Goal: Information Seeking & Learning: Learn about a topic

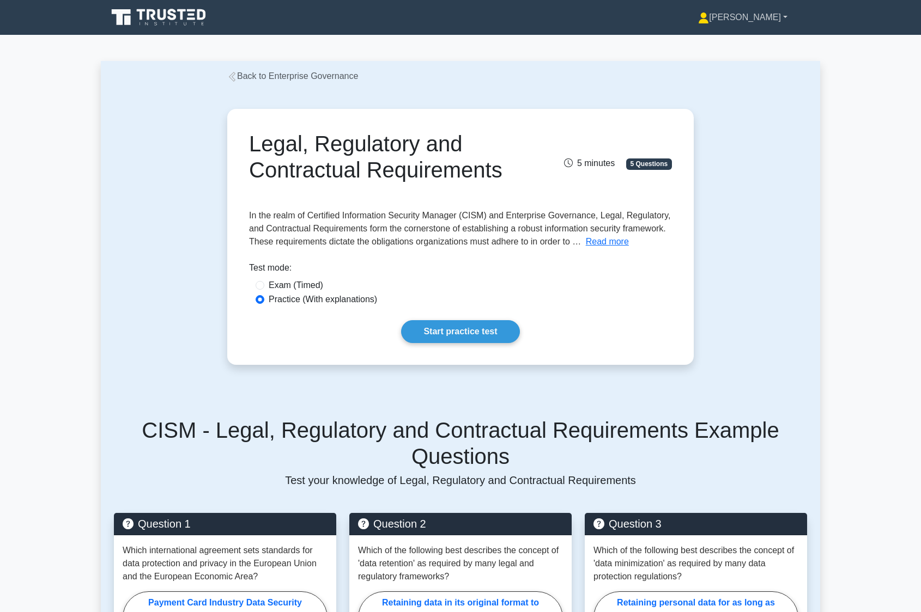
click at [571, 17] on link "[PERSON_NAME]" at bounding box center [743, 18] width 142 height 22
click at [571, 39] on link "Profile" at bounding box center [715, 42] width 86 height 17
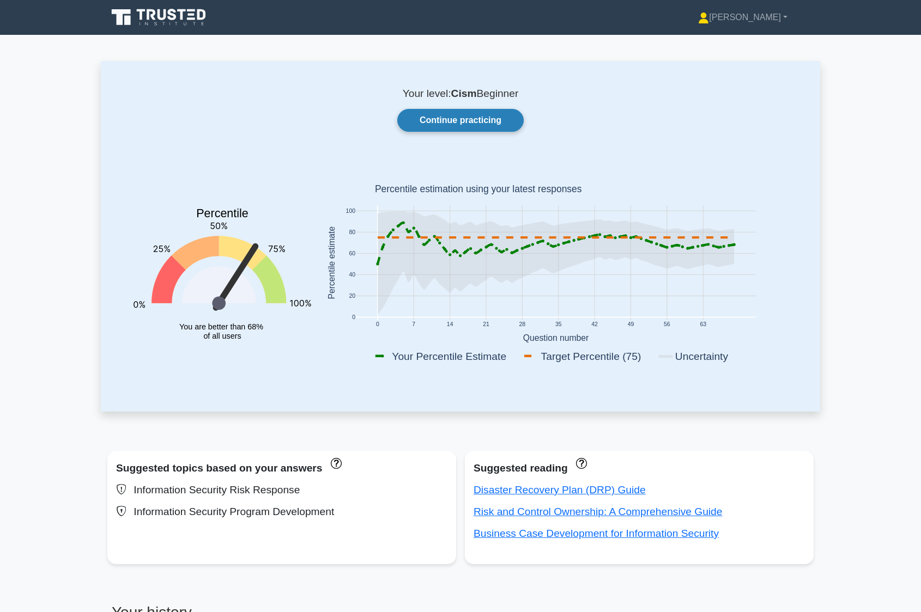
click at [490, 119] on link "Continue practicing" at bounding box center [460, 120] width 126 height 23
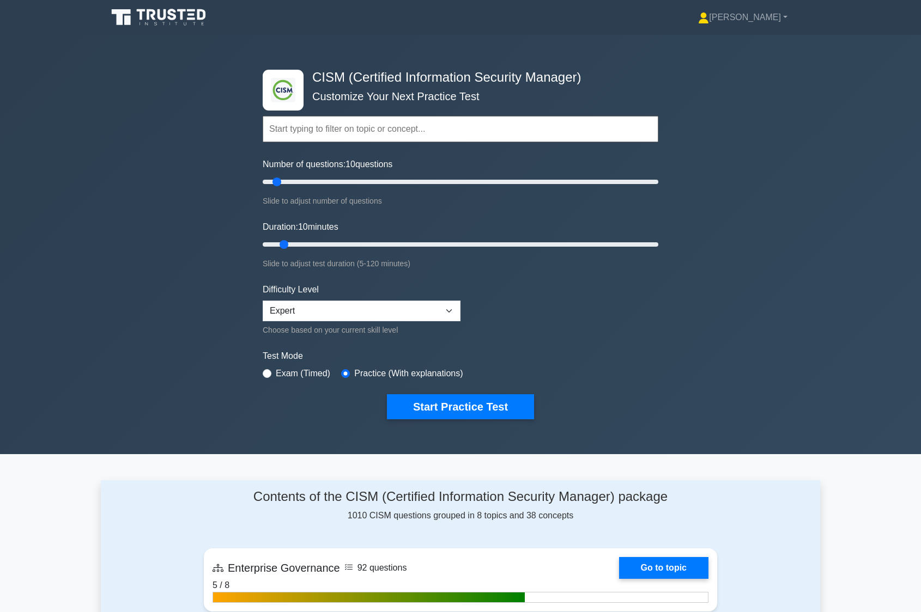
click at [316, 130] on input "text" at bounding box center [460, 129] width 395 height 26
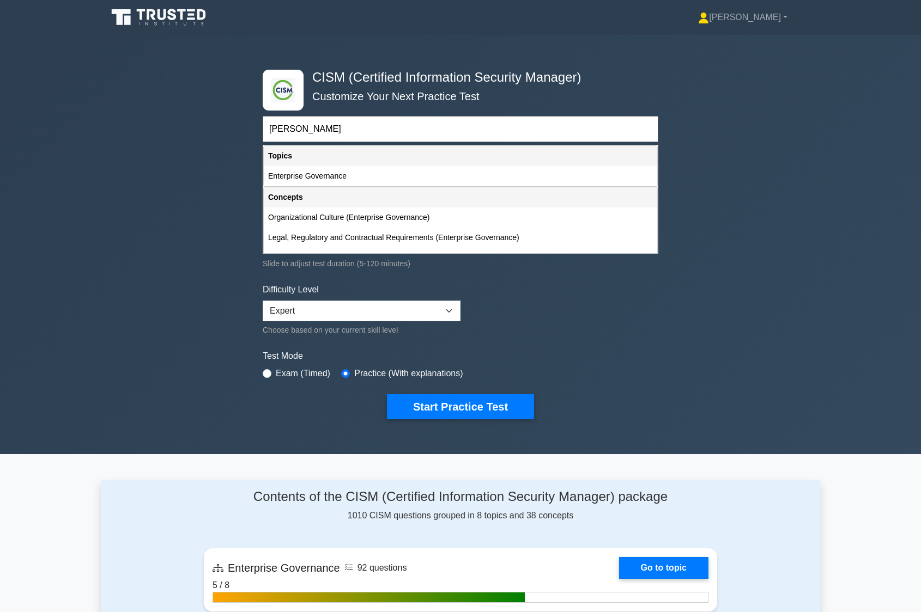
scroll to position [35, 0]
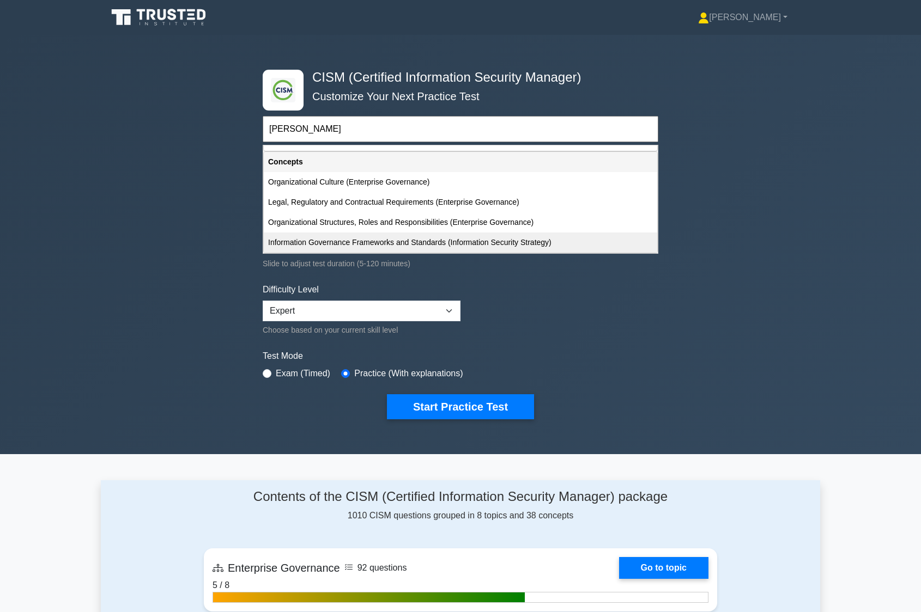
click at [400, 239] on div "Information Governance Frameworks and Standards (Information Security Strategy)" at bounding box center [460, 243] width 393 height 20
type input "Information Governance Frameworks and Standards (Information Security Strategy)"
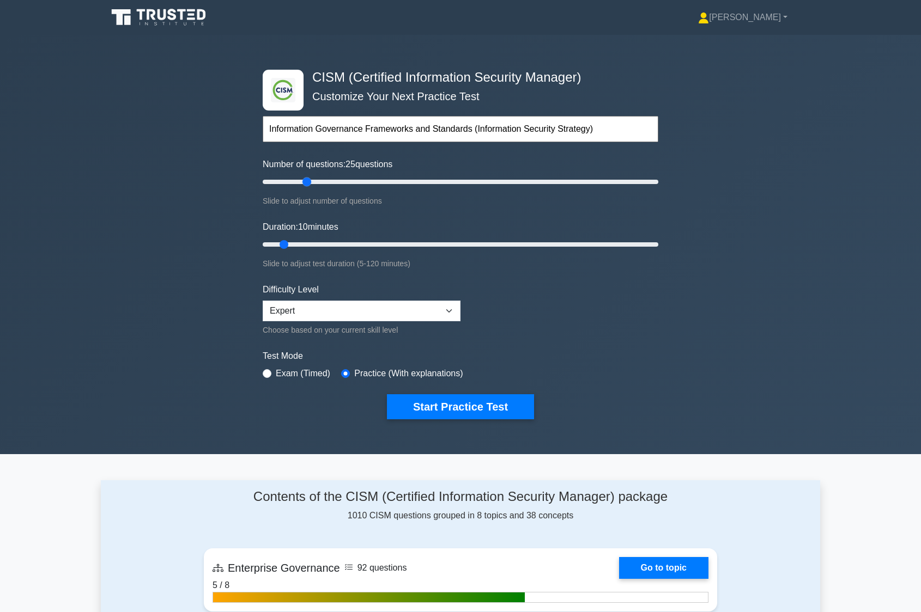
drag, startPoint x: 277, startPoint y: 180, endPoint x: 307, endPoint y: 181, distance: 30.0
type input "25"
click at [307, 181] on input "Number of questions: 25 questions" at bounding box center [460, 181] width 395 height 13
drag, startPoint x: 285, startPoint y: 245, endPoint x: 332, endPoint y: 242, distance: 46.9
click at [332, 242] on input "Duration: 25 minutes" at bounding box center [460, 244] width 395 height 13
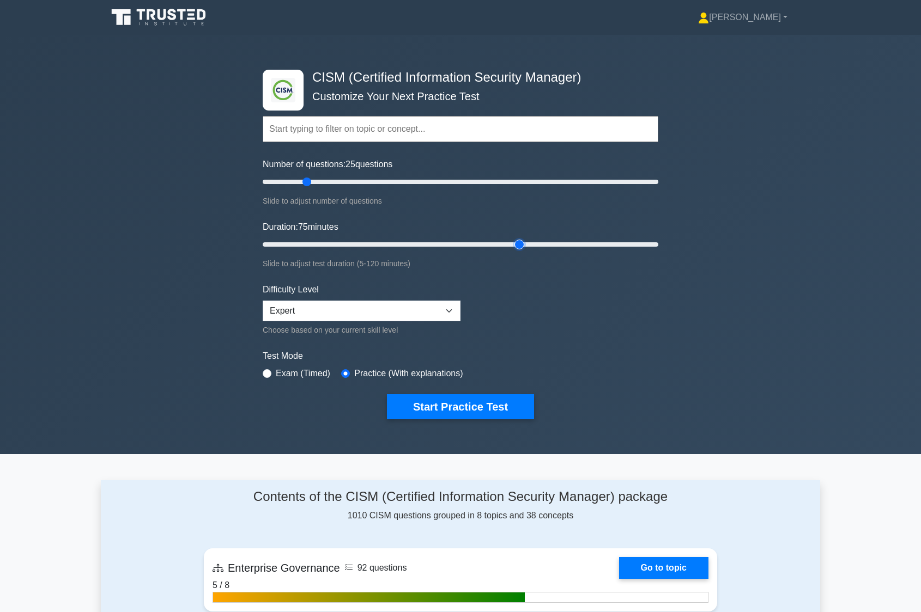
drag, startPoint x: 334, startPoint y: 243, endPoint x: 527, endPoint y: 241, distance: 192.8
type input "80"
click at [527, 241] on input "Duration: 75 minutes" at bounding box center [460, 244] width 395 height 13
click at [443, 404] on button "Start Practice Test" at bounding box center [460, 406] width 147 height 25
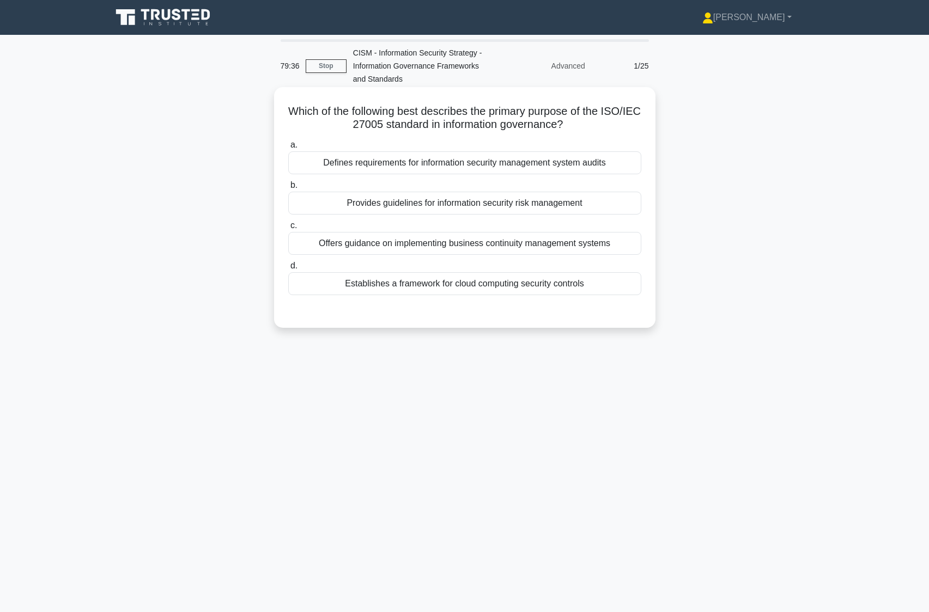
click at [522, 201] on div "Provides guidelines for information security risk management" at bounding box center [464, 203] width 353 height 23
click at [288, 189] on input "b. Provides guidelines for information security risk management" at bounding box center [288, 185] width 0 height 7
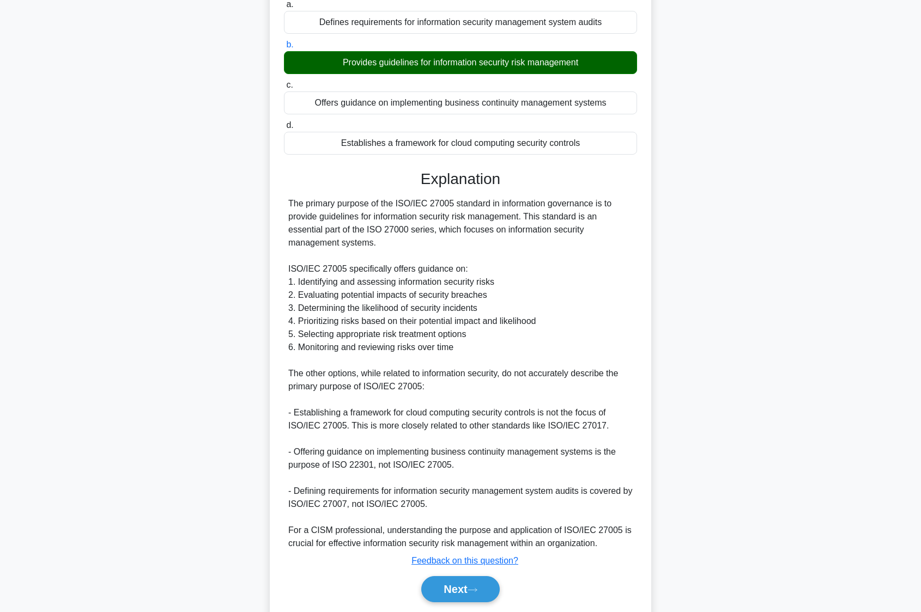
scroll to position [163, 0]
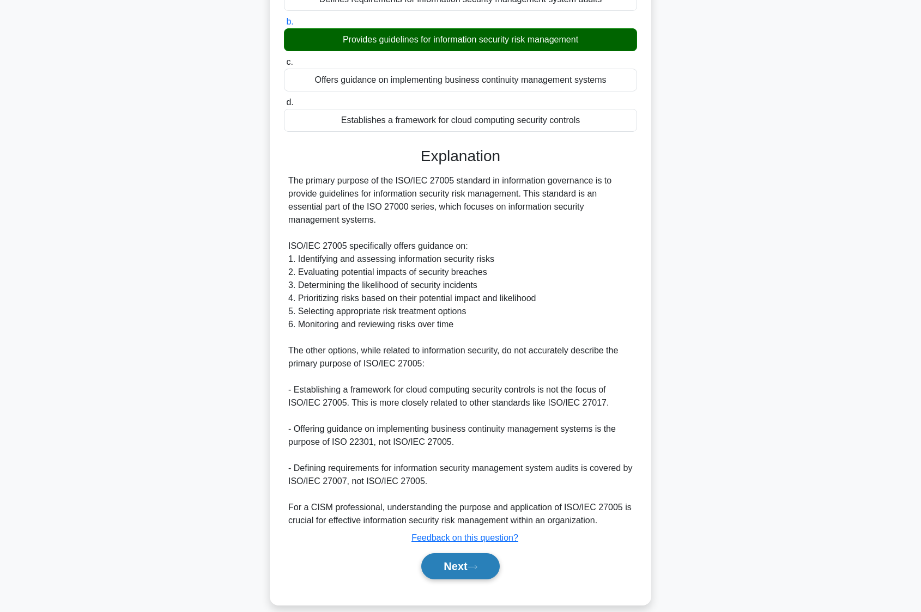
click at [471, 559] on button "Next" at bounding box center [460, 566] width 78 height 26
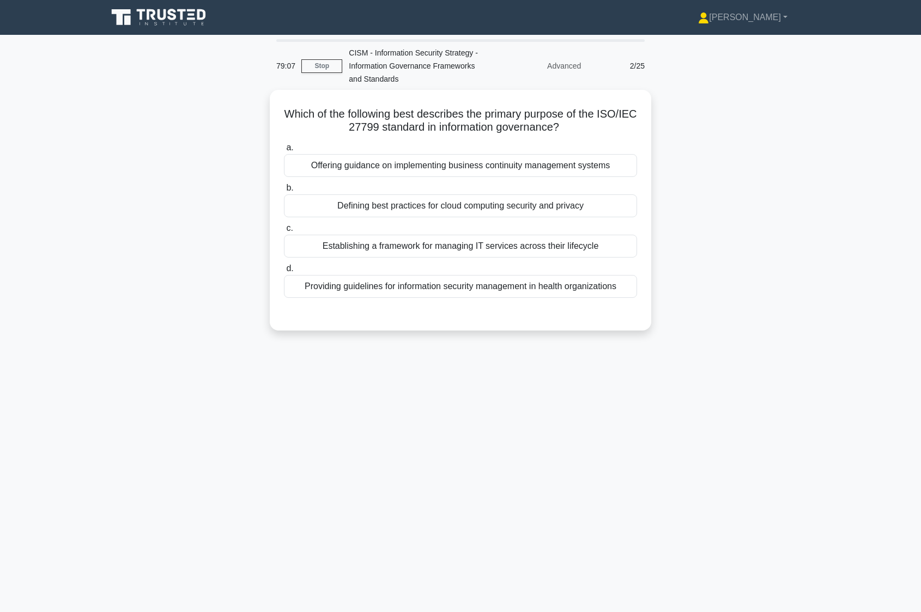
scroll to position [0, 0]
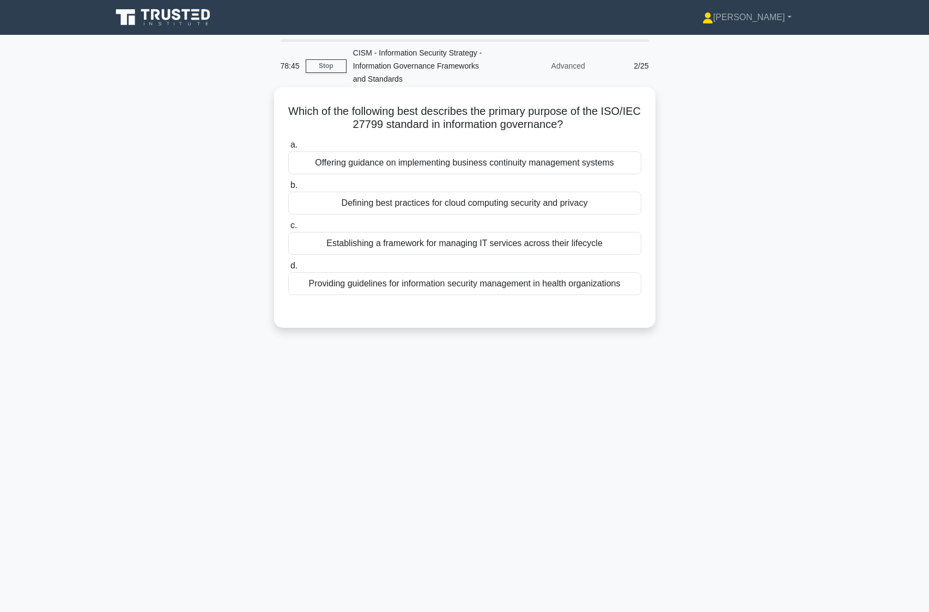
click at [488, 289] on div "Providing guidelines for information security management in health organizations" at bounding box center [464, 283] width 353 height 23
click at [288, 270] on input "d. Providing guidelines for information security management in health organizat…" at bounding box center [288, 266] width 0 height 7
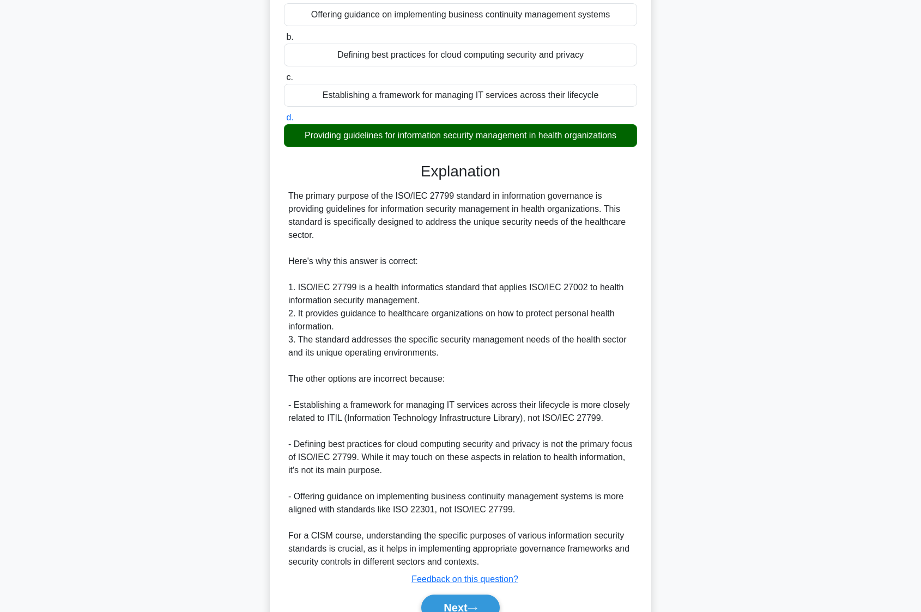
scroll to position [163, 0]
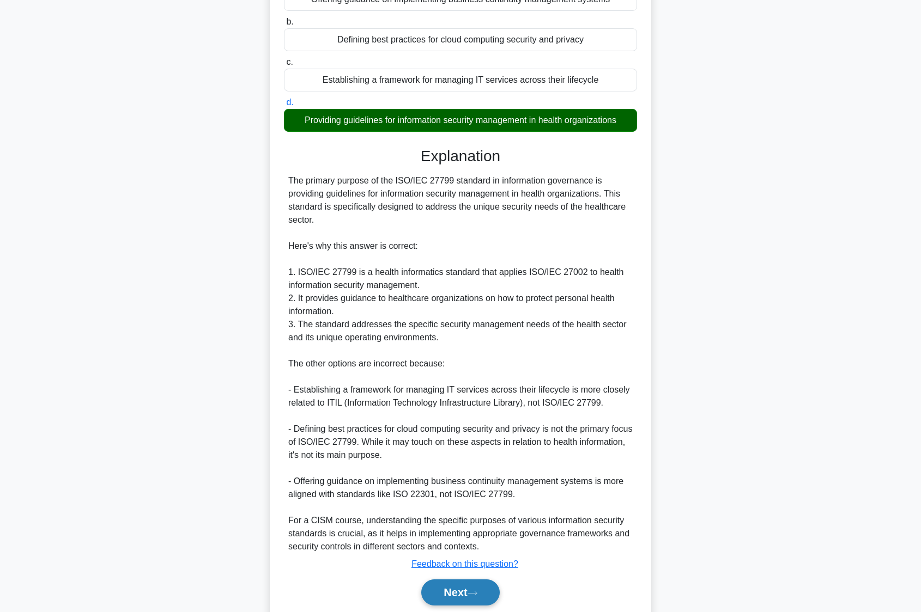
click at [455, 595] on button "Next" at bounding box center [460, 593] width 78 height 26
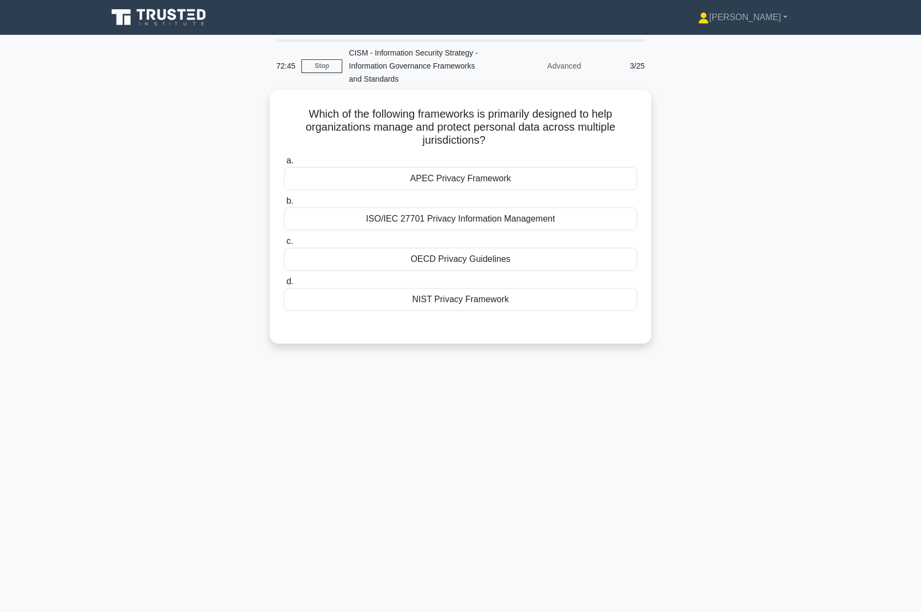
scroll to position [0, 0]
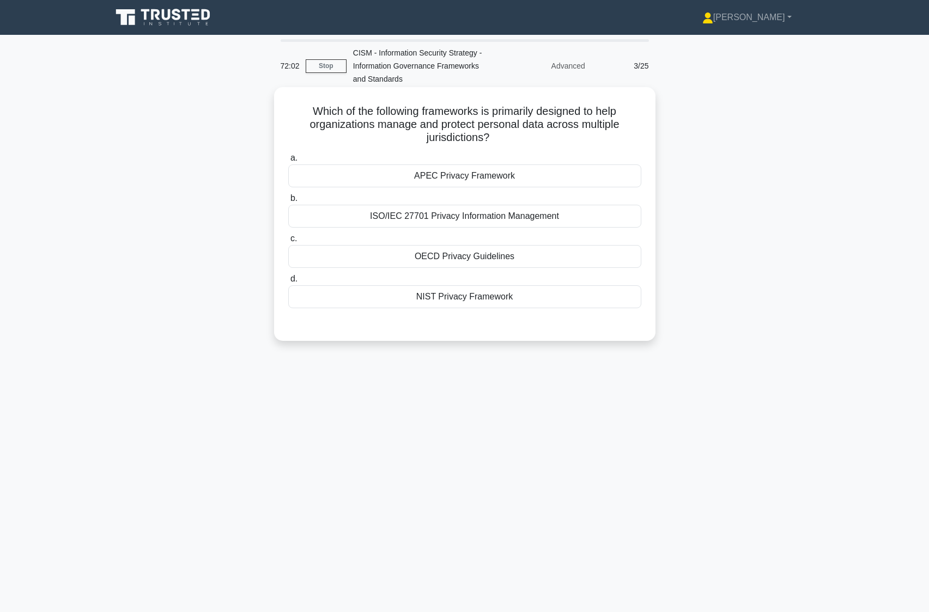
click at [471, 217] on div "ISO/IEC 27701 Privacy Information Management" at bounding box center [464, 216] width 353 height 23
click at [288, 202] on input "b. ISO/IEC 27701 Privacy Information Management" at bounding box center [288, 198] width 0 height 7
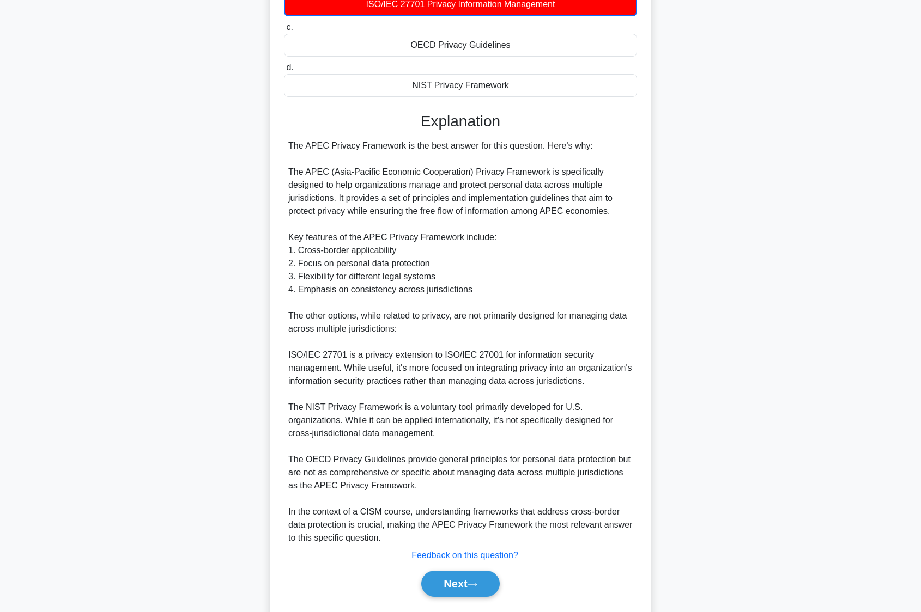
scroll to position [218, 0]
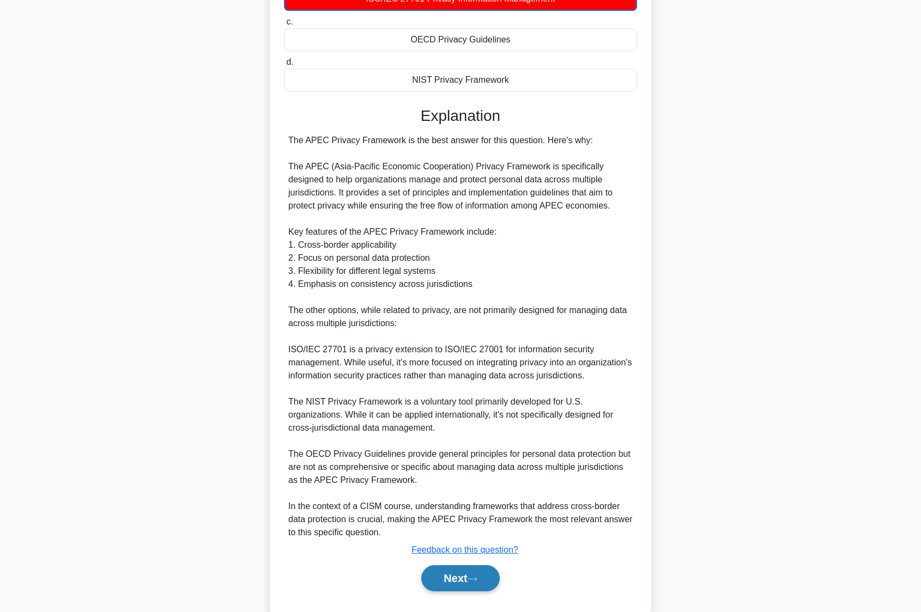
click at [477, 582] on icon at bounding box center [472, 579] width 10 height 6
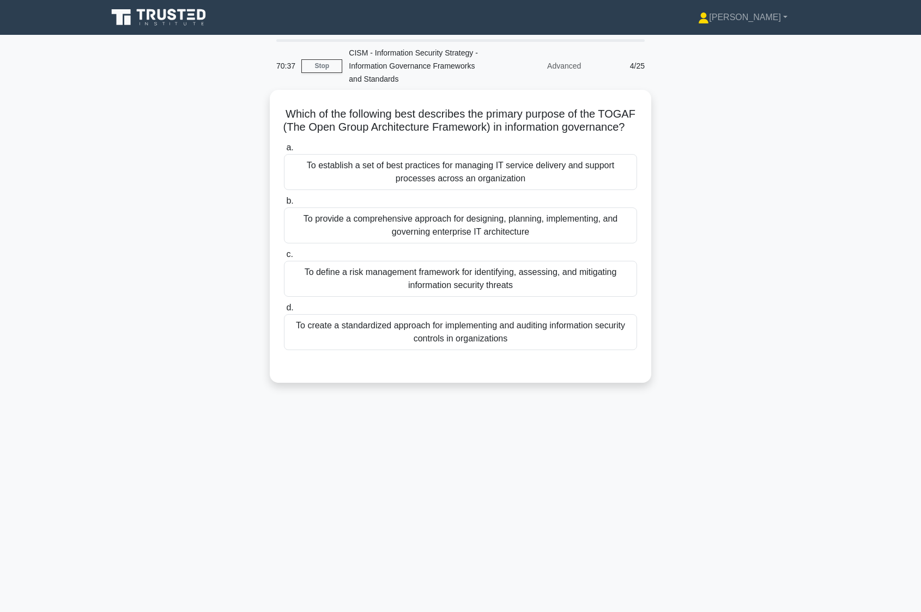
scroll to position [0, 0]
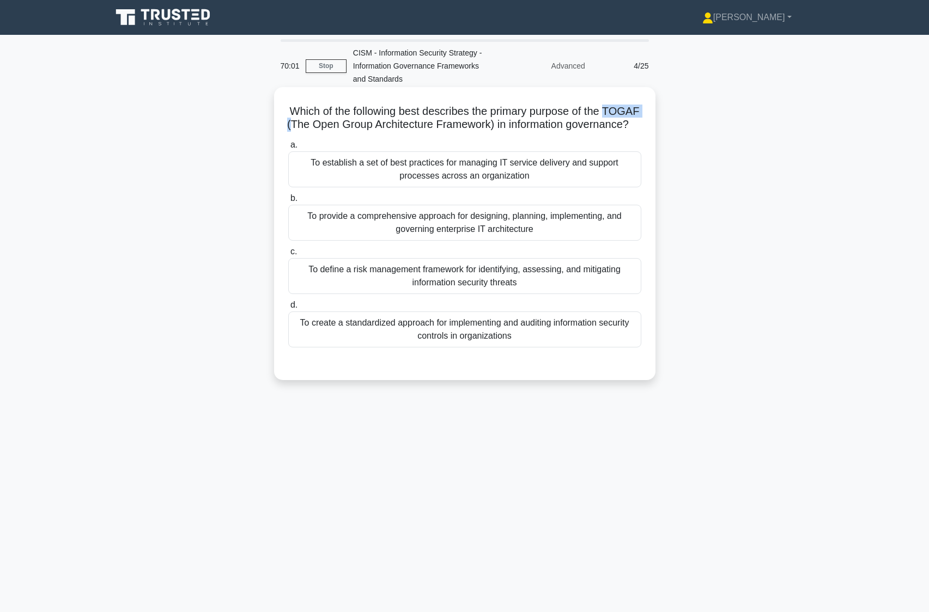
drag, startPoint x: 343, startPoint y: 124, endPoint x: 295, endPoint y: 126, distance: 48.0
click at [295, 126] on h5 "Which of the following best describes the primary purpose of the TOGAF (The Ope…" at bounding box center [464, 118] width 355 height 27
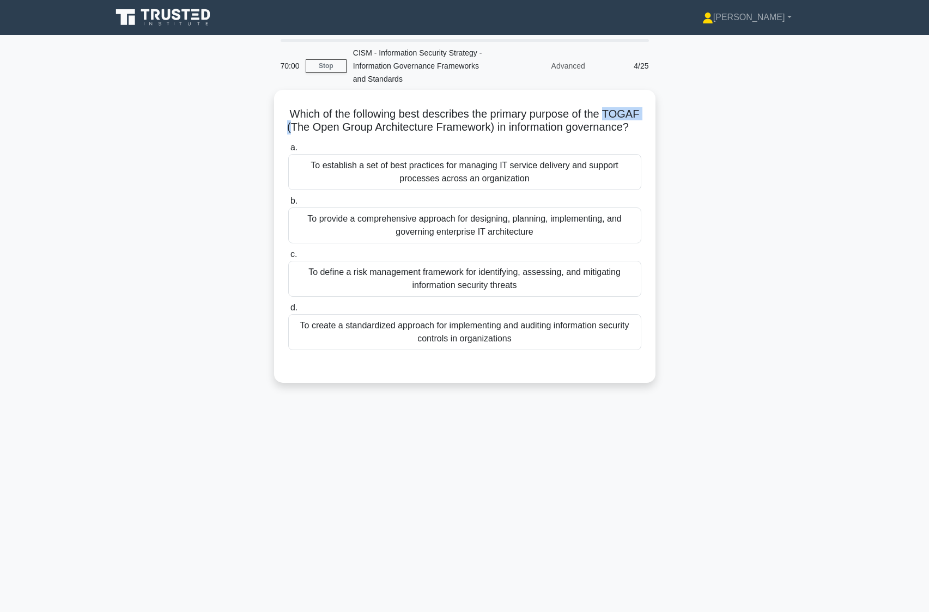
copy h5 "TOGAF ("
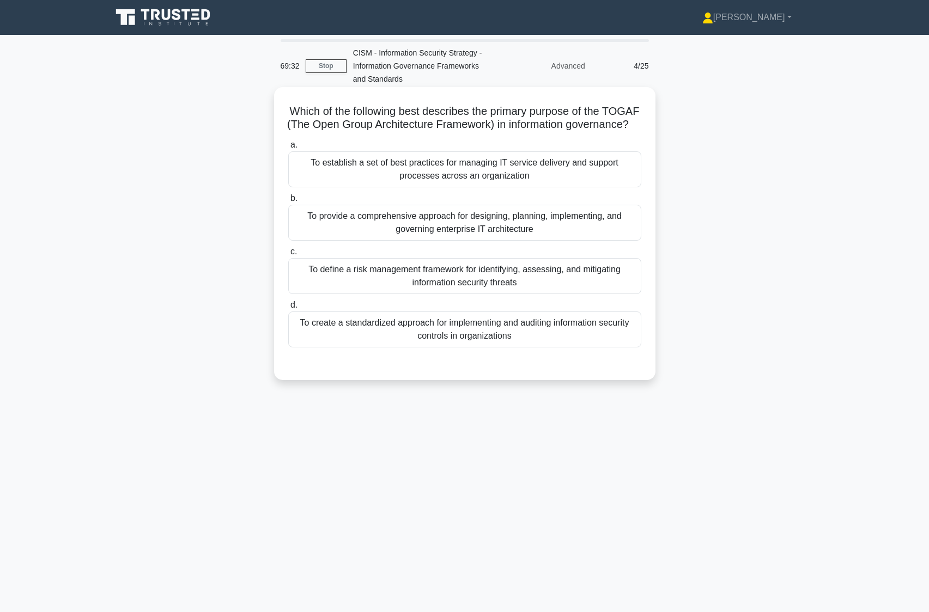
click at [513, 236] on div "To provide a comprehensive approach for designing, planning, implementing, and …" at bounding box center [464, 223] width 353 height 36
click at [288, 202] on input "b. To provide a comprehensive approach for designing, planning, implementing, a…" at bounding box center [288, 198] width 0 height 7
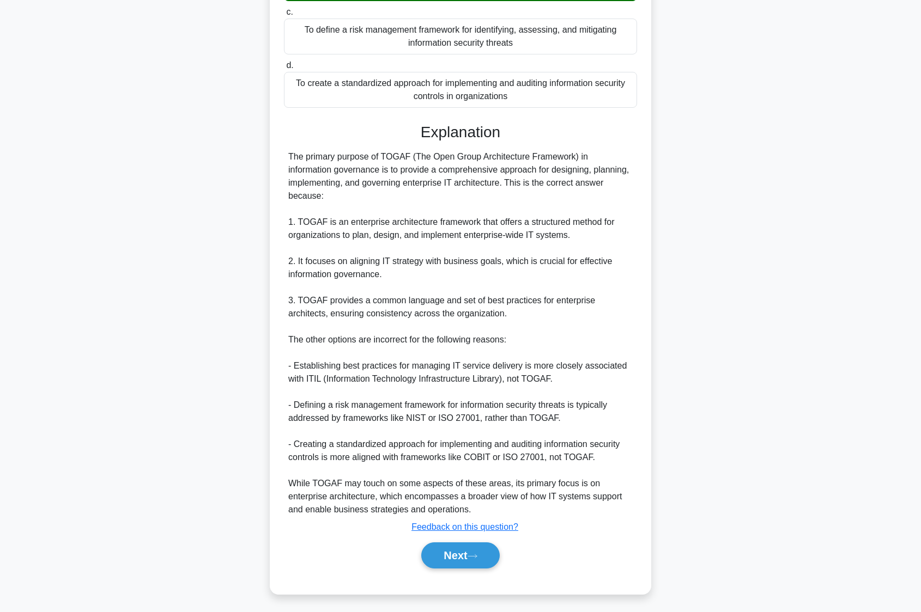
scroll to position [256, 0]
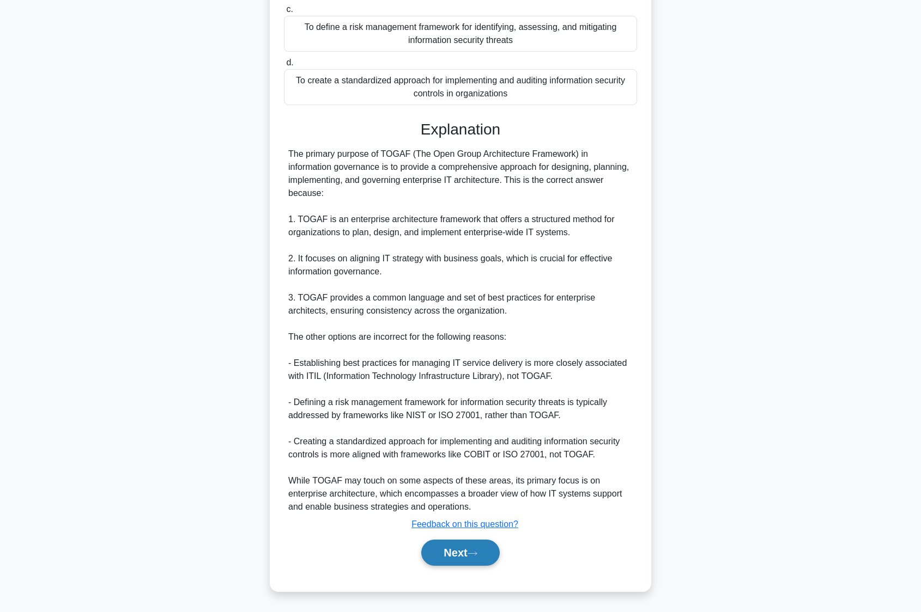
click at [464, 560] on button "Next" at bounding box center [460, 553] width 78 height 26
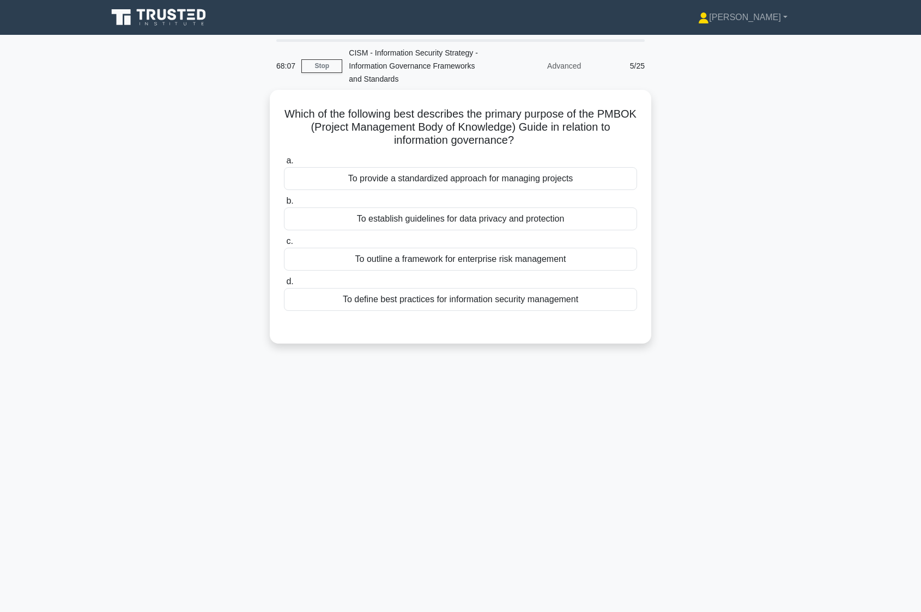
scroll to position [0, 0]
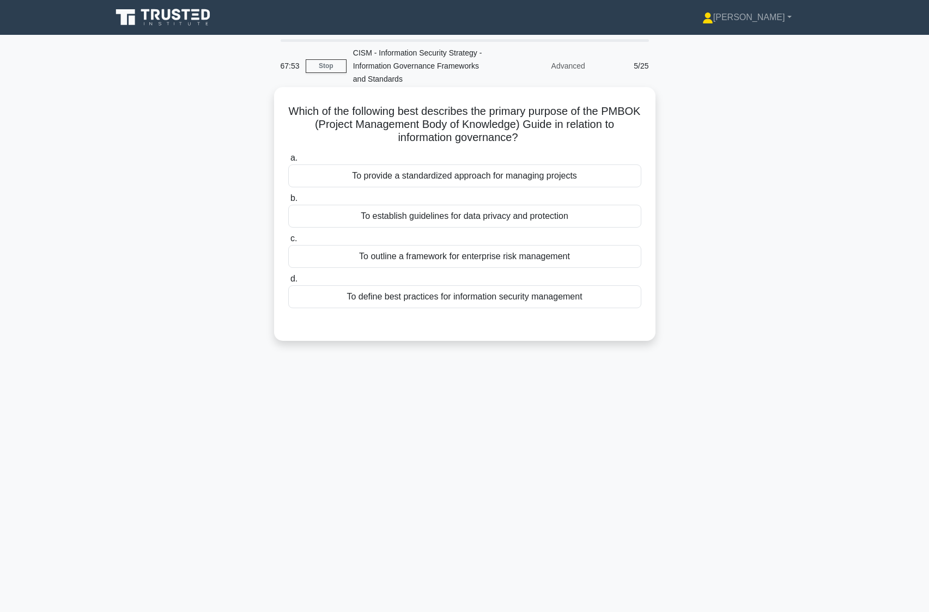
click at [553, 178] on div "To provide a standardized approach for managing projects" at bounding box center [464, 176] width 353 height 23
click at [288, 162] on input "a. To provide a standardized approach for managing projects" at bounding box center [288, 158] width 0 height 7
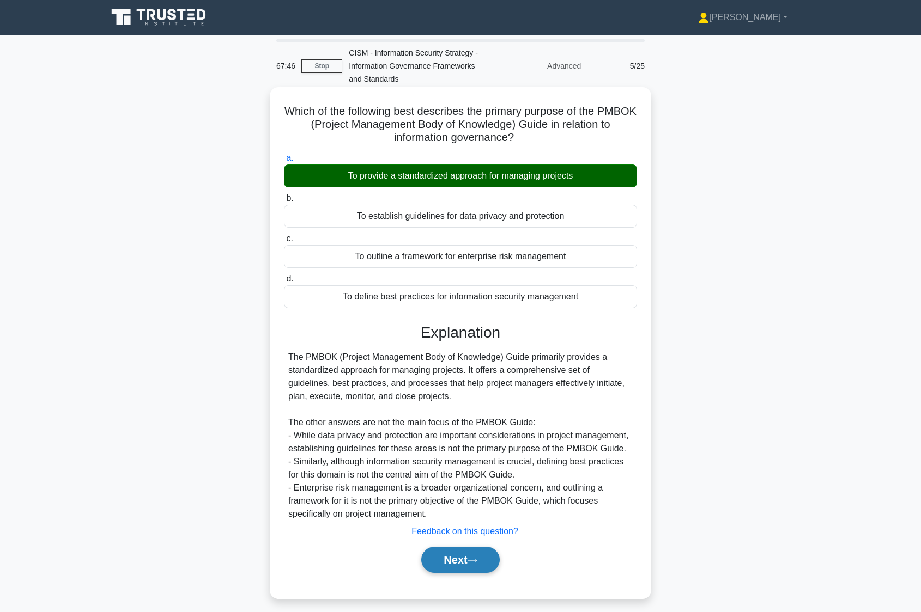
click at [462, 564] on button "Next" at bounding box center [460, 560] width 78 height 26
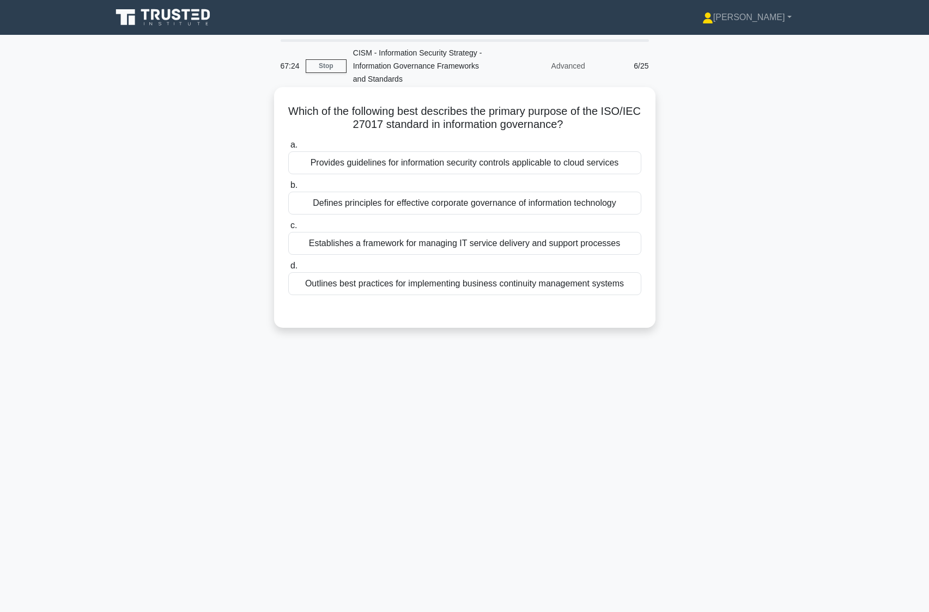
click at [563, 158] on div "Provides guidelines for information security controls applicable to cloud servi…" at bounding box center [464, 162] width 353 height 23
click at [288, 149] on input "a. Provides guidelines for information security controls applicable to cloud se…" at bounding box center [288, 145] width 0 height 7
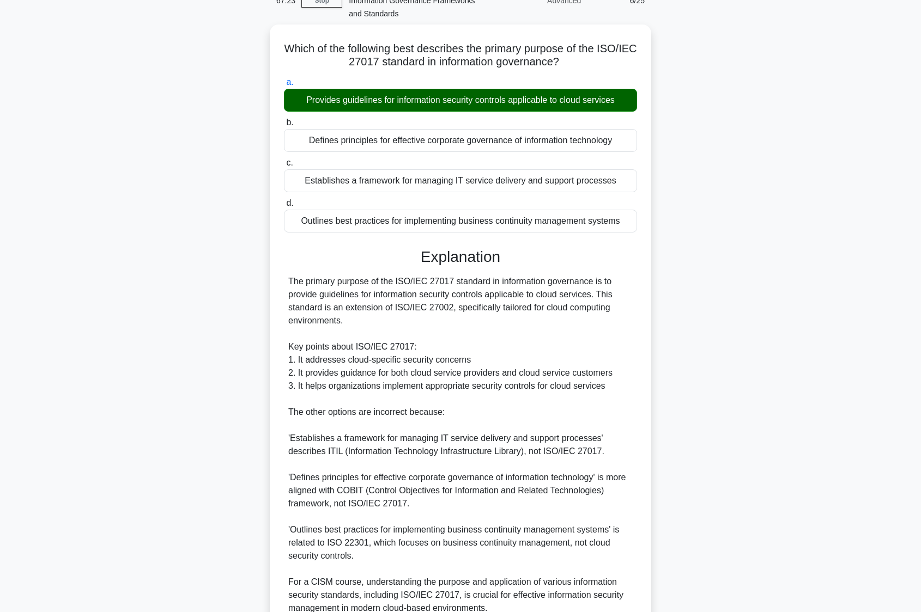
scroll to position [165, 0]
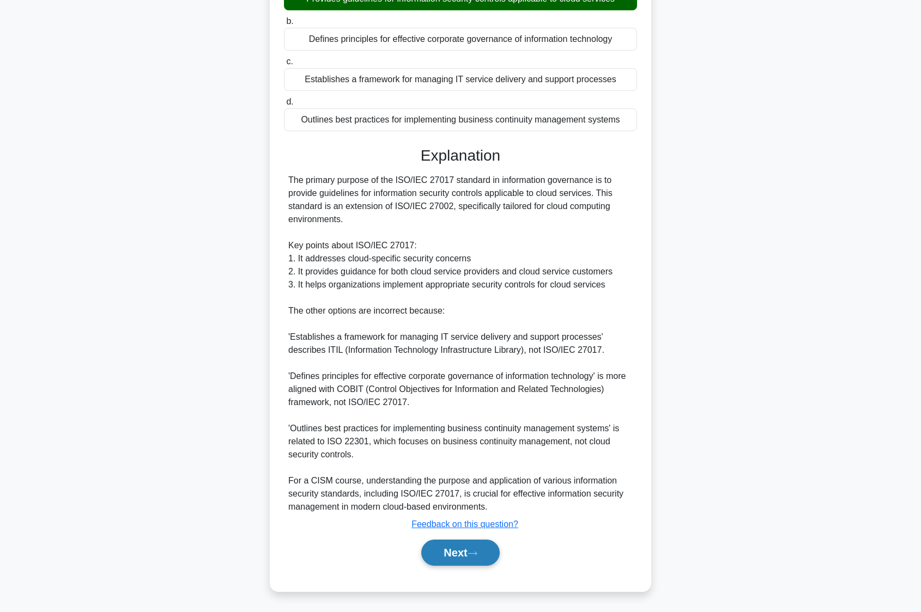
click at [441, 559] on button "Next" at bounding box center [460, 553] width 78 height 26
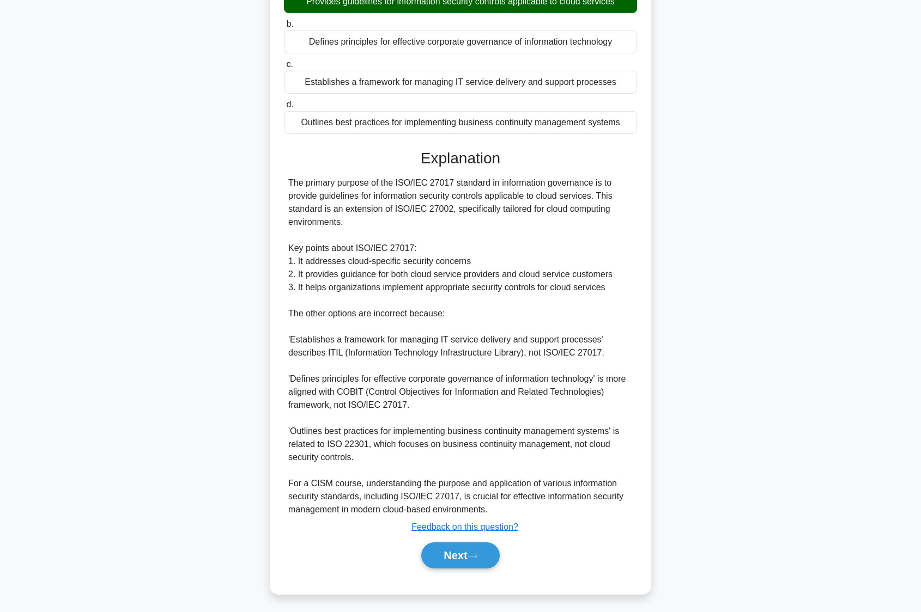
scroll to position [0, 0]
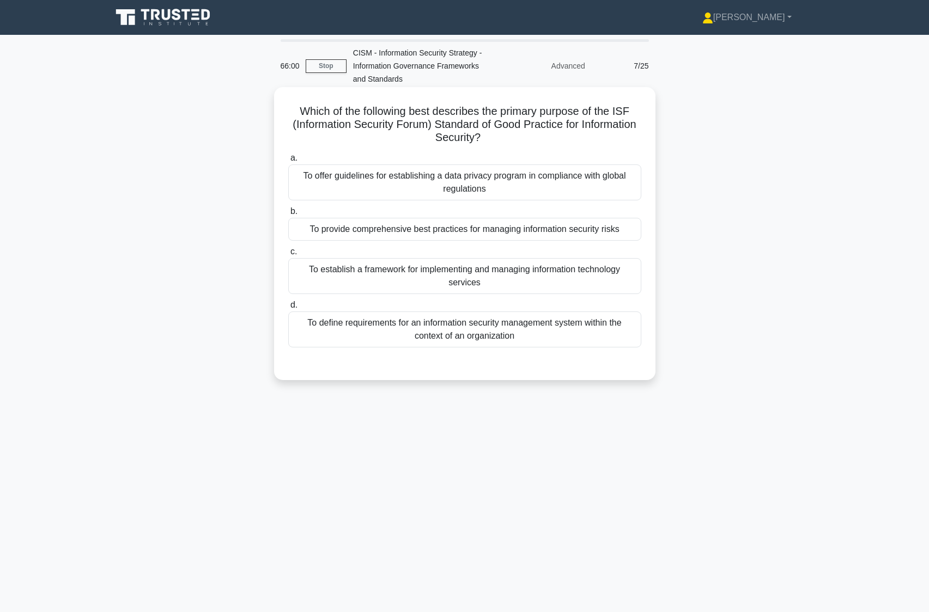
click at [571, 231] on div "To provide comprehensive best practices for managing information security risks" at bounding box center [464, 229] width 353 height 23
click at [288, 215] on input "b. To provide comprehensive best practices for managing information security ri…" at bounding box center [288, 211] width 0 height 7
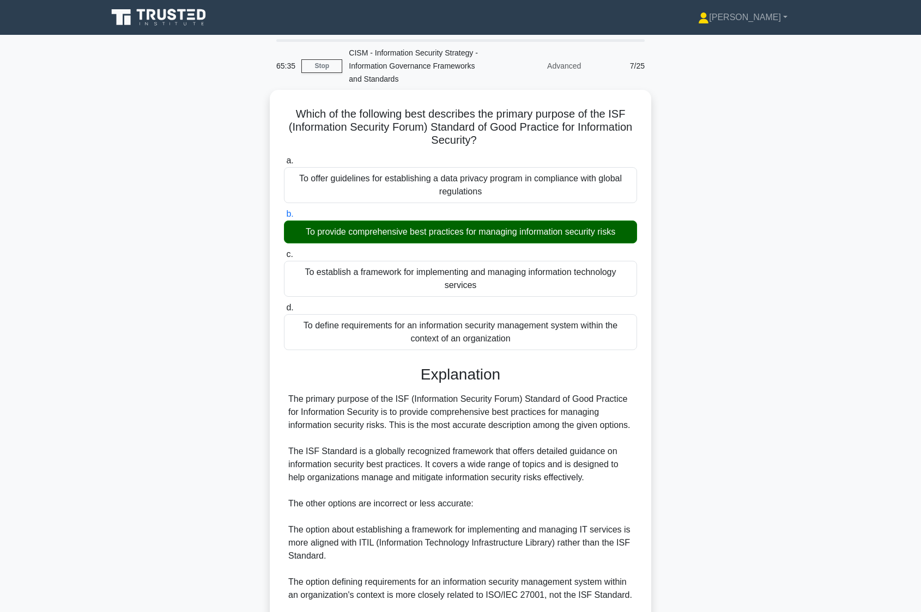
click at [151, 444] on div "Which of the following best describes the primary purpose of the ISF (Informati…" at bounding box center [460, 424] width 719 height 668
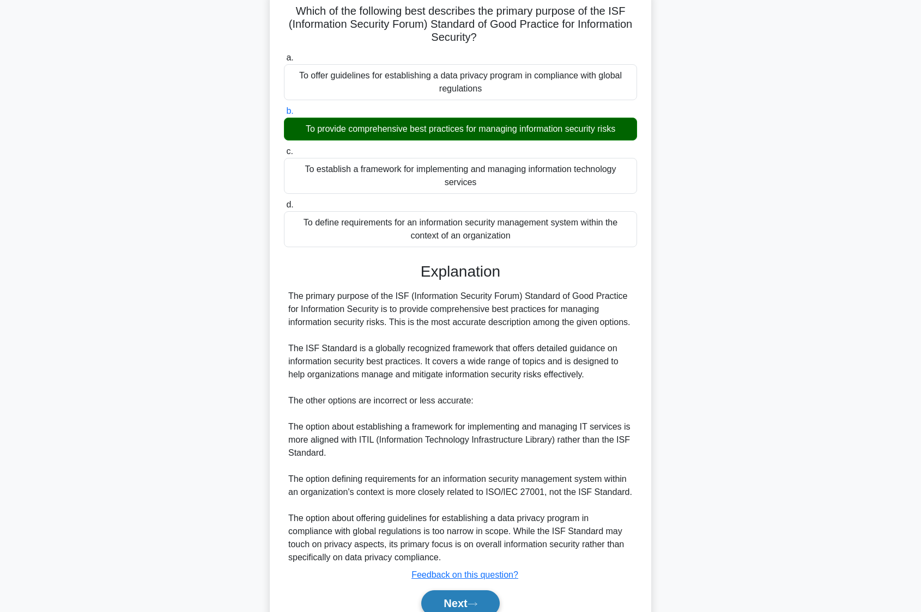
scroll to position [109, 0]
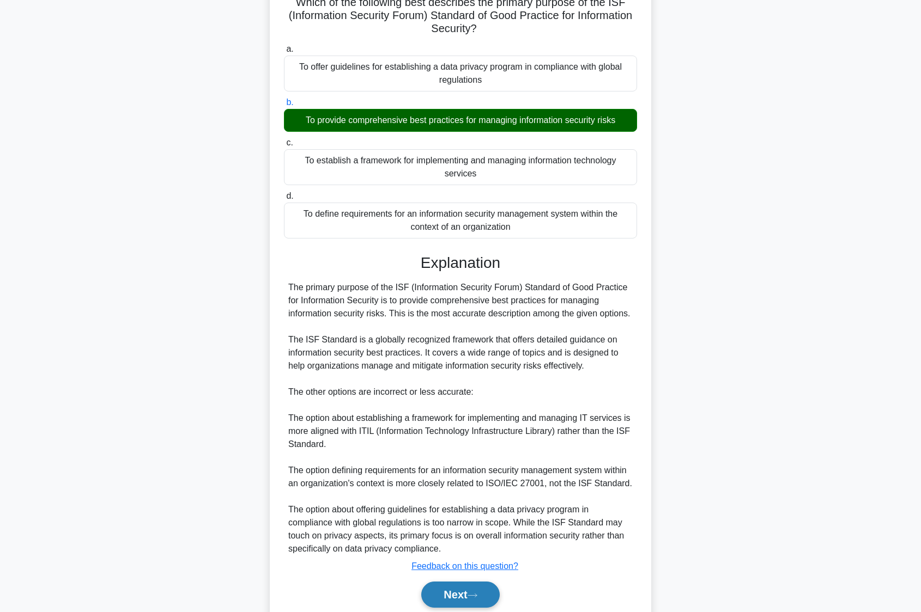
click at [449, 599] on button "Next" at bounding box center [460, 595] width 78 height 26
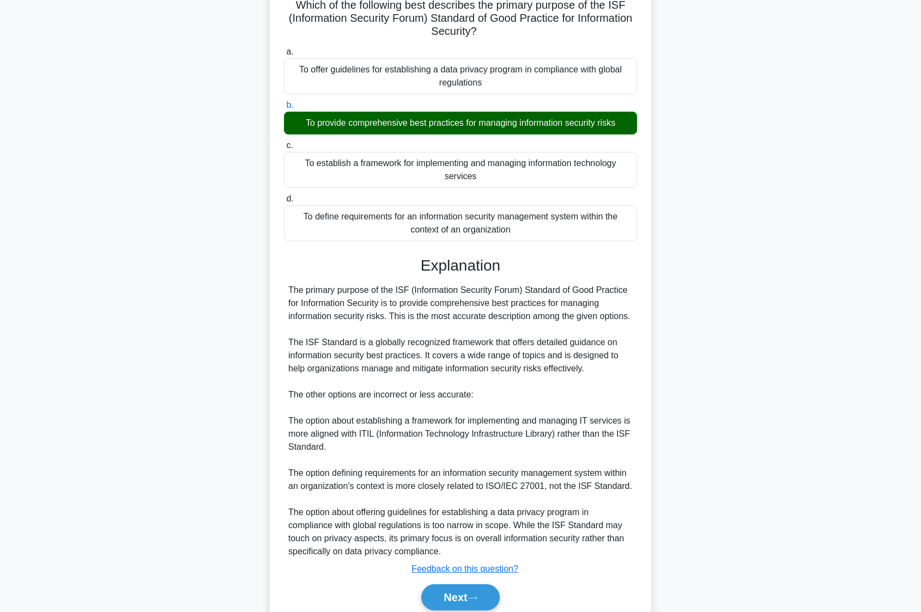
scroll to position [0, 0]
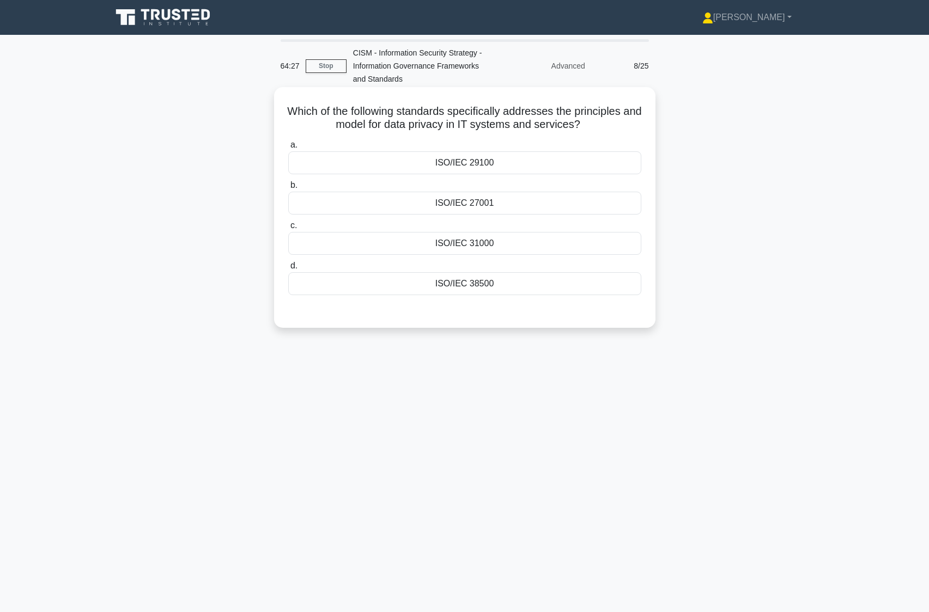
click at [411, 161] on div "ISO/IEC 29100" at bounding box center [464, 162] width 353 height 23
click at [288, 149] on input "a. ISO/IEC 29100" at bounding box center [288, 145] width 0 height 7
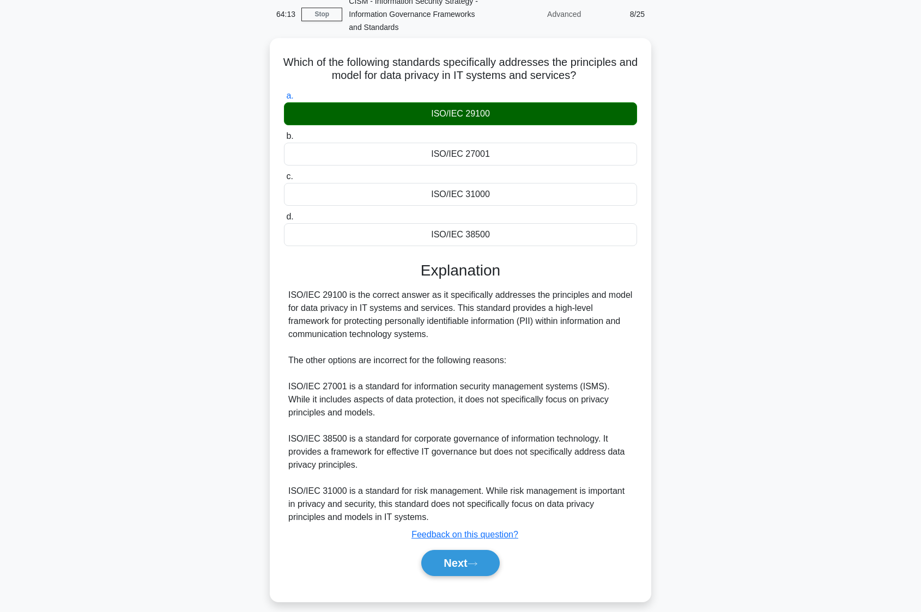
scroll to position [60, 0]
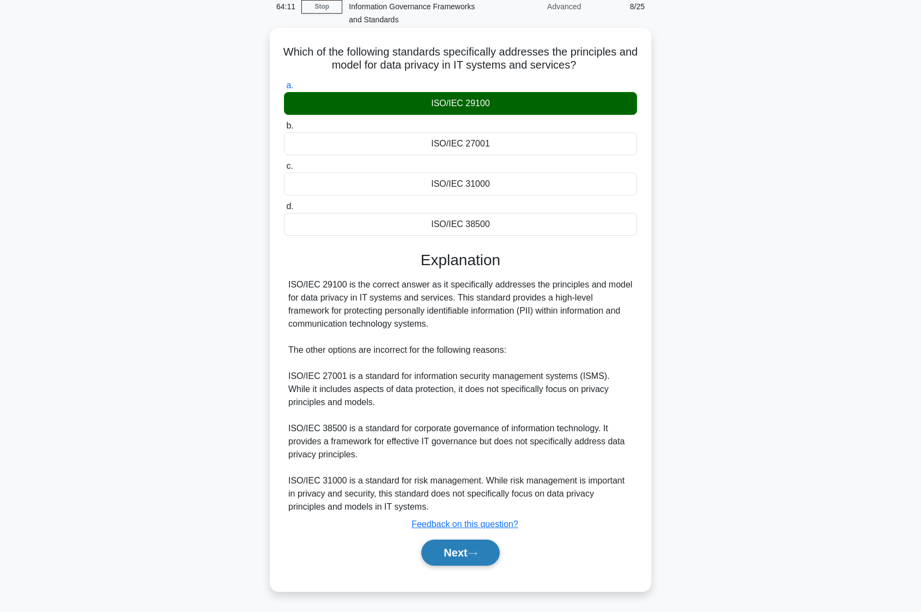
click at [460, 546] on button "Next" at bounding box center [460, 553] width 78 height 26
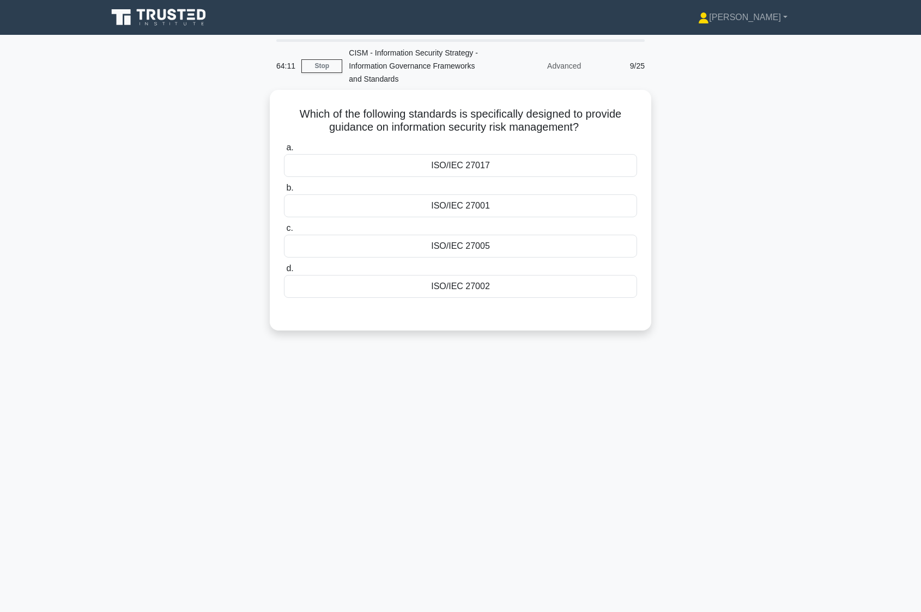
scroll to position [0, 0]
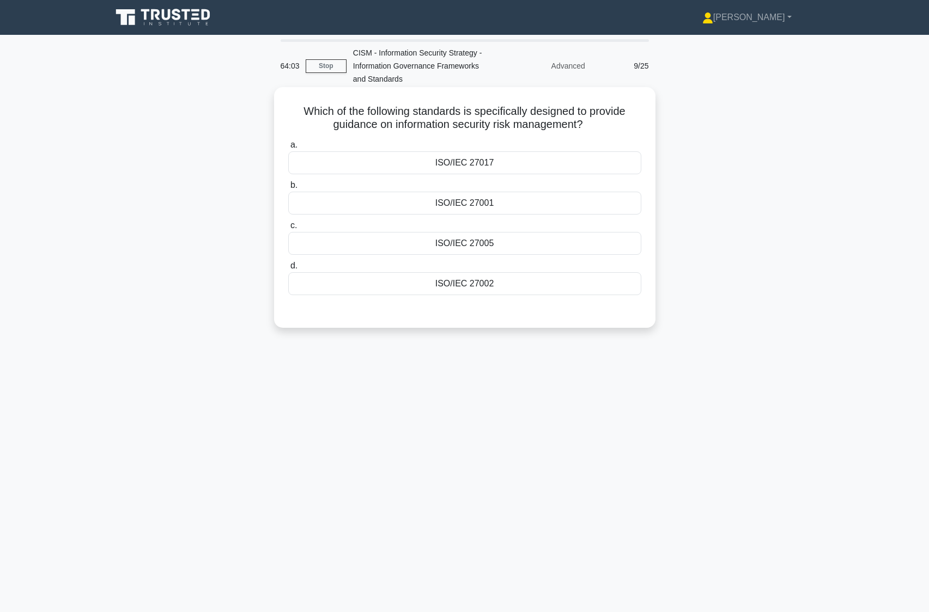
click at [441, 198] on div "ISO/IEC 27001" at bounding box center [464, 203] width 353 height 23
click at [288, 189] on input "b. ISO/IEC 27001" at bounding box center [288, 185] width 0 height 7
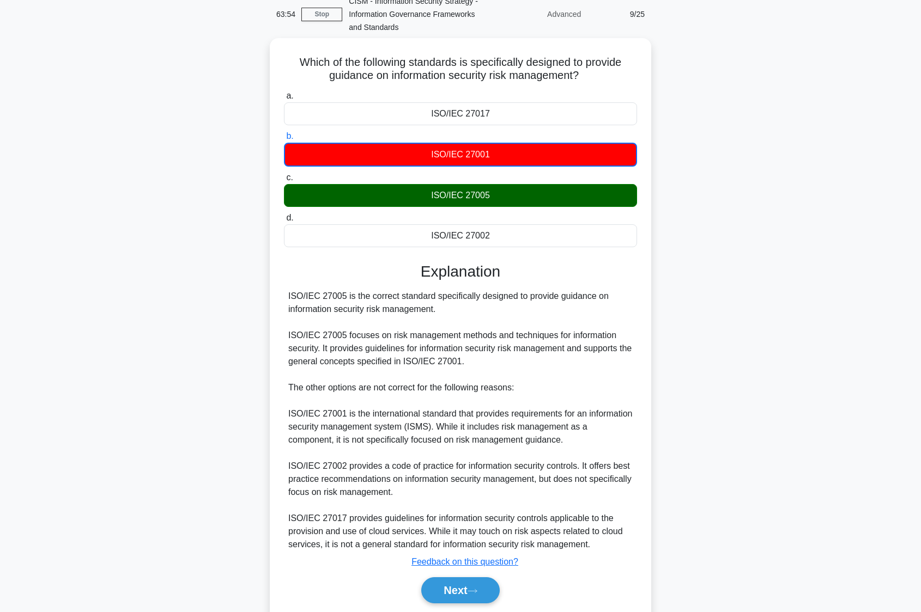
scroll to position [54, 0]
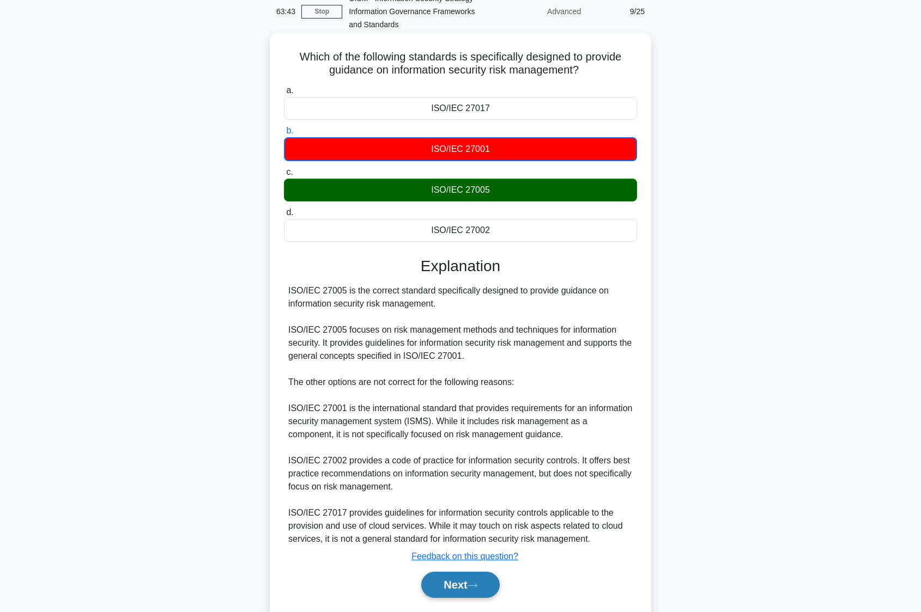
click at [434, 582] on button "Next" at bounding box center [460, 585] width 78 height 26
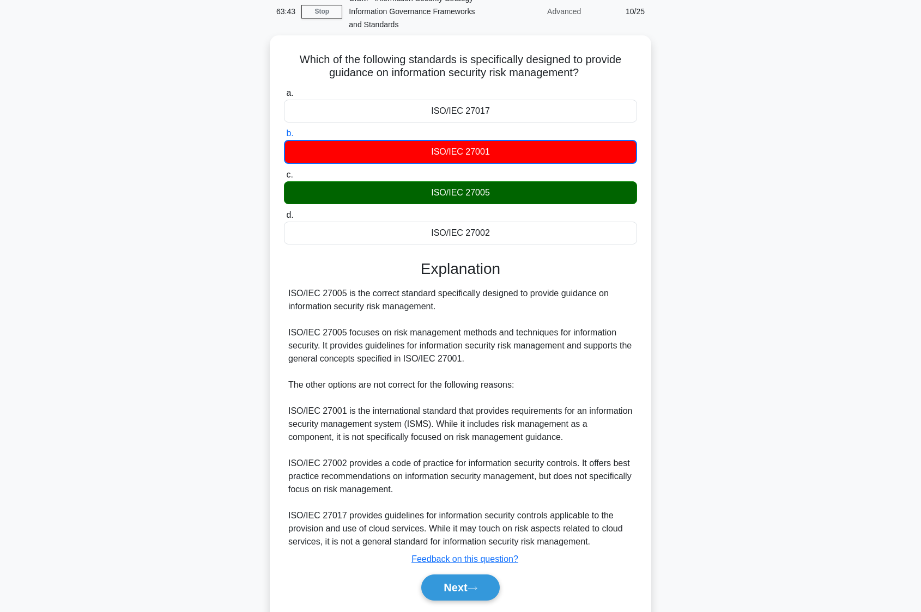
scroll to position [0, 0]
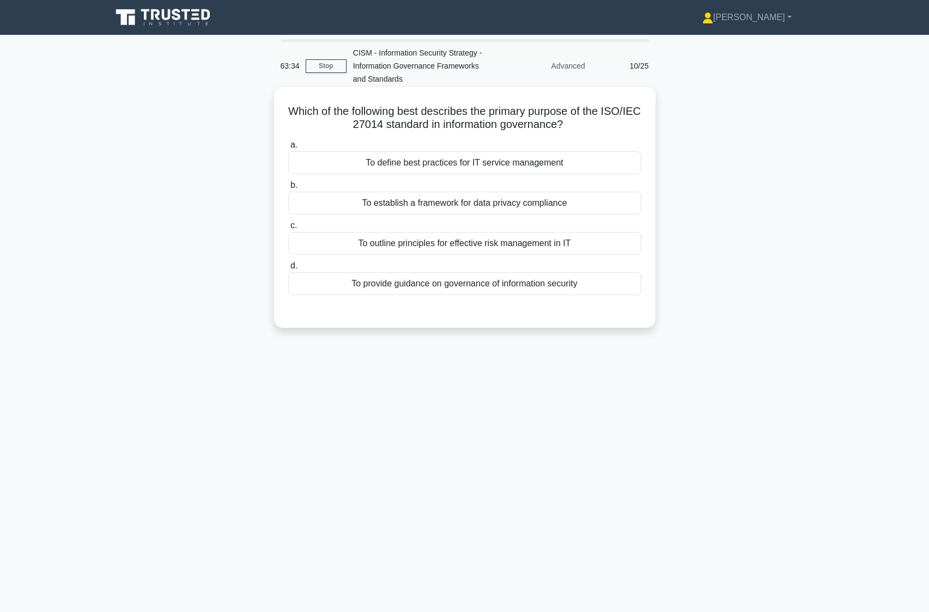
click at [376, 289] on div "To provide guidance on governance of information security" at bounding box center [464, 283] width 353 height 23
click at [288, 270] on input "d. To provide guidance on governance of information security" at bounding box center [288, 266] width 0 height 7
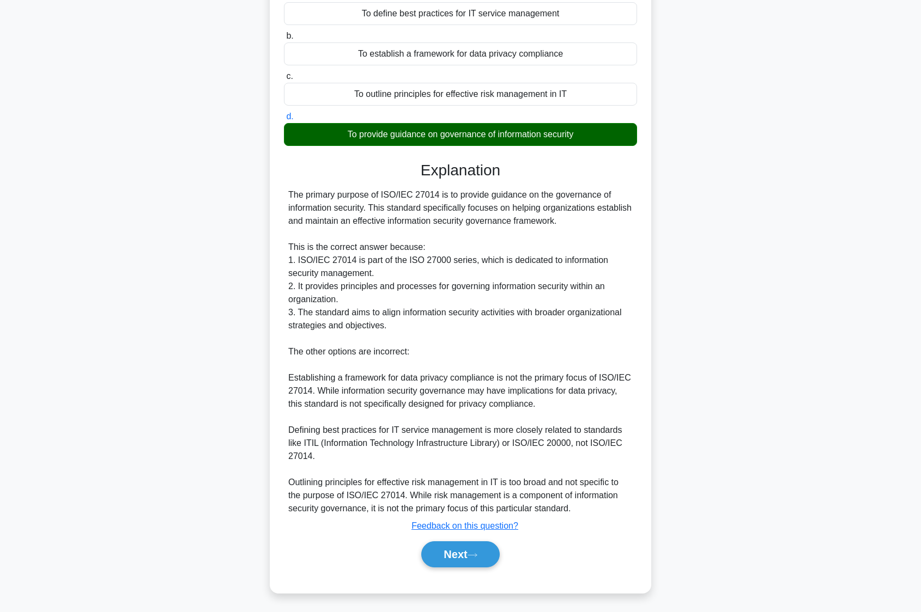
scroll to position [151, 0]
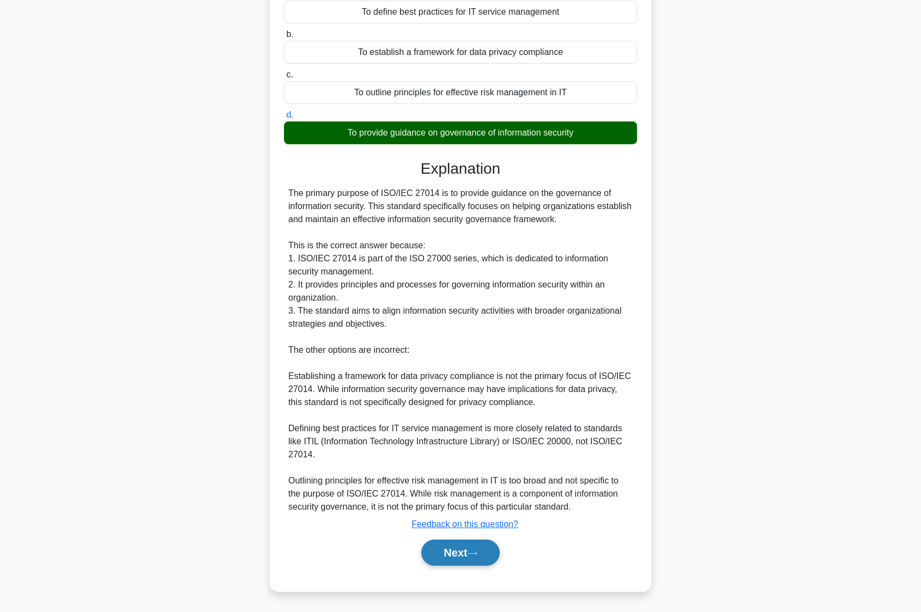
click at [453, 560] on button "Next" at bounding box center [460, 553] width 78 height 26
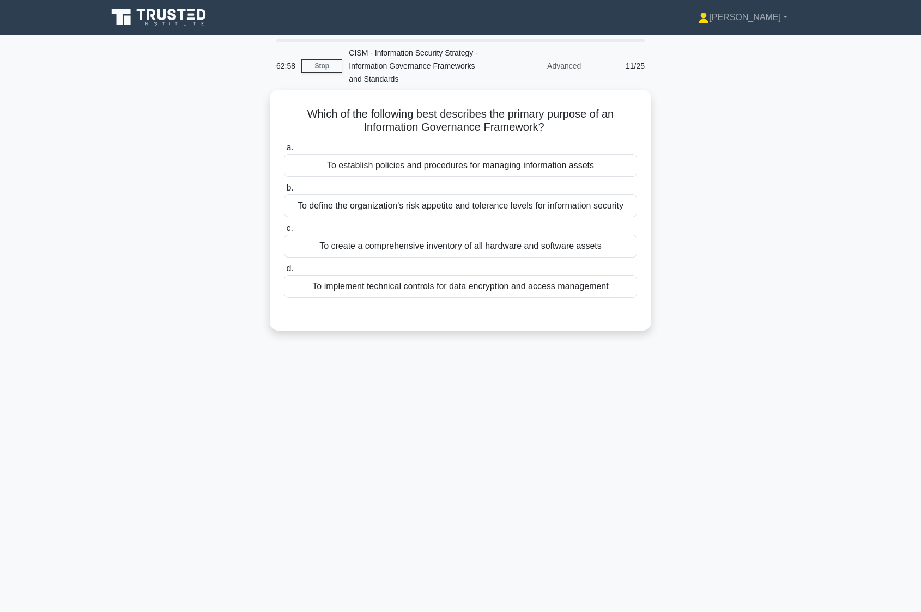
scroll to position [0, 0]
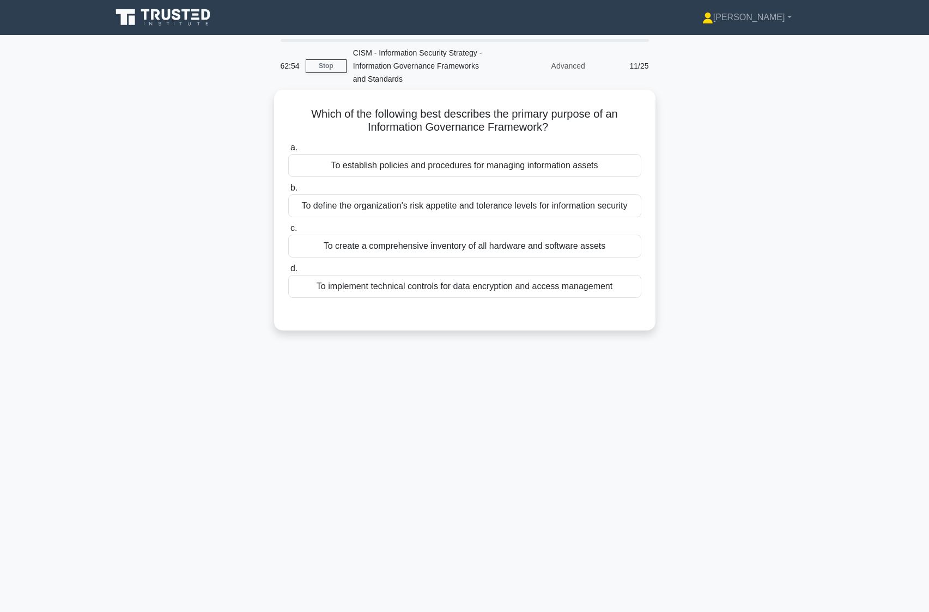
click at [109, 192] on div "Which of the following best describes the primary purpose of an Information Gov…" at bounding box center [464, 217] width 719 height 254
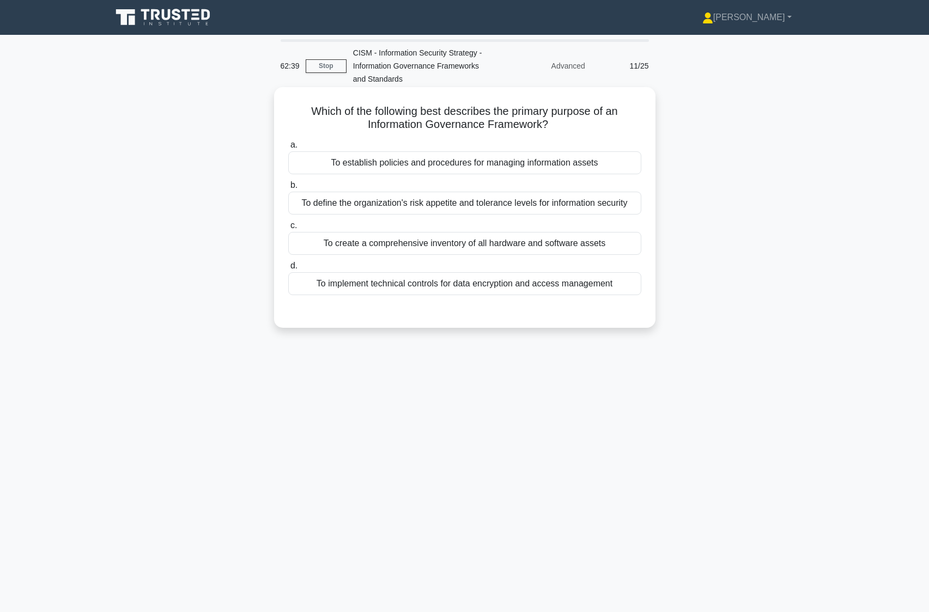
click at [468, 163] on div "To establish policies and procedures for managing information assets" at bounding box center [464, 162] width 353 height 23
click at [288, 149] on input "a. To establish policies and procedures for managing information assets" at bounding box center [288, 145] width 0 height 7
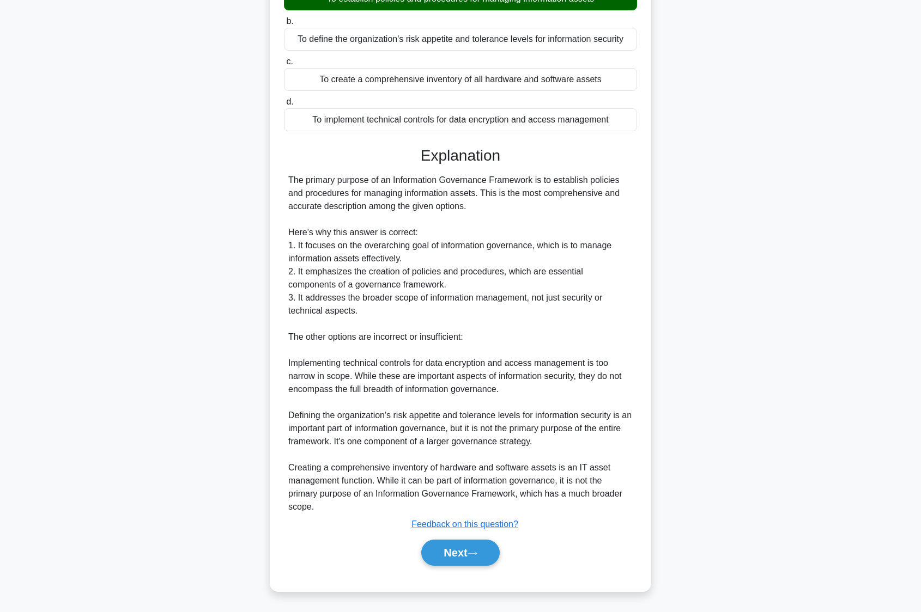
scroll to position [165, 0]
click at [449, 556] on button "Next" at bounding box center [460, 553] width 78 height 26
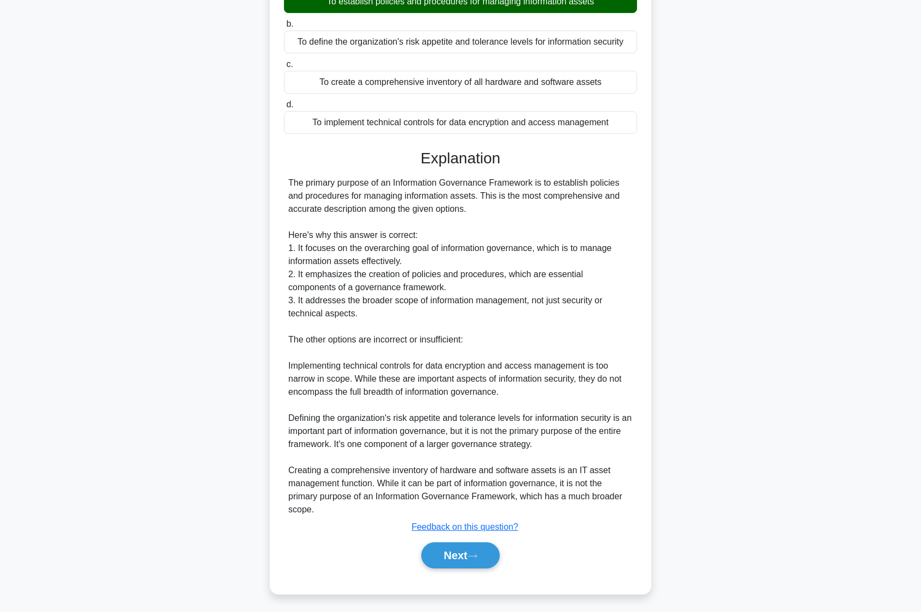
scroll to position [0, 0]
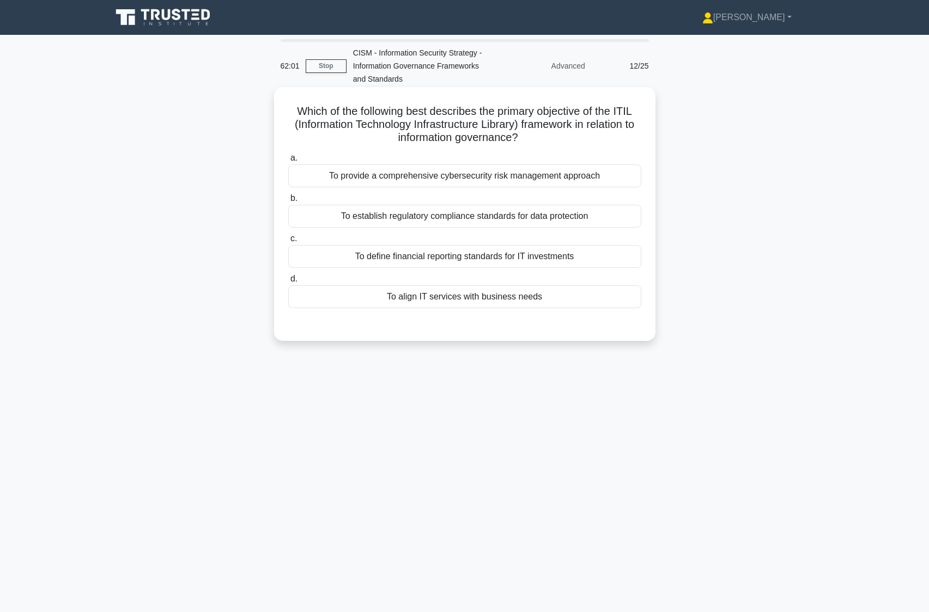
click at [375, 292] on div "To align IT services with business needs" at bounding box center [464, 296] width 353 height 23
click at [288, 283] on input "d. To align IT services with business needs" at bounding box center [288, 279] width 0 height 7
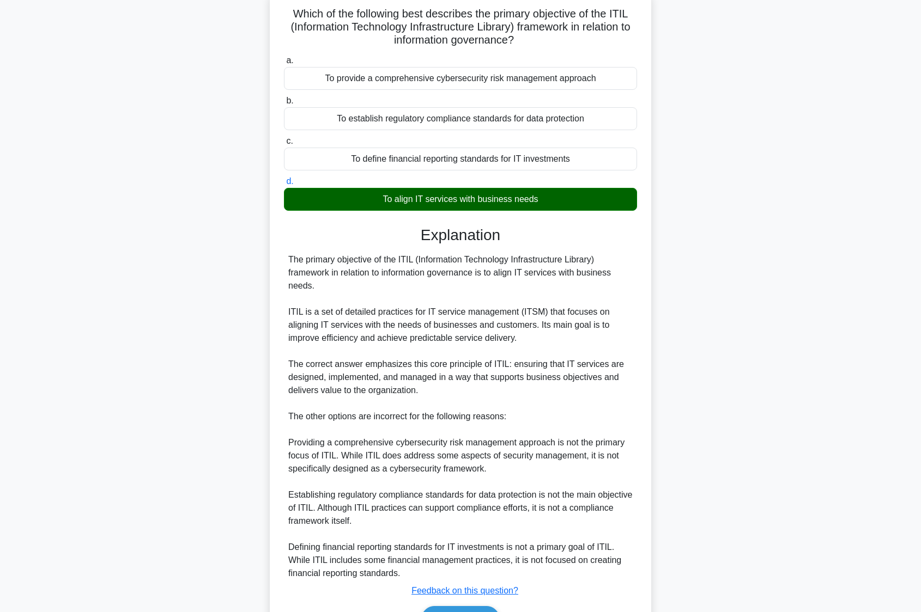
scroll to position [165, 0]
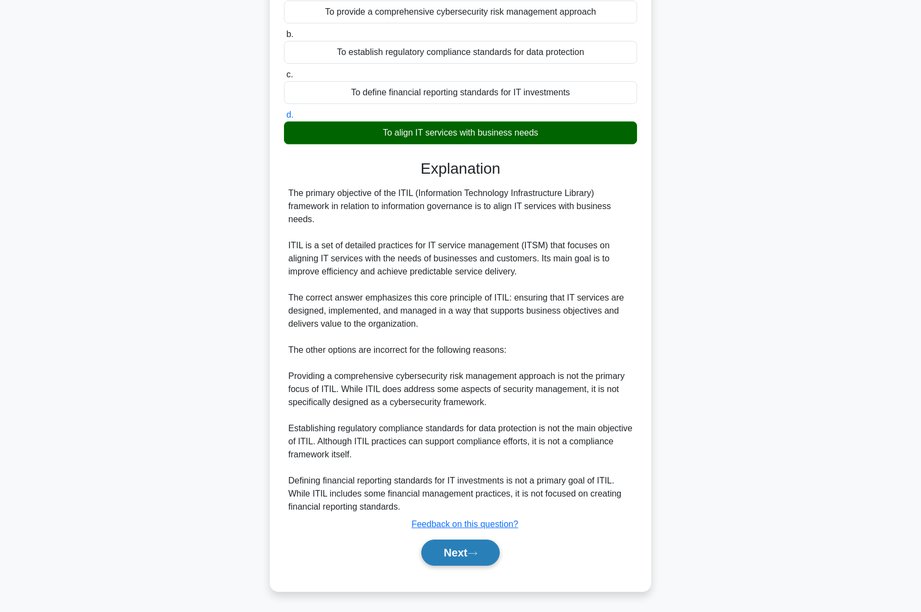
click at [466, 554] on button "Next" at bounding box center [460, 553] width 78 height 26
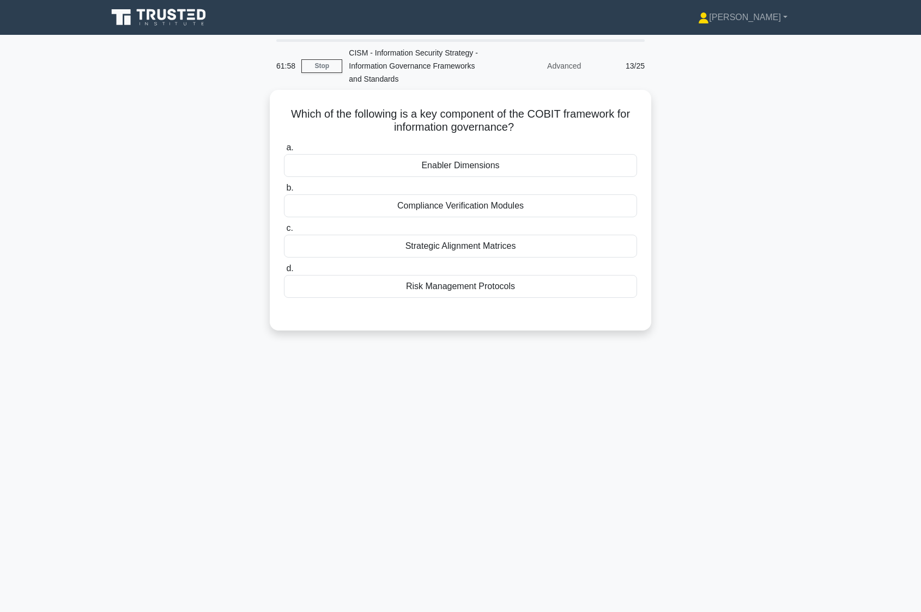
scroll to position [0, 0]
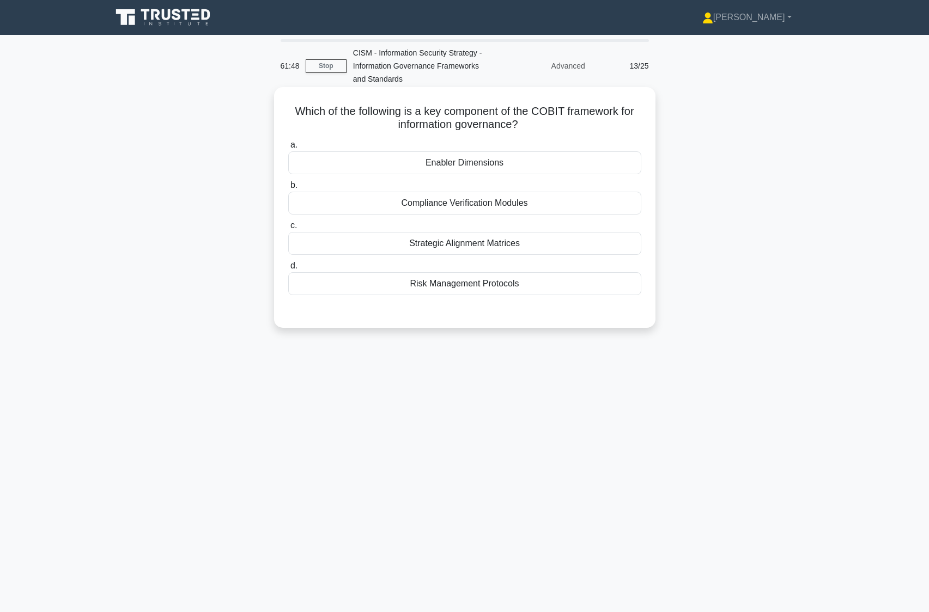
click at [412, 251] on div "Strategic Alignment Matrices" at bounding box center [464, 243] width 353 height 23
click at [288, 229] on input "c. Strategic Alignment Matrices" at bounding box center [288, 225] width 0 height 7
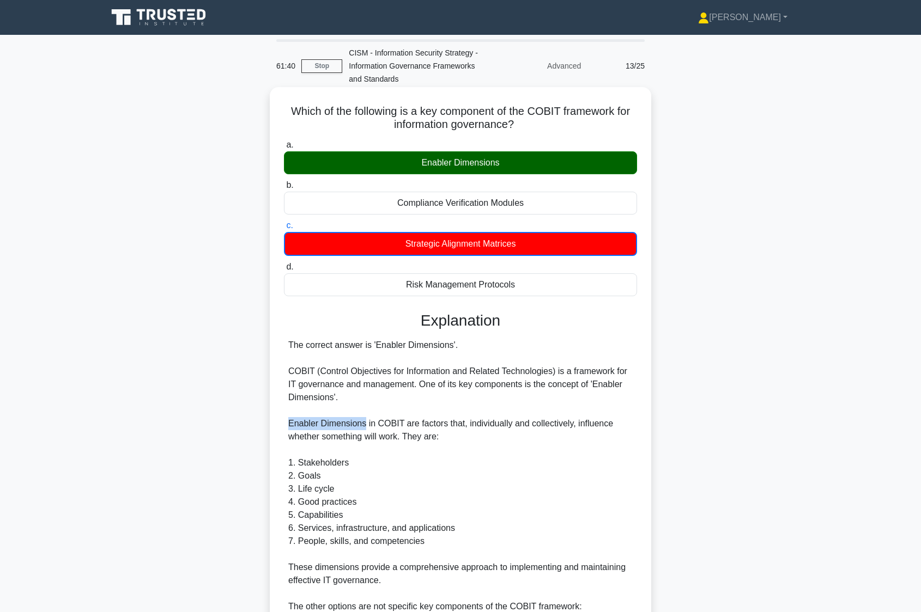
drag, startPoint x: 363, startPoint y: 427, endPoint x: 288, endPoint y: 426, distance: 75.2
click at [288, 426] on div "The correct answer is 'Enabler Dimensions'. COBIT (Control Objectives for Infor…" at bounding box center [460, 554] width 344 height 431
copy div "Enabler Dimensions"
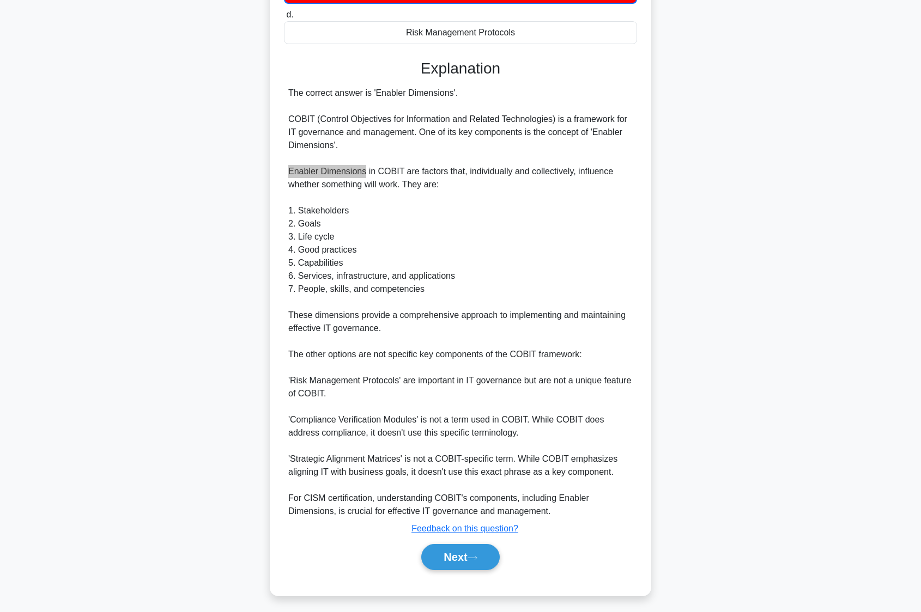
scroll to position [257, 0]
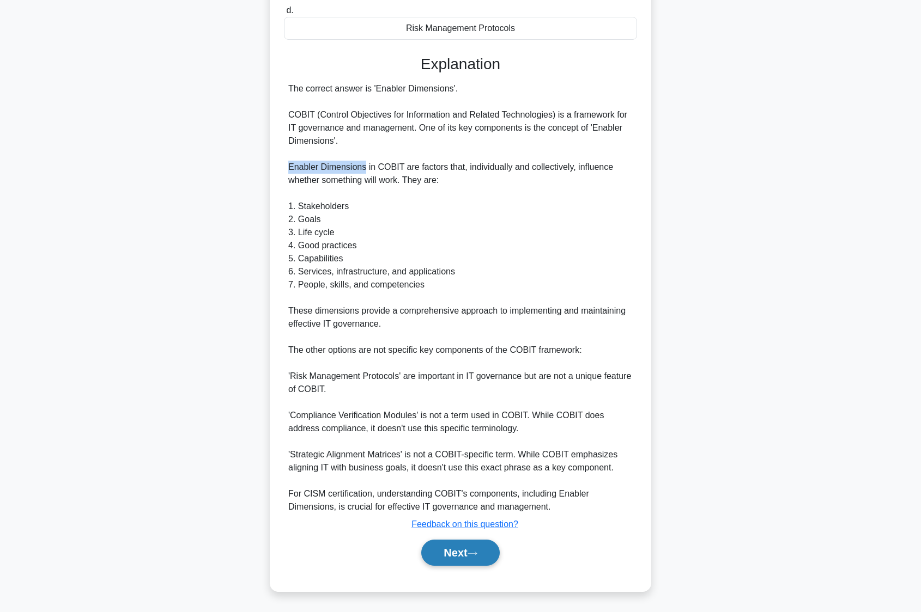
click at [440, 562] on button "Next" at bounding box center [460, 553] width 78 height 26
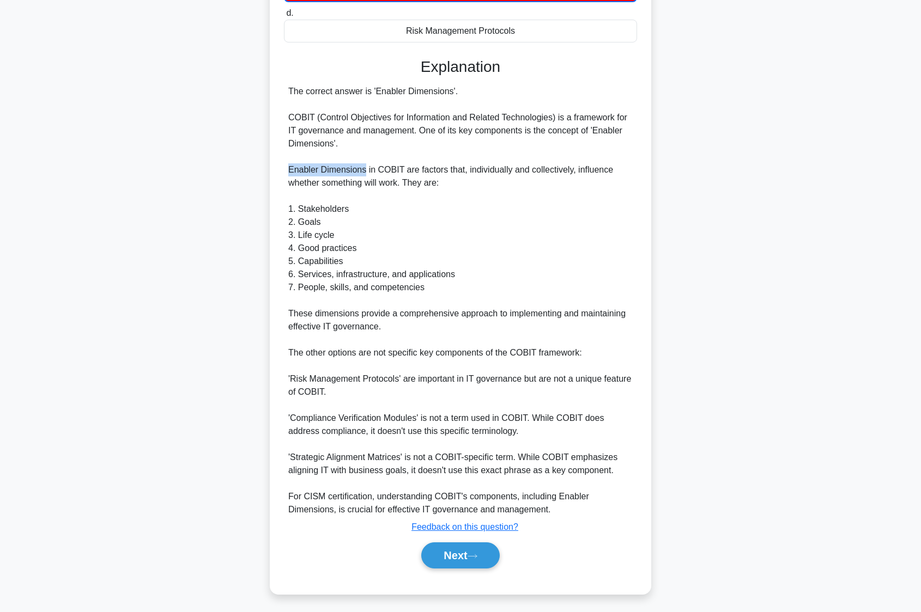
scroll to position [0, 0]
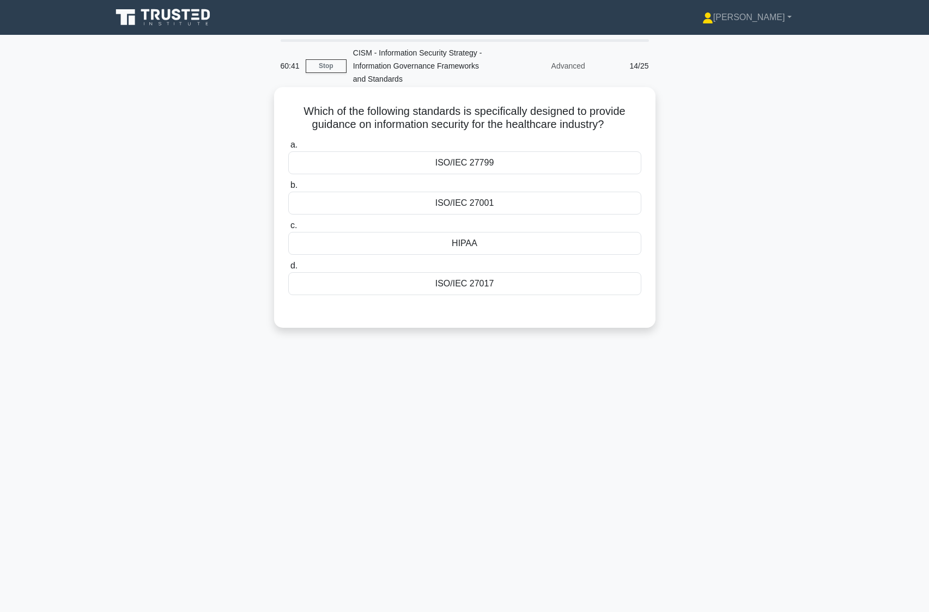
click at [351, 164] on div "ISO/IEC 27799" at bounding box center [464, 162] width 353 height 23
click at [288, 149] on input "a. ISO/IEC 27799" at bounding box center [288, 145] width 0 height 7
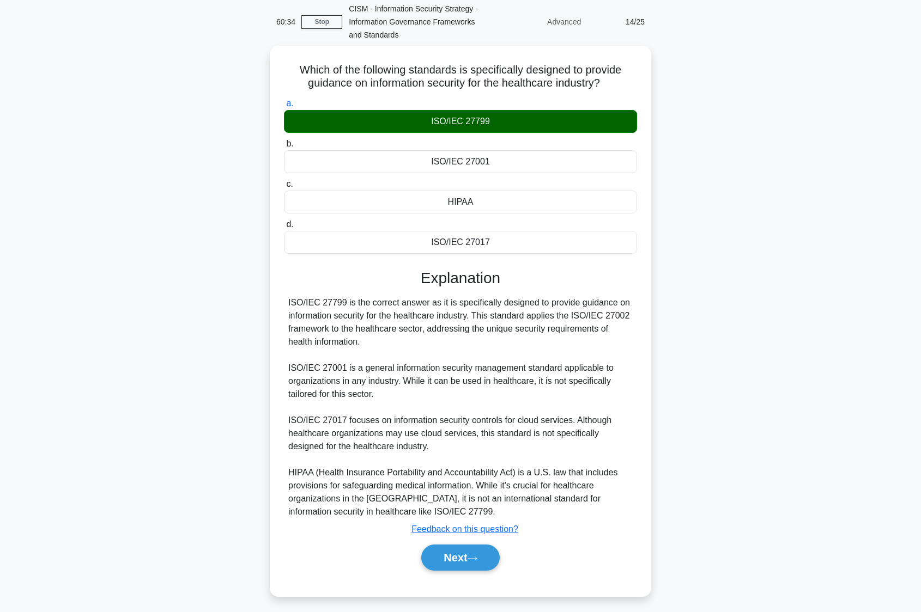
scroll to position [47, 0]
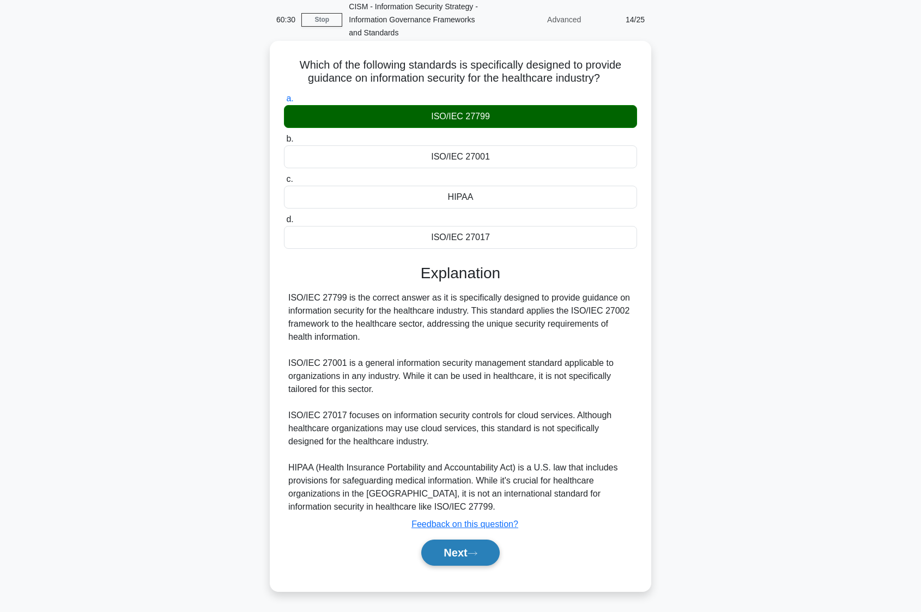
click at [456, 562] on button "Next" at bounding box center [460, 553] width 78 height 26
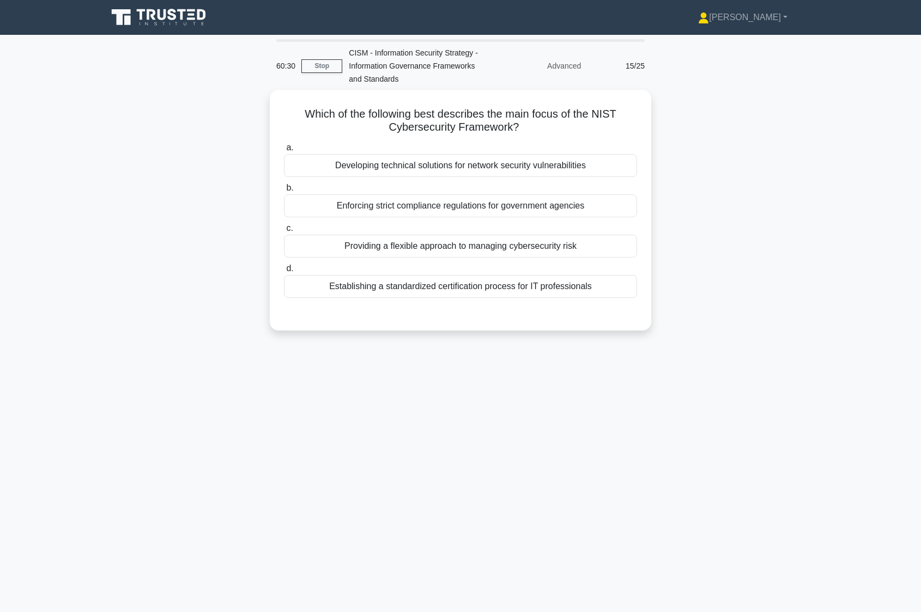
scroll to position [0, 0]
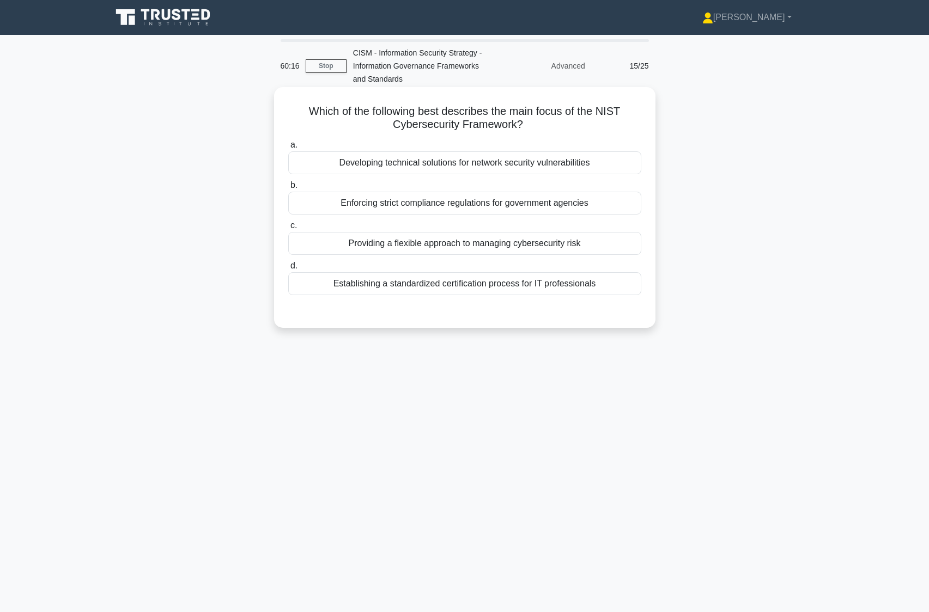
click at [358, 240] on div "Providing a flexible approach to managing cybersecurity risk" at bounding box center [464, 243] width 353 height 23
click at [288, 229] on input "c. Providing a flexible approach to managing cybersecurity risk" at bounding box center [288, 225] width 0 height 7
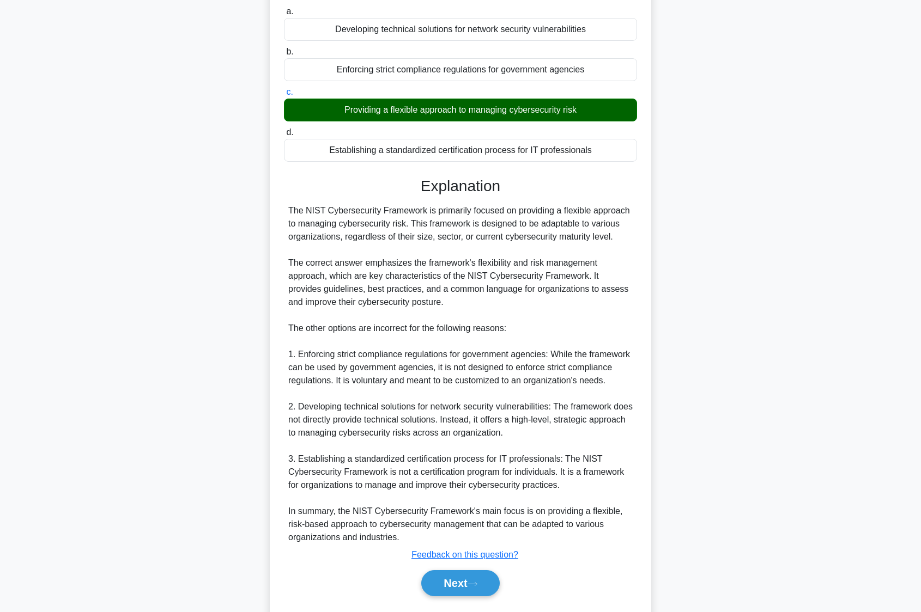
scroll to position [163, 0]
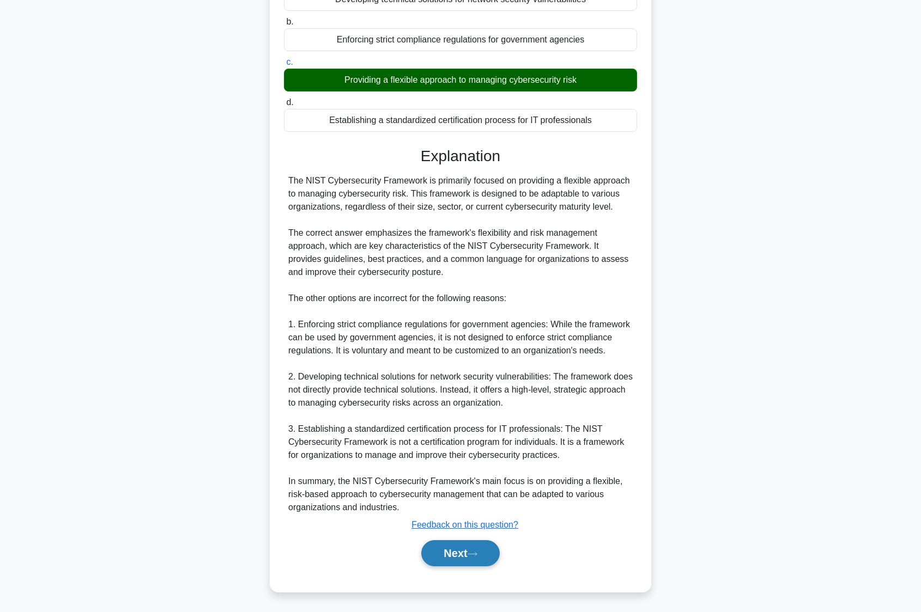
click at [462, 551] on button "Next" at bounding box center [460, 553] width 78 height 26
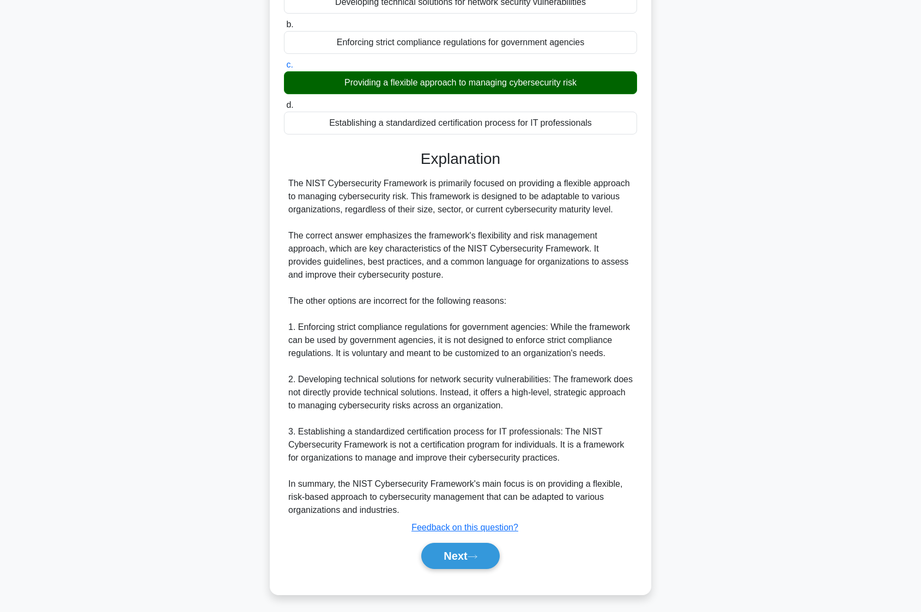
scroll to position [0, 0]
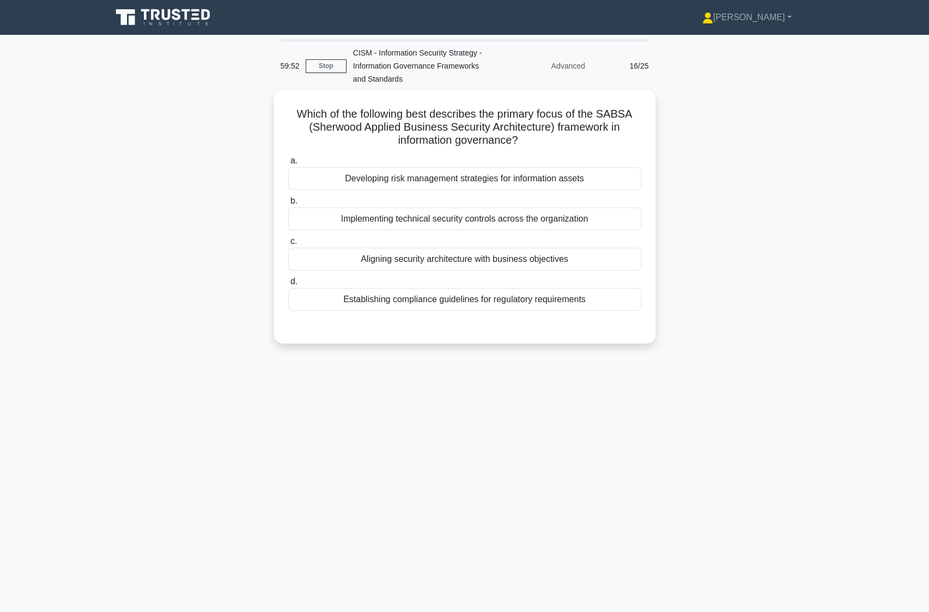
click at [511, 459] on div "59:52 Stop CISM - Information Security Strategy - Information Governance Framew…" at bounding box center [464, 311] width 719 height 545
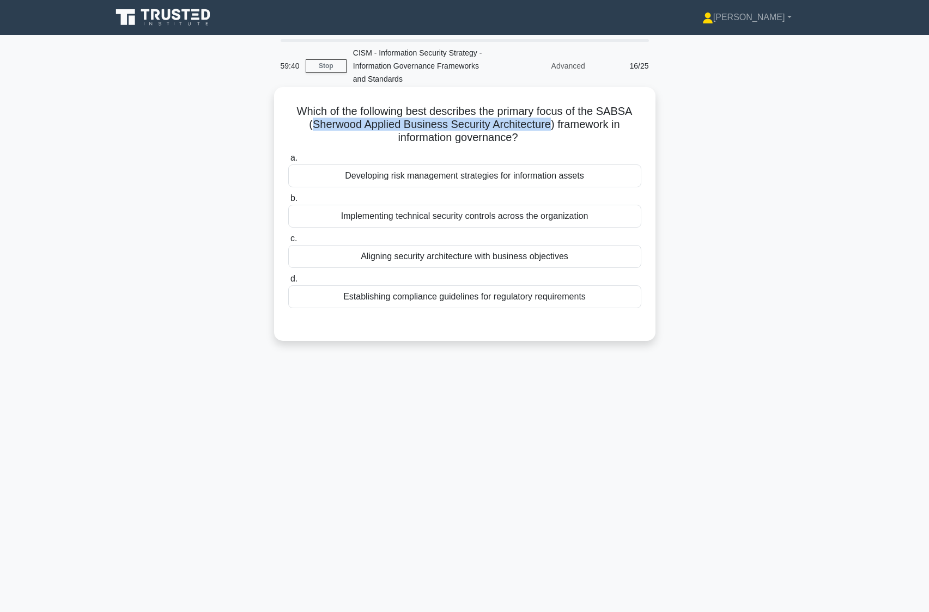
drag, startPoint x: 552, startPoint y: 125, endPoint x: 309, endPoint y: 131, distance: 243.0
click at [309, 131] on h5 "Which of the following best describes the primary focus of the SABSA (Sherwood …" at bounding box center [464, 125] width 355 height 40
copy h5 "Sherwood Applied Business Security Architecture"
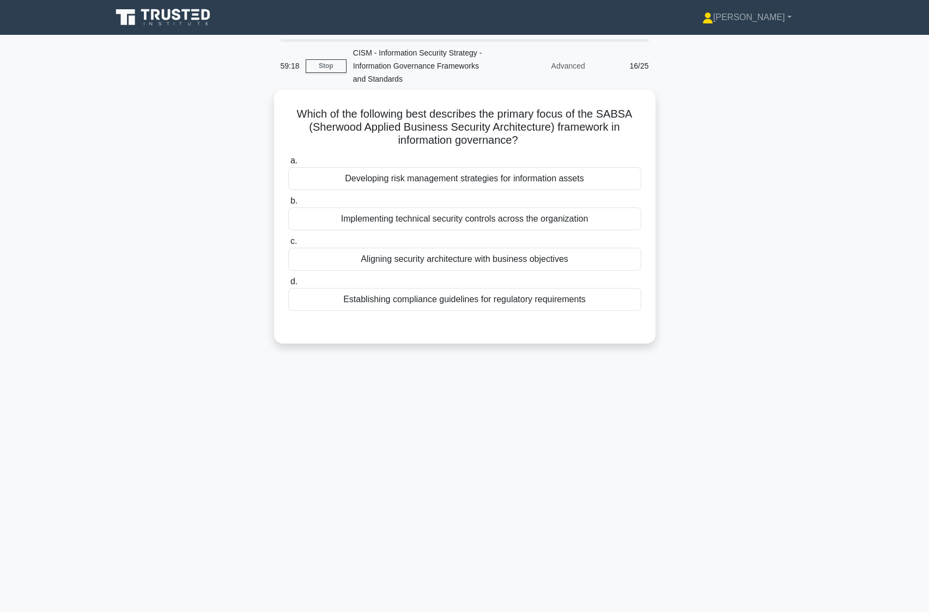
click at [510, 482] on div "59:18 Stop CISM - Information Security Strategy - Information Governance Framew…" at bounding box center [464, 311] width 719 height 545
click at [482, 259] on div "Aligning security architecture with business objectives" at bounding box center [464, 256] width 353 height 23
click at [288, 242] on input "c. Aligning security architecture with business objectives" at bounding box center [288, 238] width 0 height 7
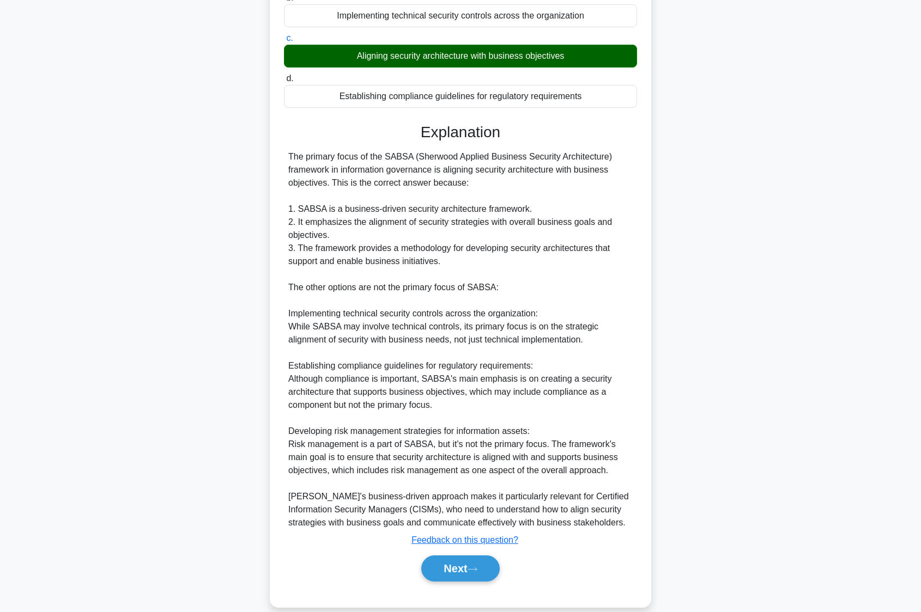
scroll to position [217, 0]
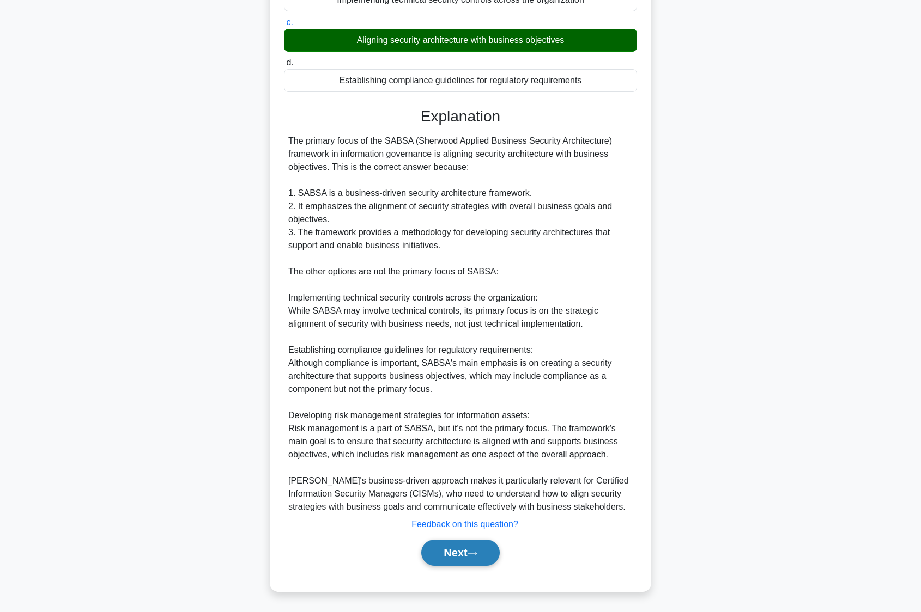
click at [463, 549] on button "Next" at bounding box center [460, 553] width 78 height 26
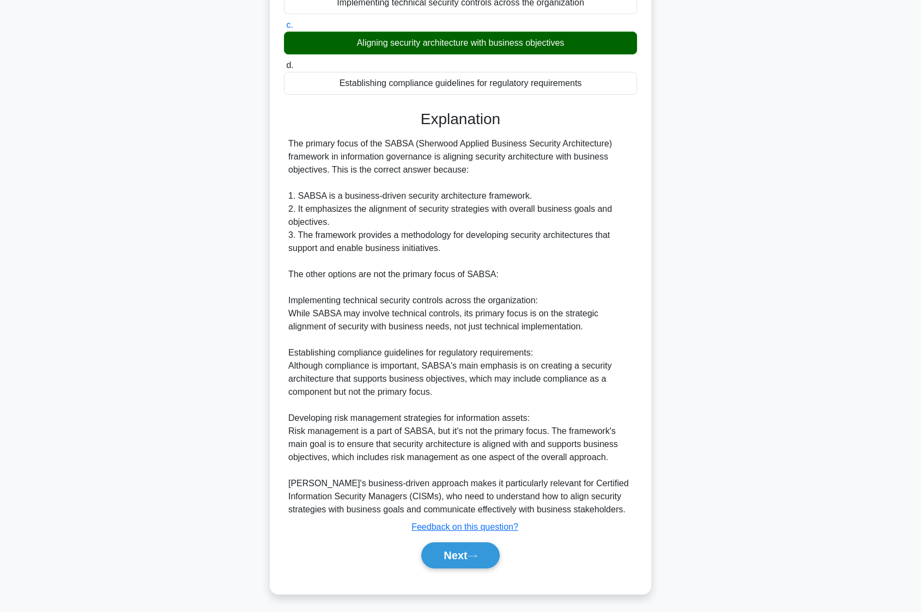
scroll to position [0, 0]
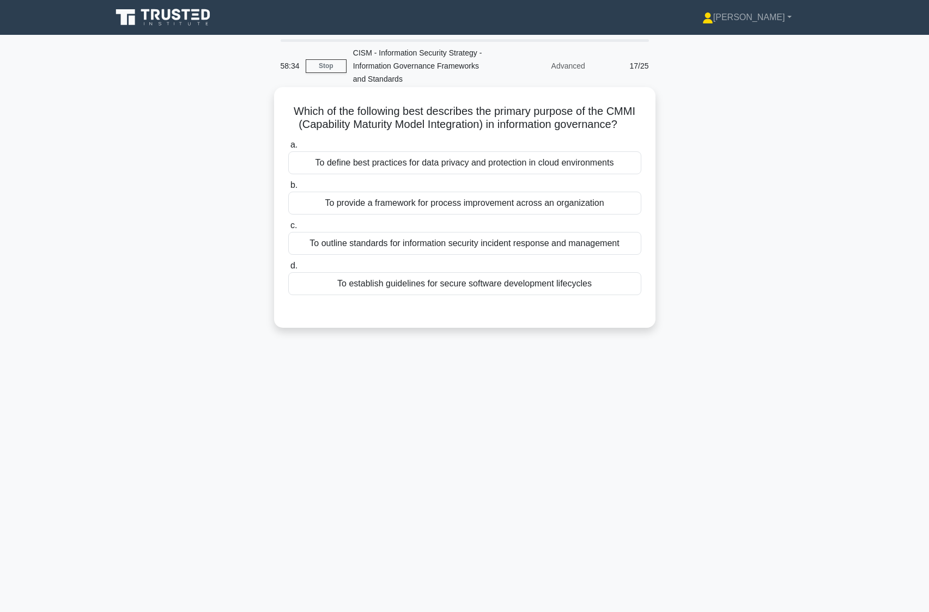
click at [364, 295] on div "To establish guidelines for secure software development lifecycles" at bounding box center [464, 283] width 353 height 23
click at [288, 270] on input "d. To establish guidelines for secure software development lifecycles" at bounding box center [288, 266] width 0 height 7
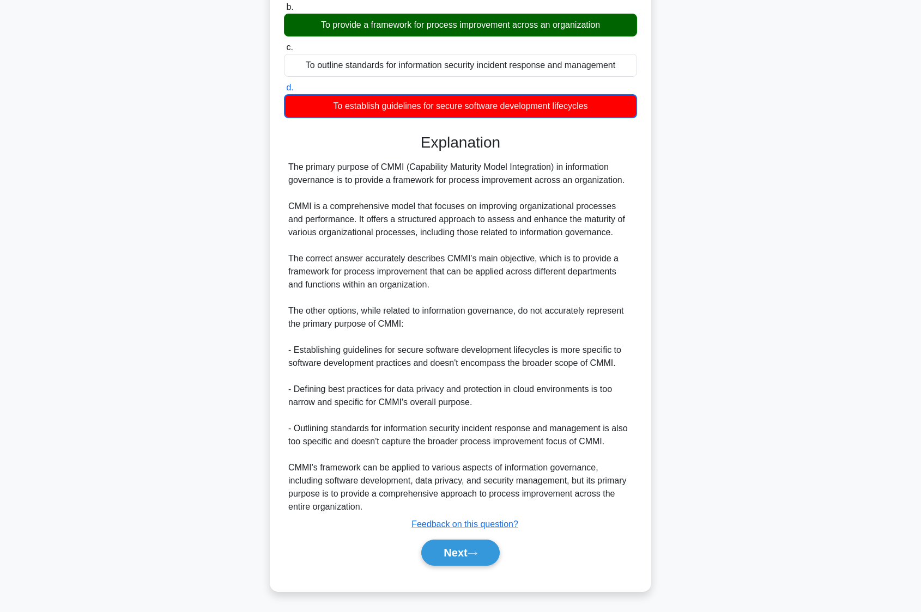
scroll to position [192, 0]
click at [434, 550] on button "Next" at bounding box center [460, 553] width 78 height 26
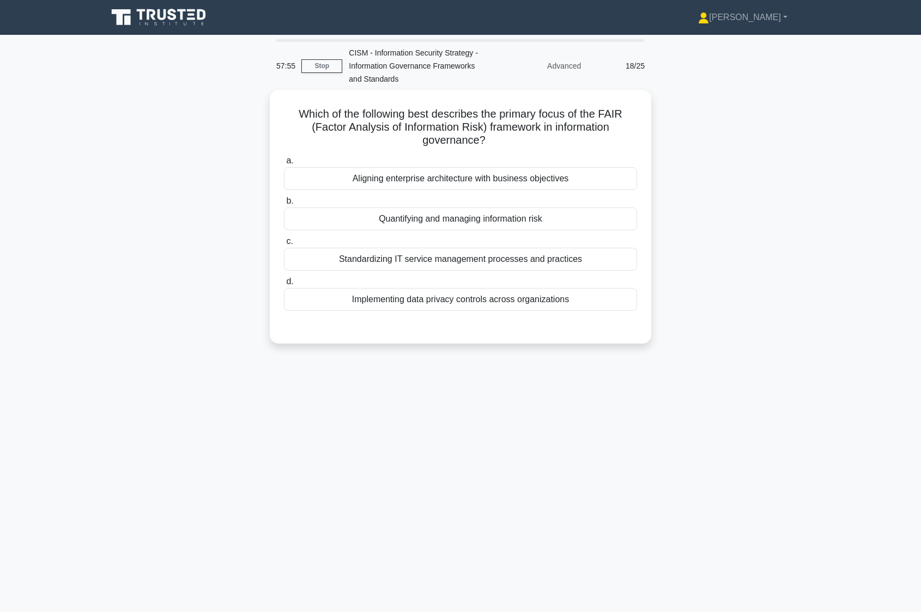
scroll to position [0, 0]
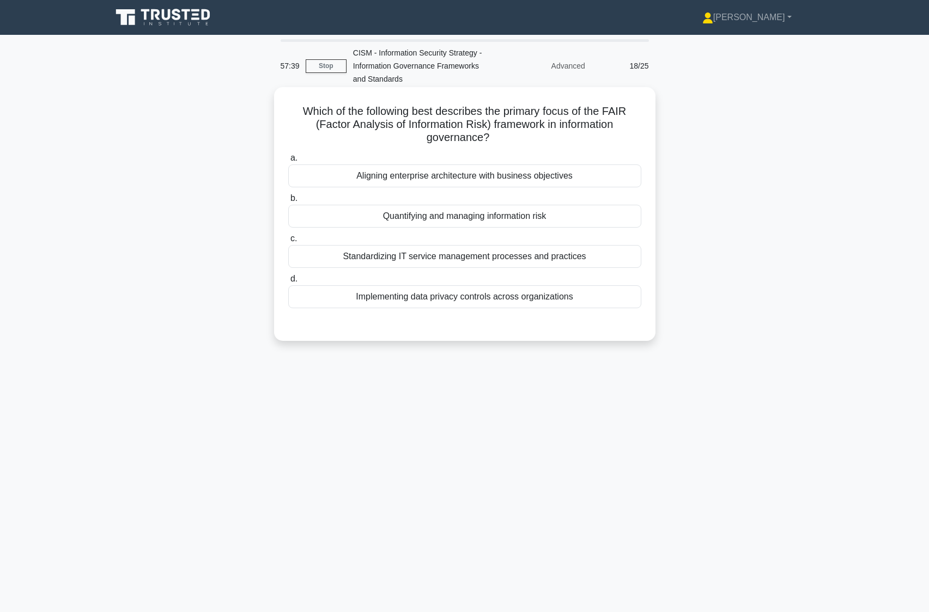
click at [442, 180] on div "Aligning enterprise architecture with business objectives" at bounding box center [464, 176] width 353 height 23
click at [288, 162] on input "a. Aligning enterprise architecture with business objectives" at bounding box center [288, 158] width 0 height 7
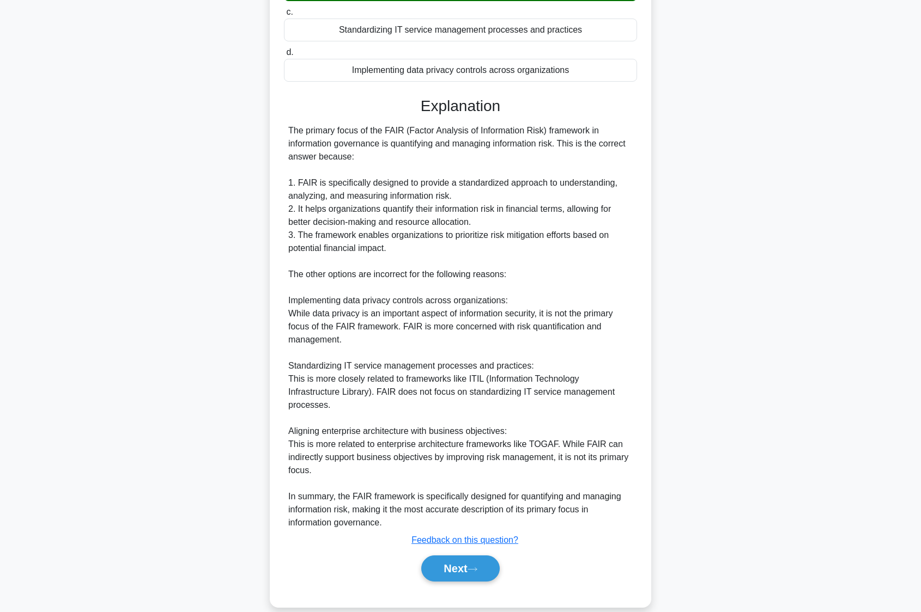
scroll to position [231, 0]
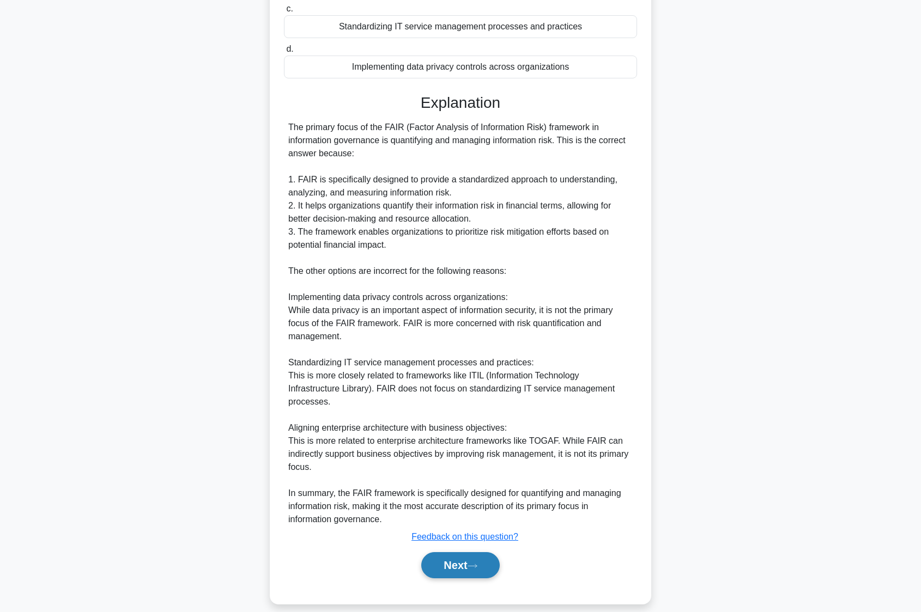
click at [457, 556] on button "Next" at bounding box center [460, 565] width 78 height 26
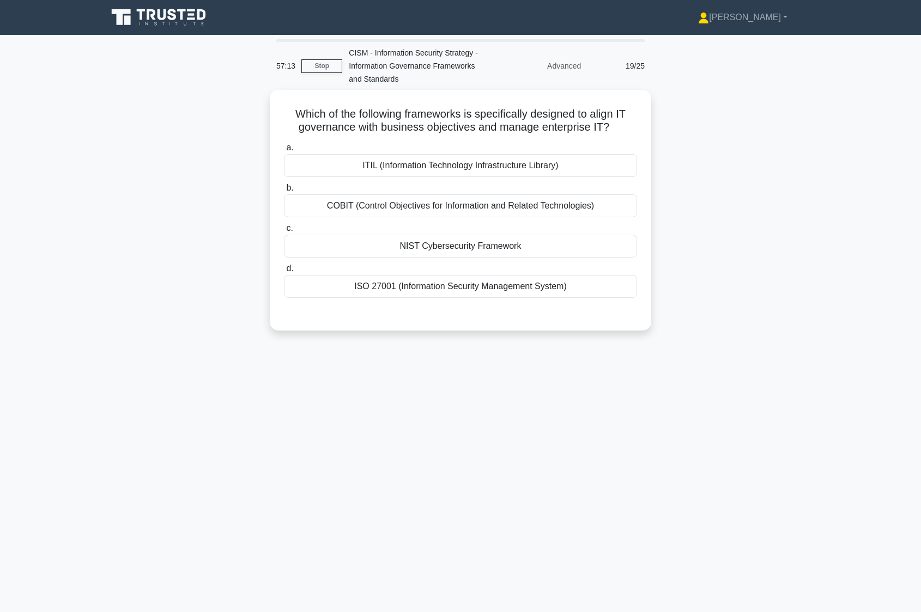
scroll to position [0, 0]
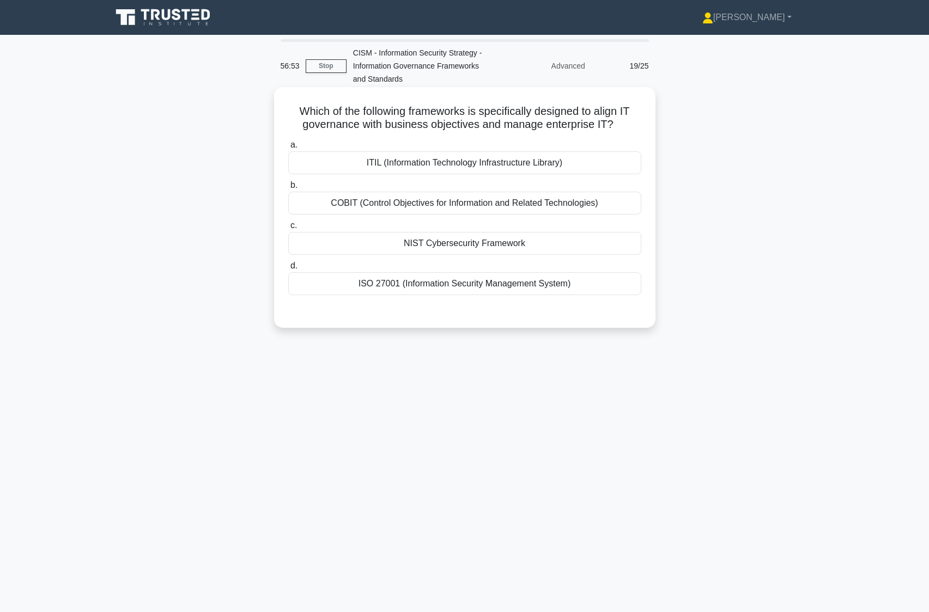
click at [394, 203] on div "COBIT (Control Objectives for Information and Related Technologies)" at bounding box center [464, 203] width 353 height 23
click at [288, 189] on input "b. COBIT (Control Objectives for Information and Related Technologies)" at bounding box center [288, 185] width 0 height 7
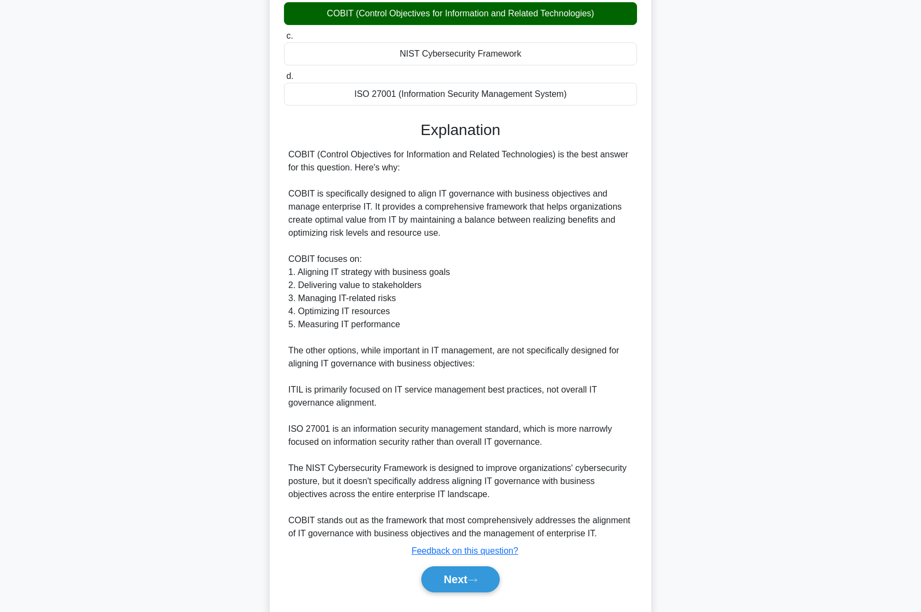
scroll to position [217, 0]
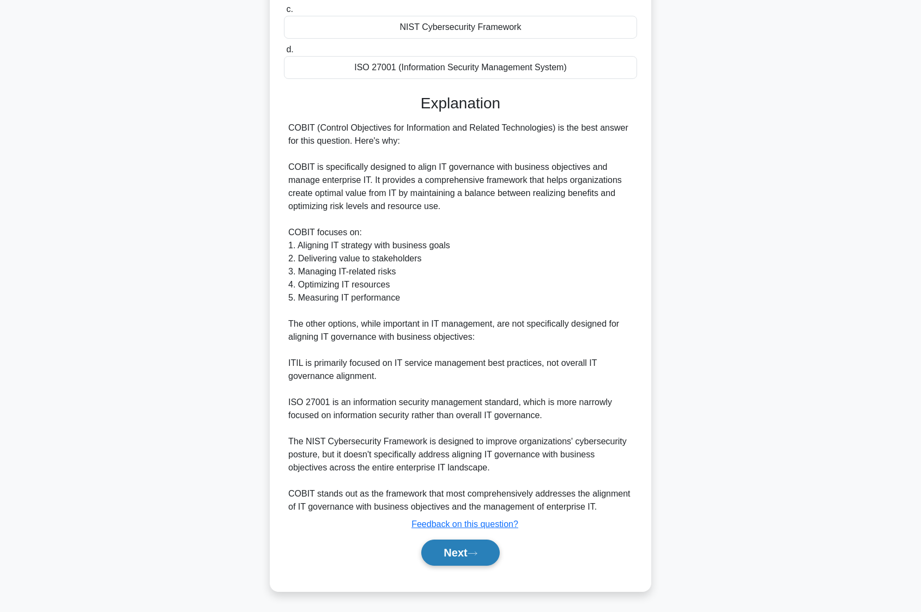
click at [477, 555] on icon at bounding box center [472, 554] width 10 height 6
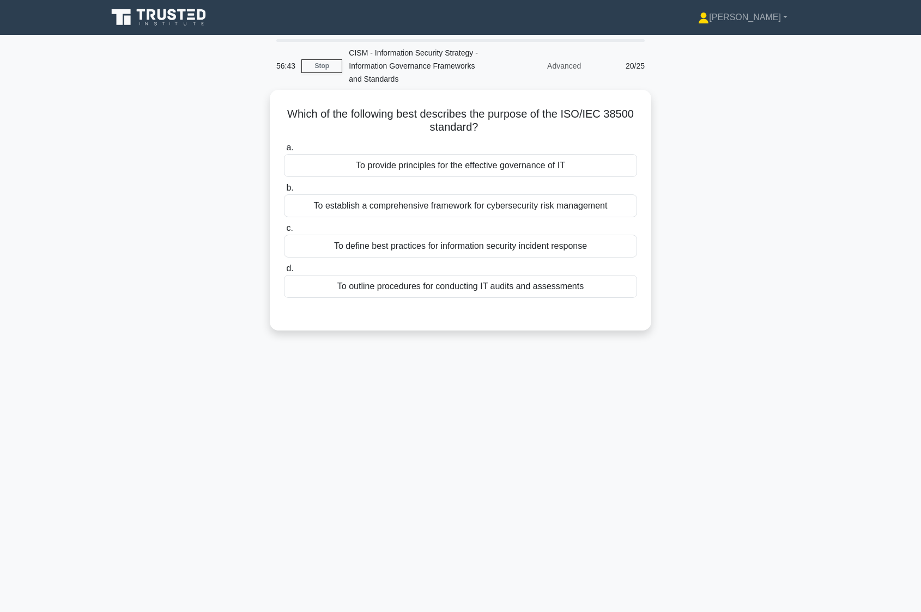
scroll to position [0, 0]
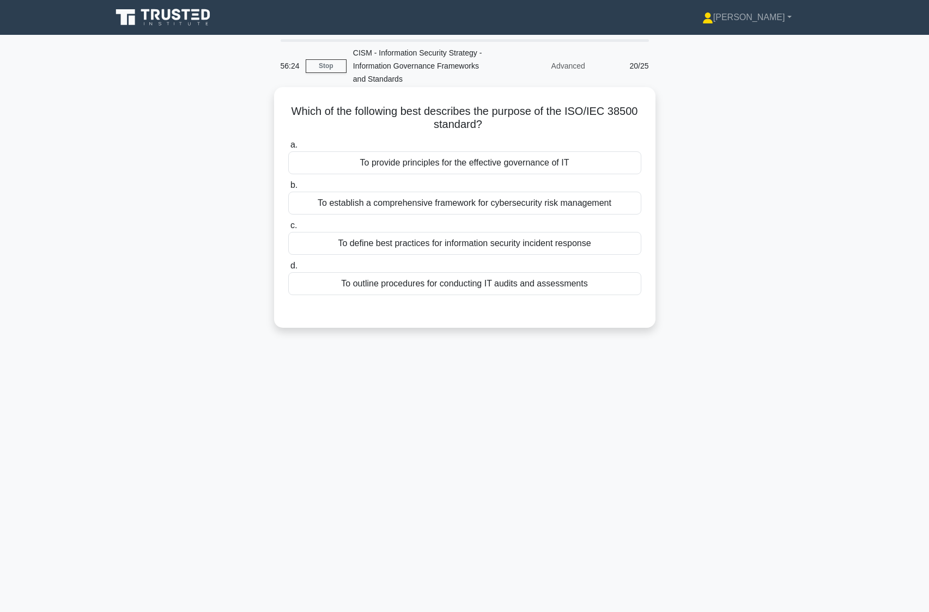
click at [369, 154] on div "To provide principles for the effective governance of IT" at bounding box center [464, 162] width 353 height 23
click at [288, 149] on input "a. To provide principles for the effective governance of IT" at bounding box center [288, 145] width 0 height 7
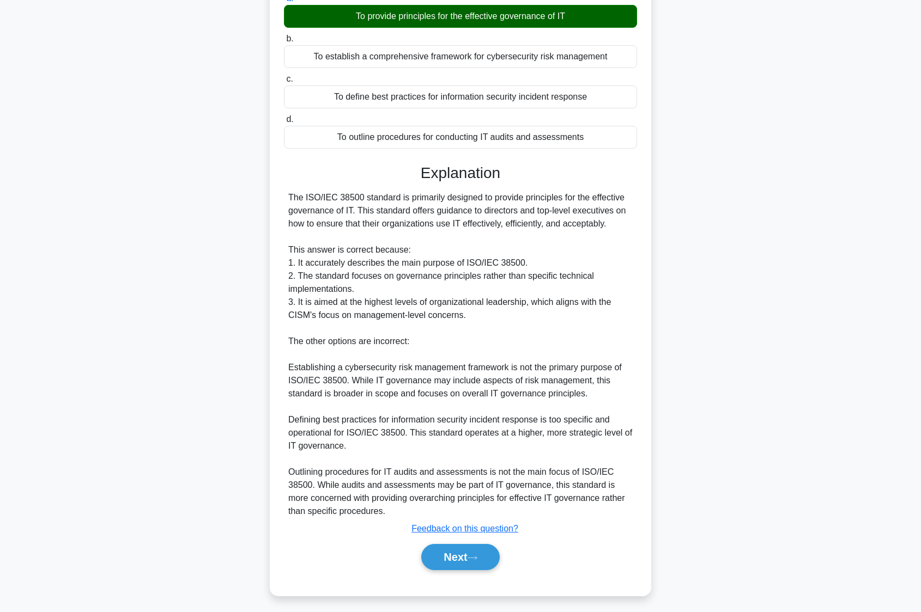
scroll to position [151, 0]
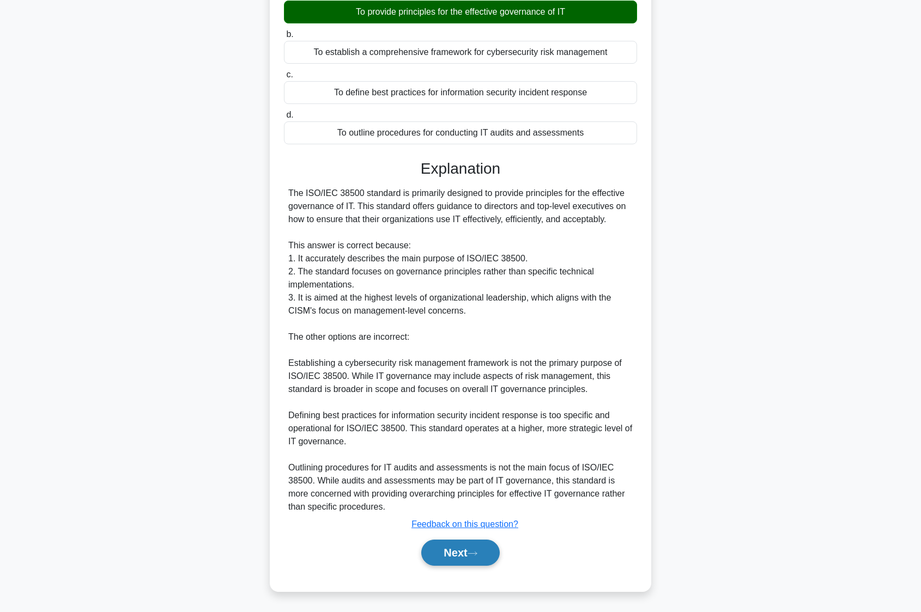
click at [454, 546] on button "Next" at bounding box center [460, 553] width 78 height 26
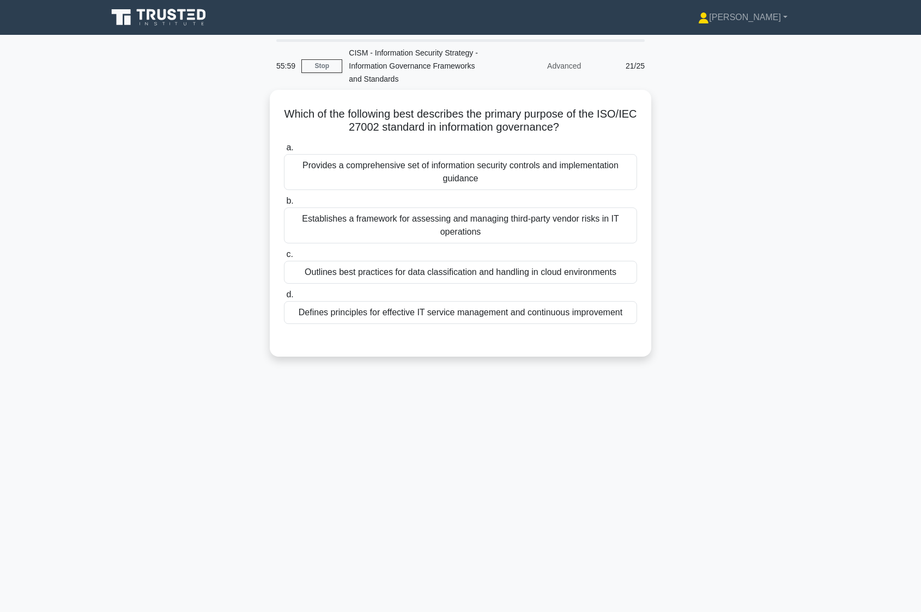
scroll to position [0, 0]
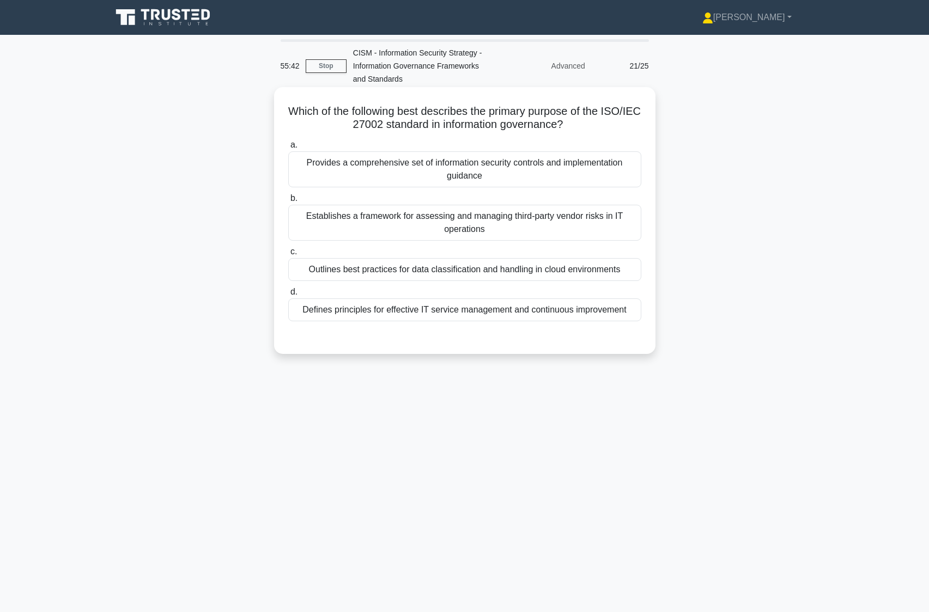
click at [359, 168] on div "Provides a comprehensive set of information security controls and implementatio…" at bounding box center [464, 169] width 353 height 36
click at [288, 149] on input "a. Provides a comprehensive set of information security controls and implementa…" at bounding box center [288, 145] width 0 height 7
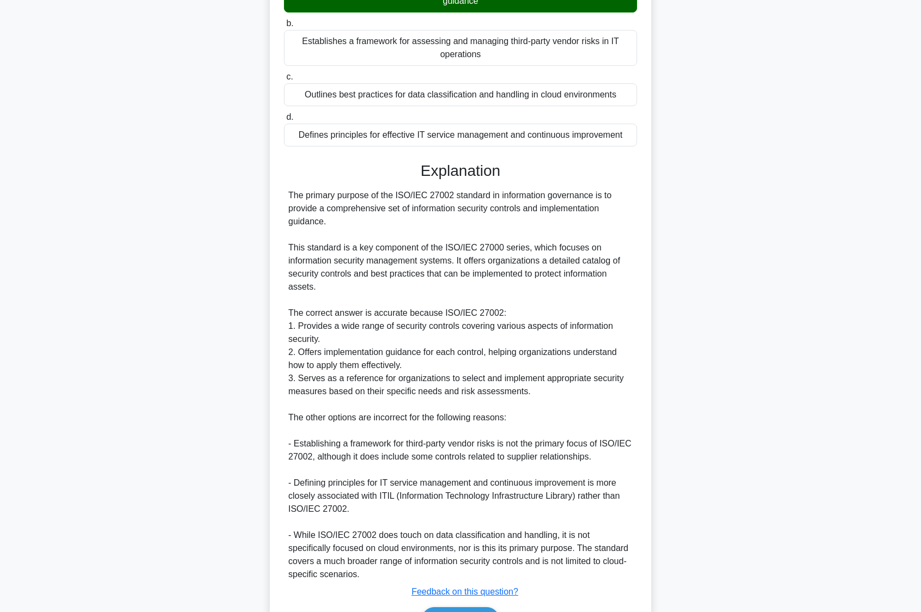
scroll to position [243, 0]
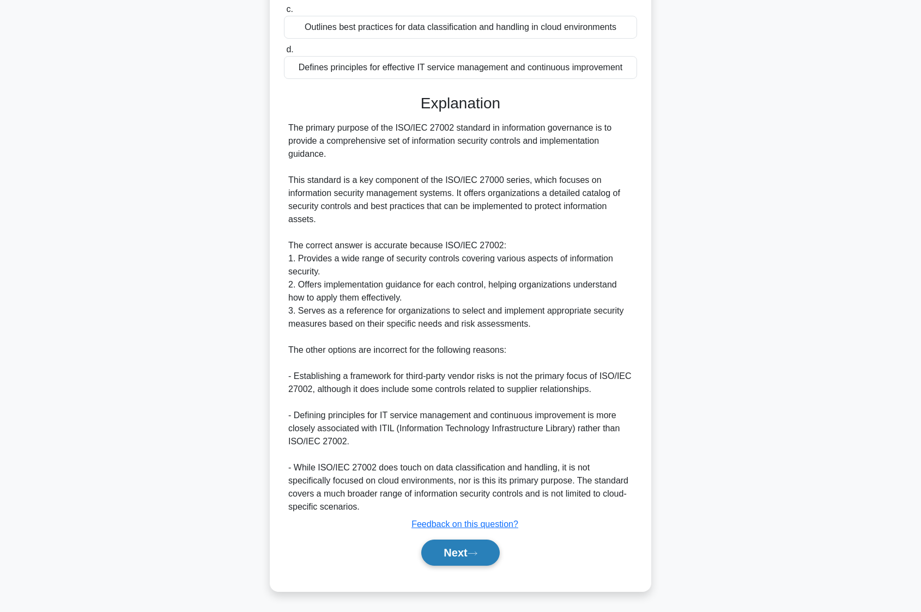
click at [471, 553] on button "Next" at bounding box center [460, 553] width 78 height 26
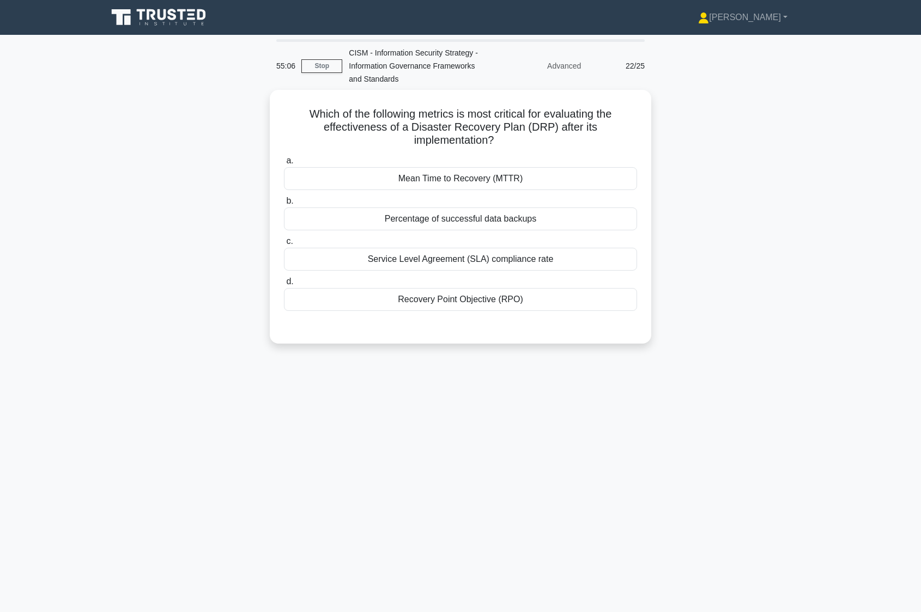
scroll to position [0, 0]
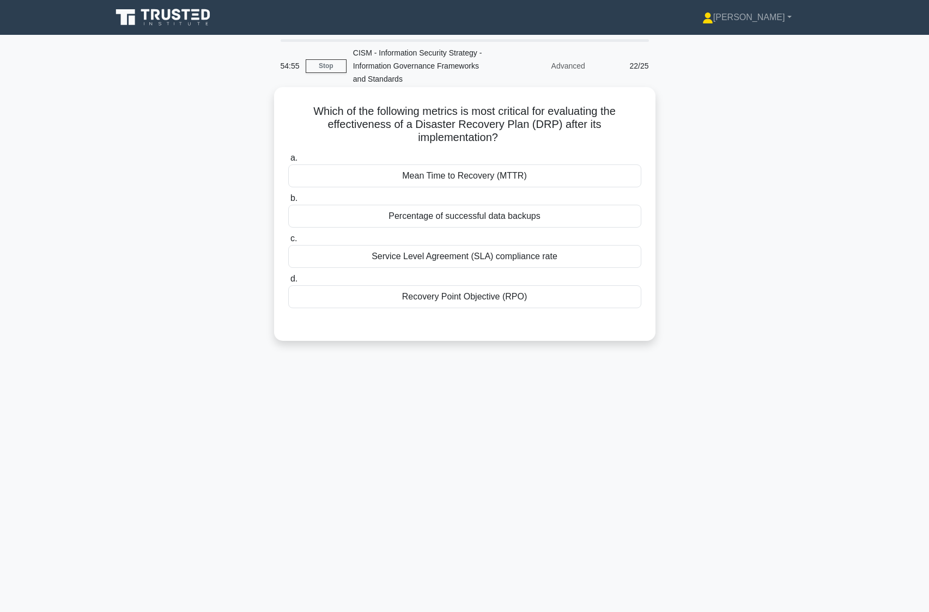
click at [466, 180] on div "Mean Time to Recovery (MTTR)" at bounding box center [464, 176] width 353 height 23
click at [288, 162] on input "a. Mean Time to Recovery (MTTR)" at bounding box center [288, 158] width 0 height 7
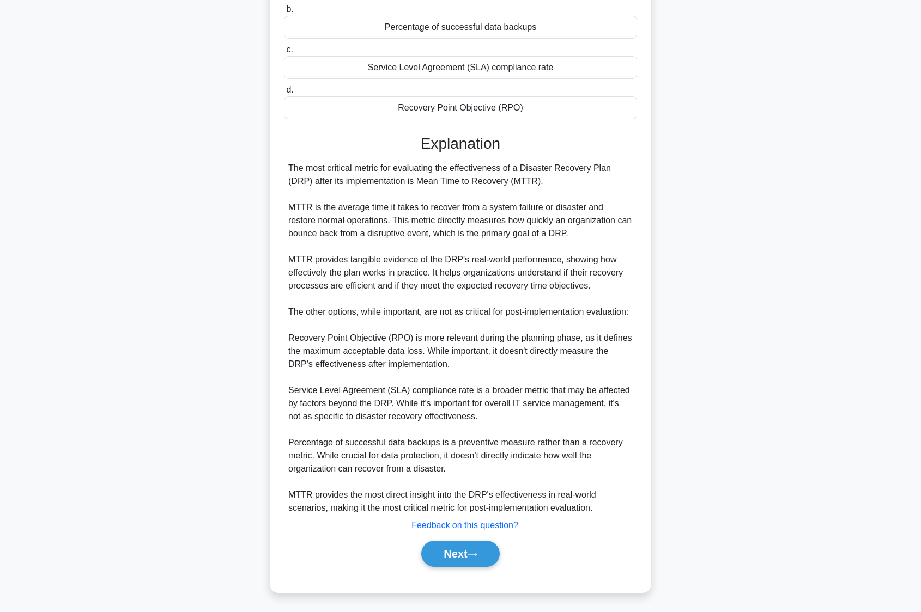
scroll to position [191, 0]
click at [461, 553] on button "Next" at bounding box center [460, 553] width 78 height 26
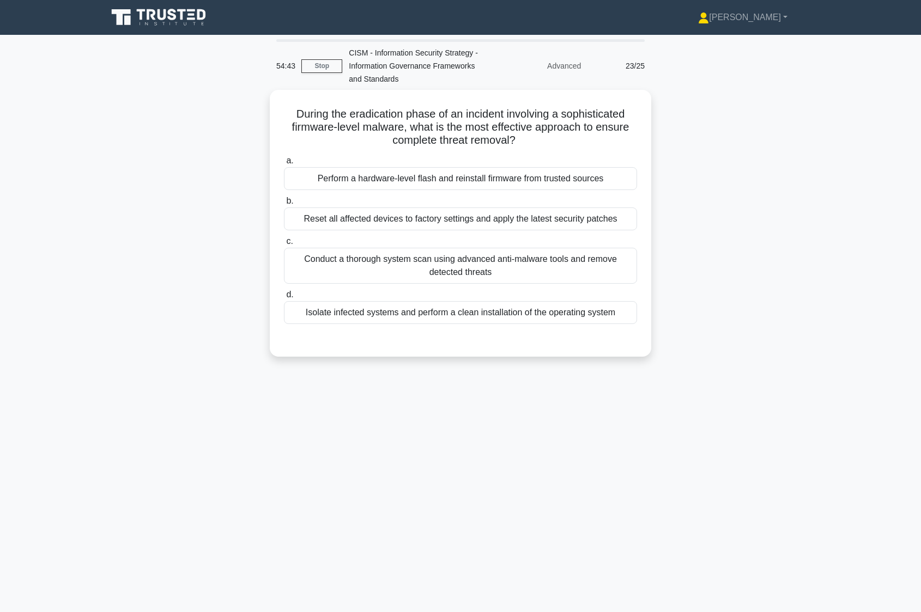
scroll to position [0, 0]
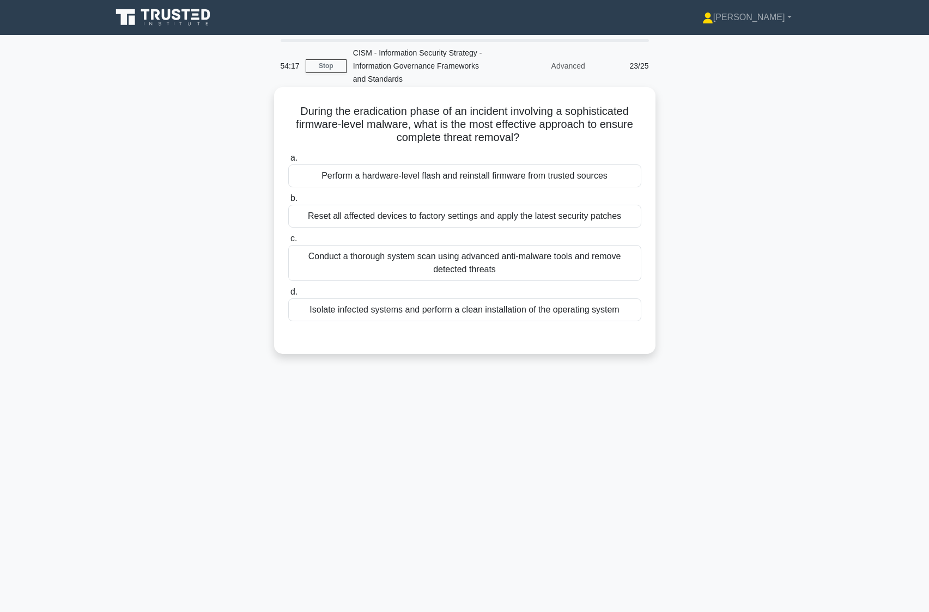
click at [382, 179] on div "Perform a hardware-level flash and reinstall firmware from trusted sources" at bounding box center [464, 176] width 353 height 23
click at [288, 162] on input "a. Perform a hardware-level flash and reinstall firmware from trusted sources" at bounding box center [288, 158] width 0 height 7
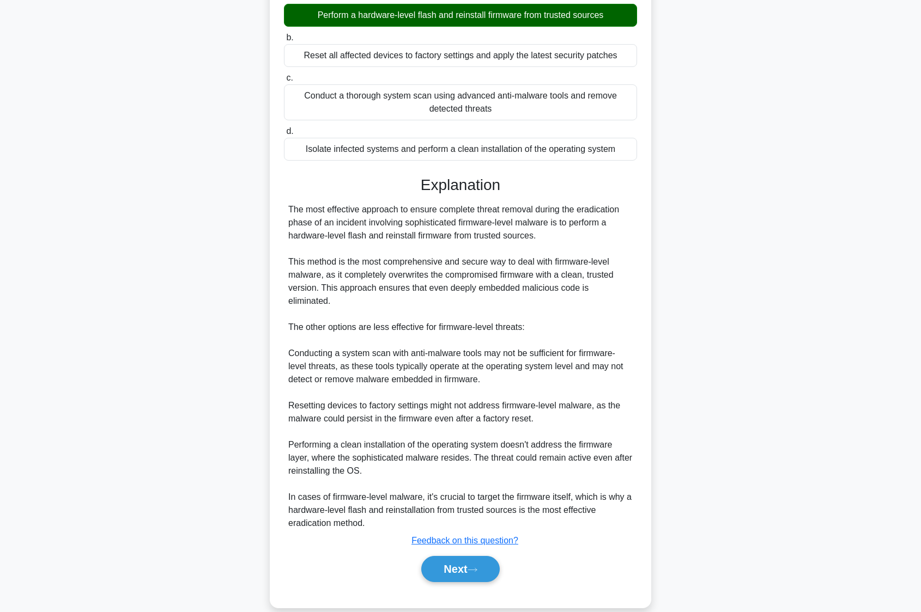
scroll to position [165, 0]
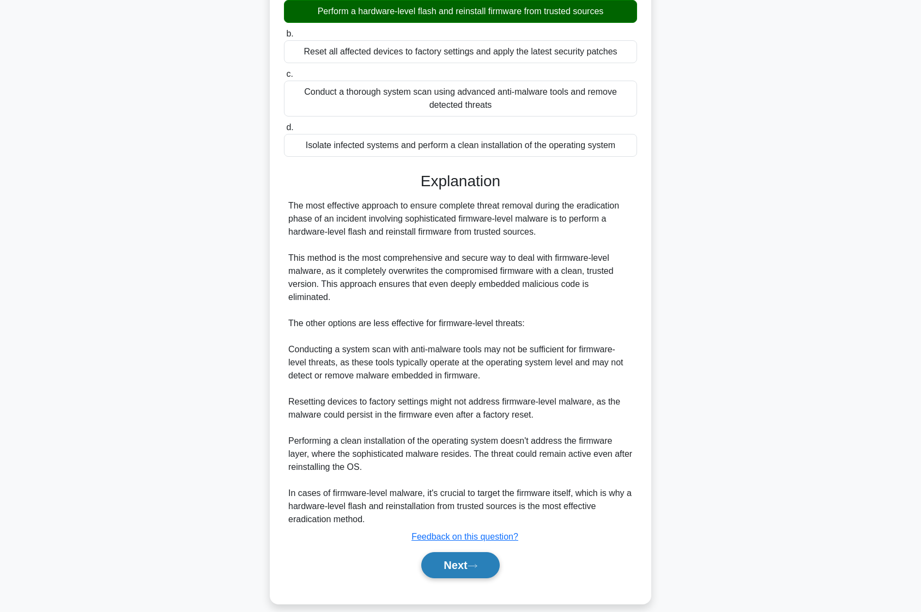
click at [436, 552] on button "Next" at bounding box center [460, 565] width 78 height 26
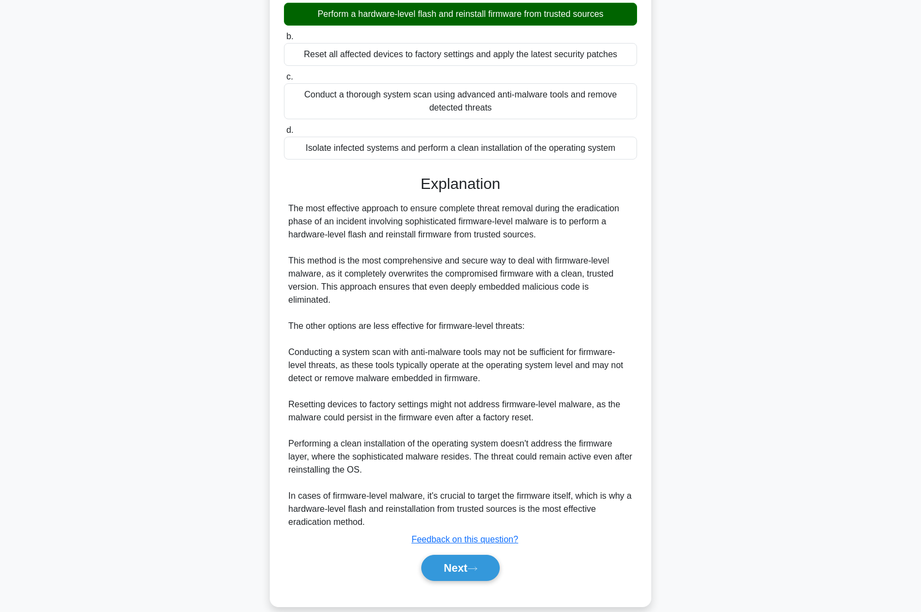
scroll to position [0, 0]
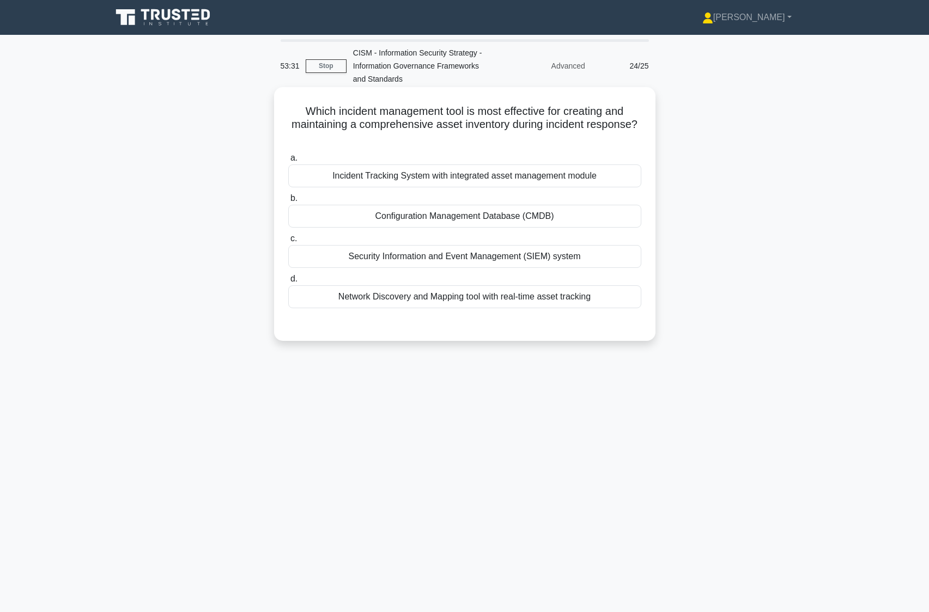
click at [416, 172] on div "Incident Tracking System with integrated asset management module" at bounding box center [464, 176] width 353 height 23
click at [288, 162] on input "a. Incident Tracking System with integrated asset management module" at bounding box center [288, 158] width 0 height 7
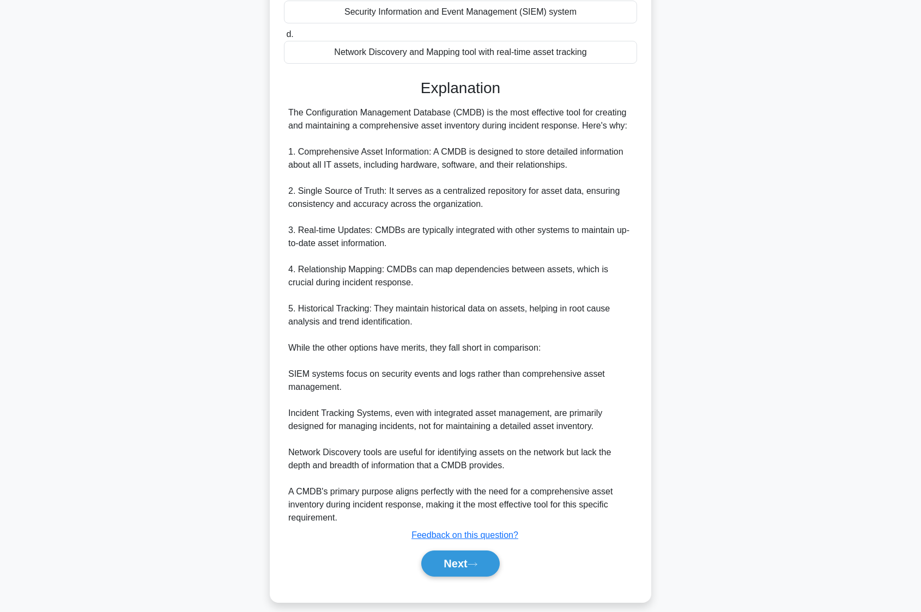
scroll to position [257, 0]
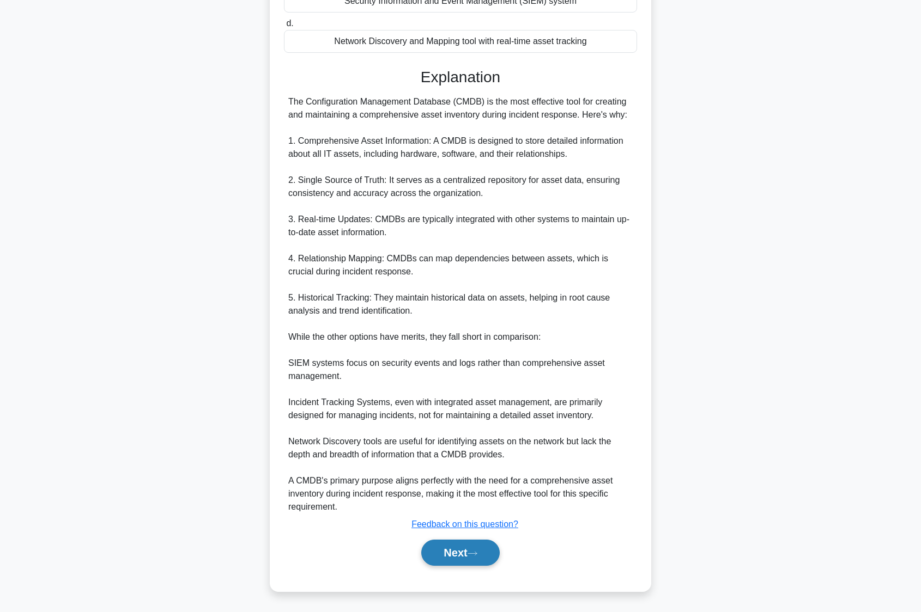
click at [432, 544] on button "Next" at bounding box center [460, 553] width 78 height 26
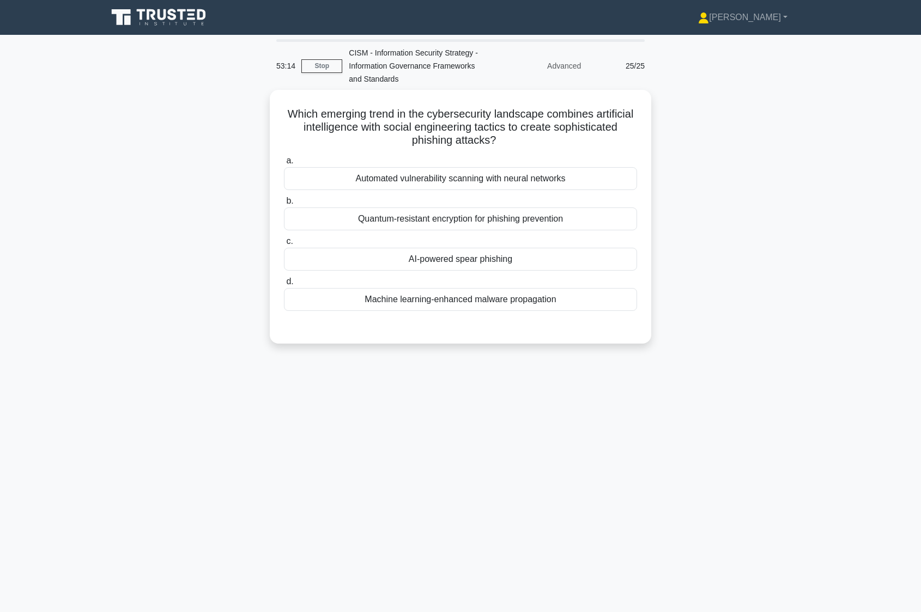
scroll to position [0, 0]
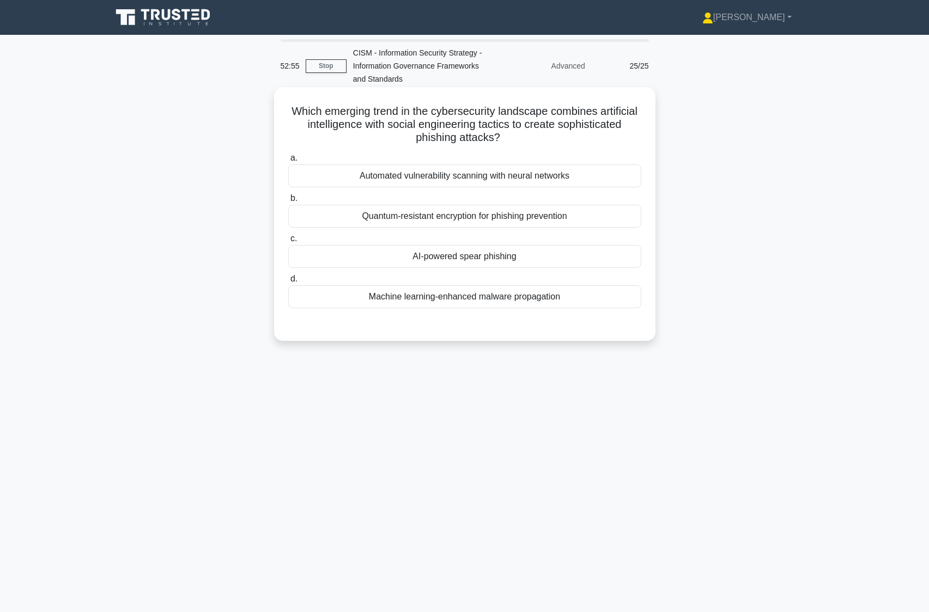
click at [410, 261] on div "AI-powered spear phishing" at bounding box center [464, 256] width 353 height 23
click at [288, 242] on input "c. AI-powered spear phishing" at bounding box center [288, 238] width 0 height 7
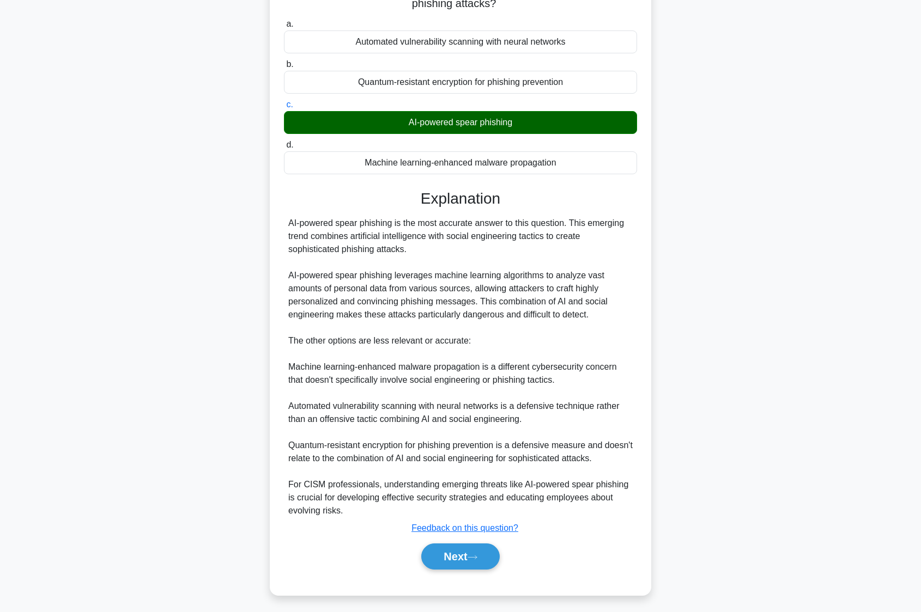
scroll to position [138, 0]
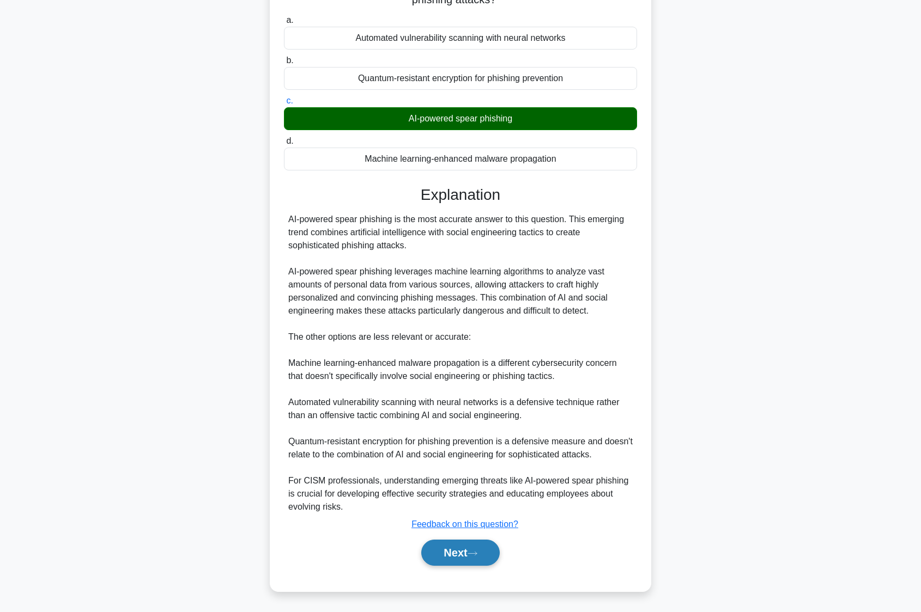
click at [459, 559] on button "Next" at bounding box center [460, 553] width 78 height 26
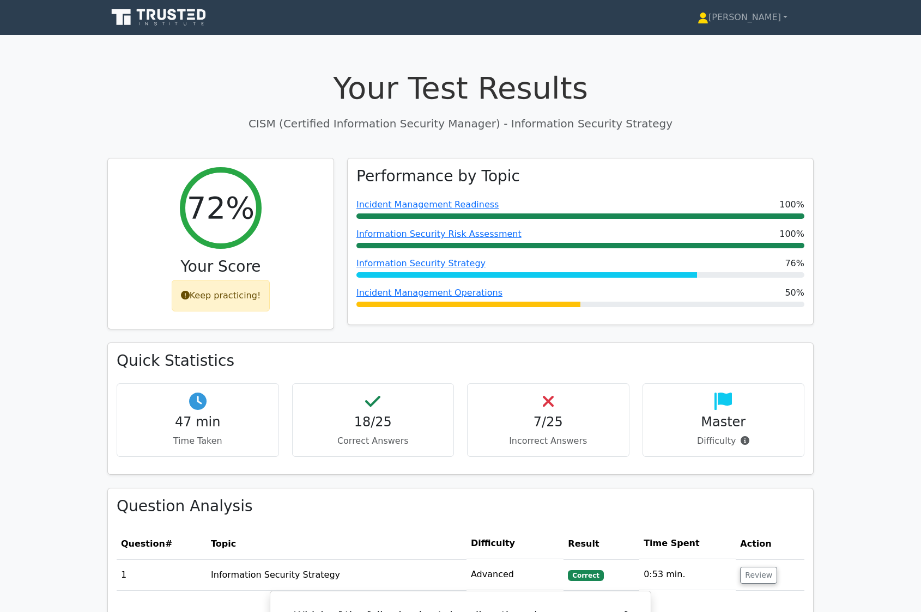
click at [179, 13] on icon at bounding box center [159, 17] width 105 height 21
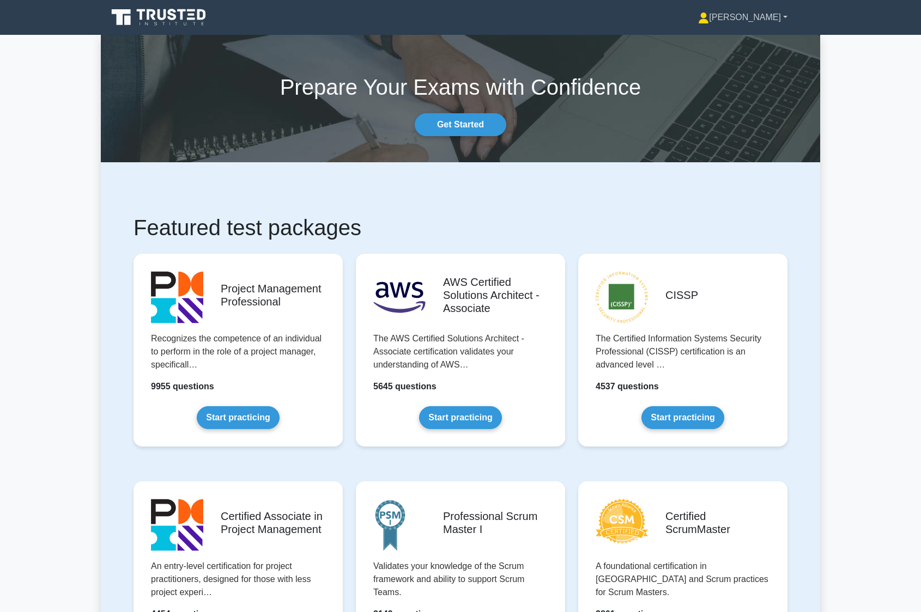
click at [769, 16] on link "[PERSON_NAME]" at bounding box center [743, 18] width 142 height 22
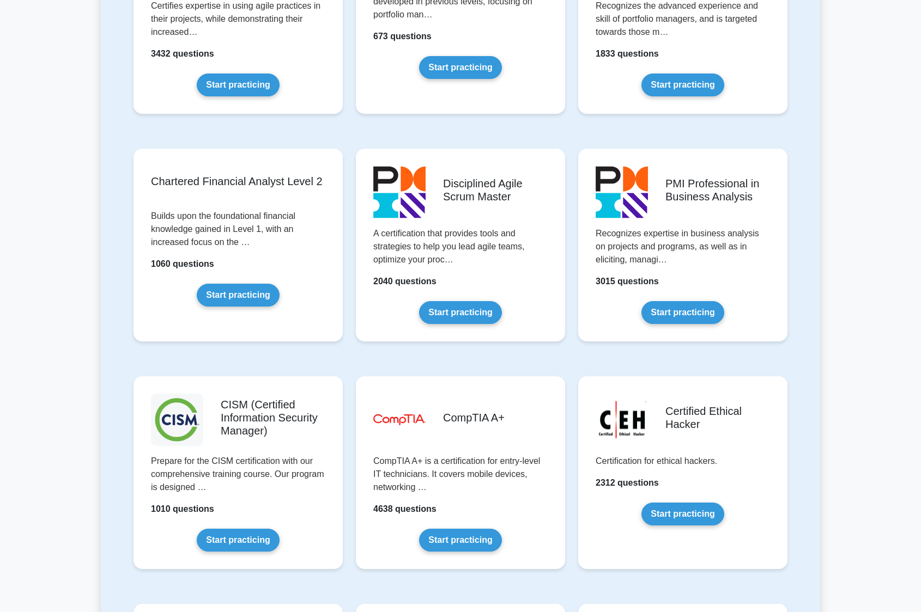
scroll to position [1253, 0]
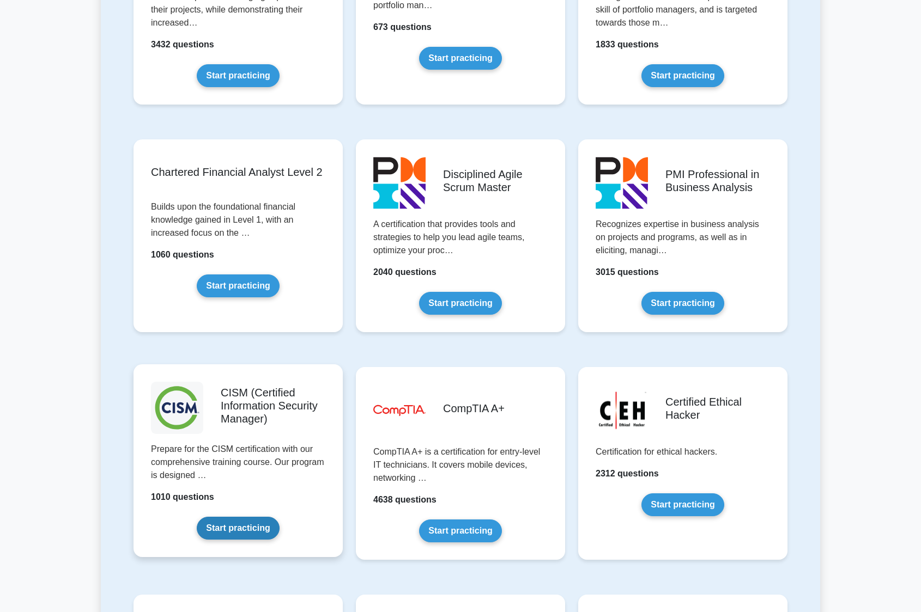
click at [234, 525] on link "Start practicing" at bounding box center [238, 528] width 82 height 23
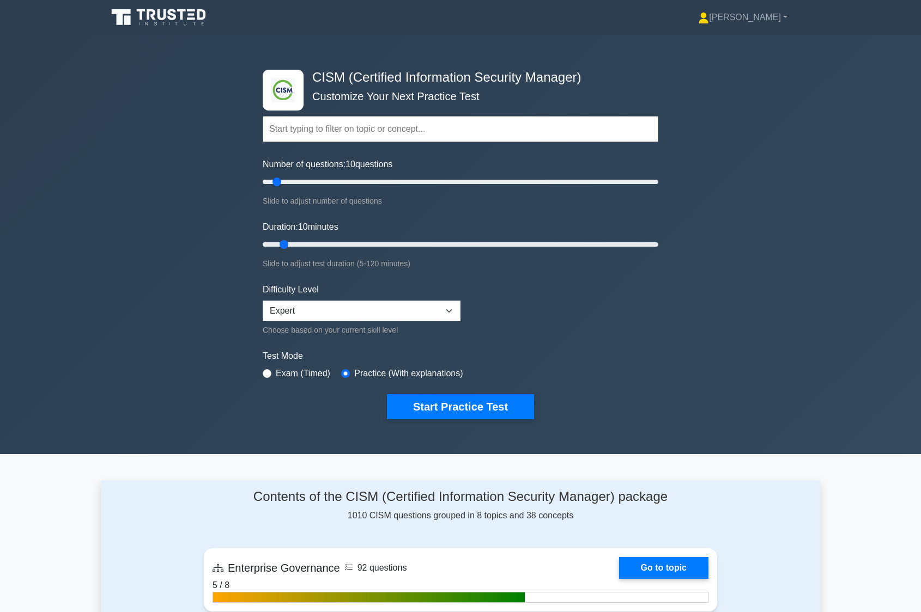
click at [343, 137] on input "text" at bounding box center [460, 129] width 395 height 26
drag, startPoint x: 278, startPoint y: 183, endPoint x: 410, endPoint y: 179, distance: 131.3
type input "75"
click at [410, 179] on input "Number of questions: 75 questions" at bounding box center [460, 181] width 395 height 13
drag, startPoint x: 289, startPoint y: 243, endPoint x: 642, endPoint y: 245, distance: 353.0
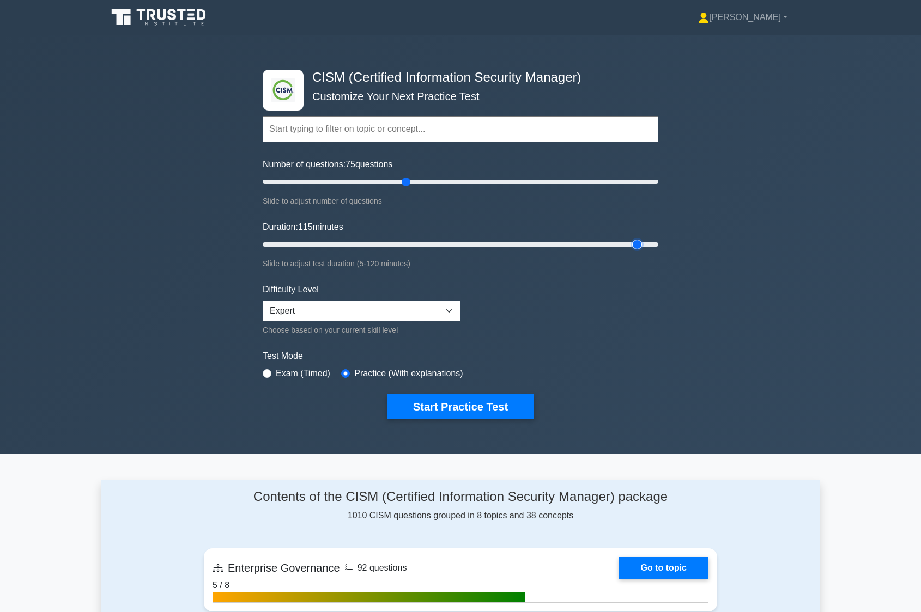
type input "115"
click at [642, 245] on input "Duration: 115 minutes" at bounding box center [460, 244] width 395 height 13
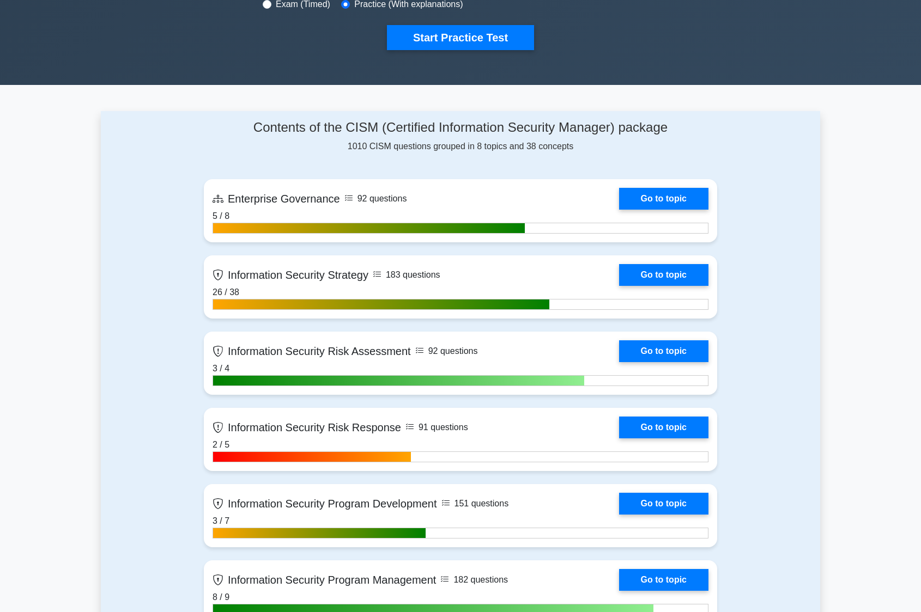
scroll to position [327, 0]
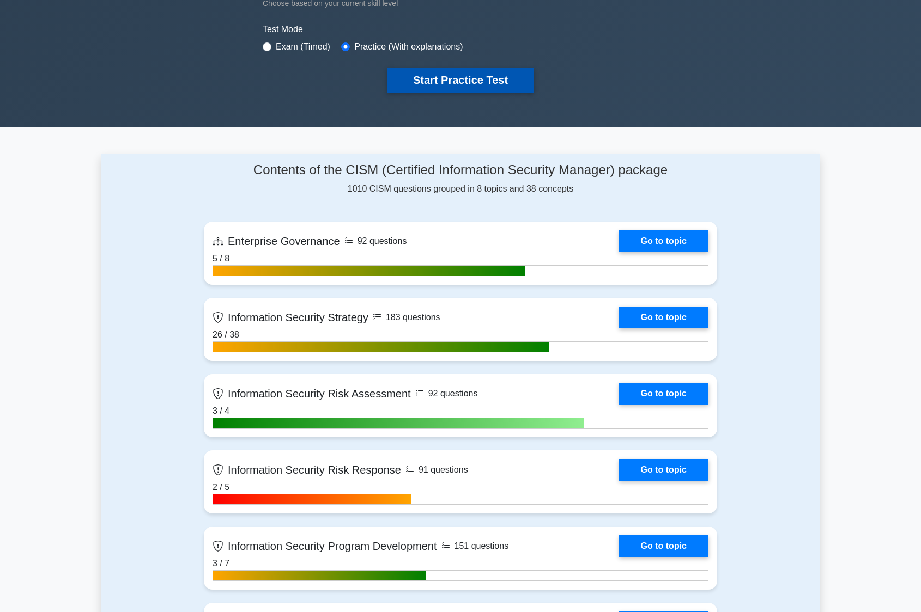
click at [430, 82] on button "Start Practice Test" at bounding box center [460, 80] width 147 height 25
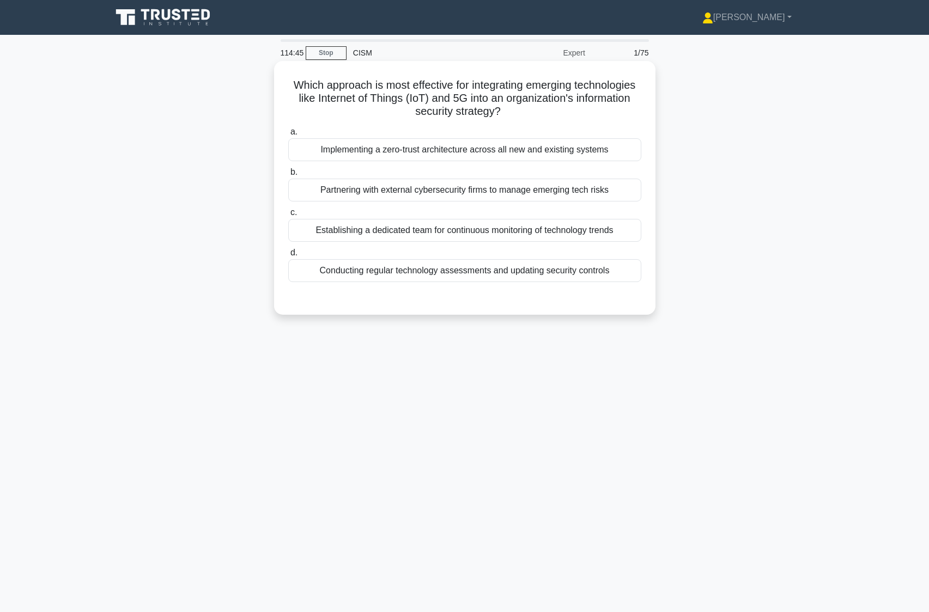
click at [399, 154] on div "Implementing a zero-trust architecture across all new and existing systems" at bounding box center [464, 149] width 353 height 23
click at [288, 136] on input "a. Implementing a zero-trust architecture across all new and existing systems" at bounding box center [288, 132] width 0 height 7
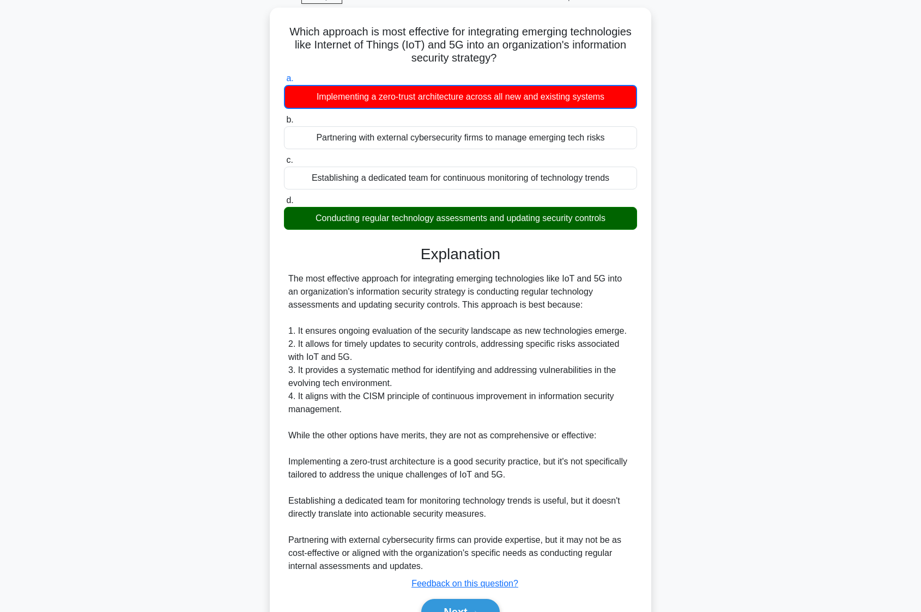
scroll to position [109, 0]
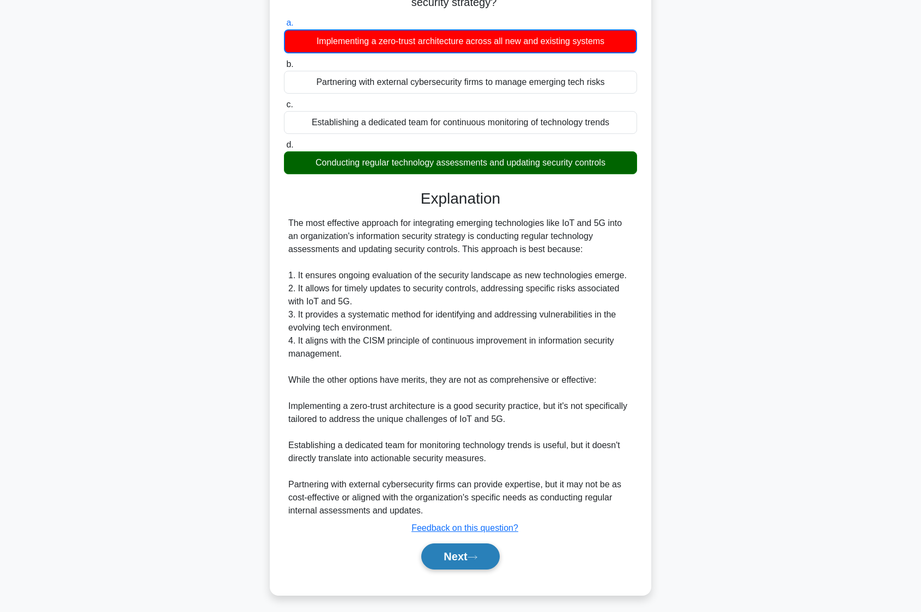
click at [477, 559] on icon at bounding box center [472, 558] width 10 height 6
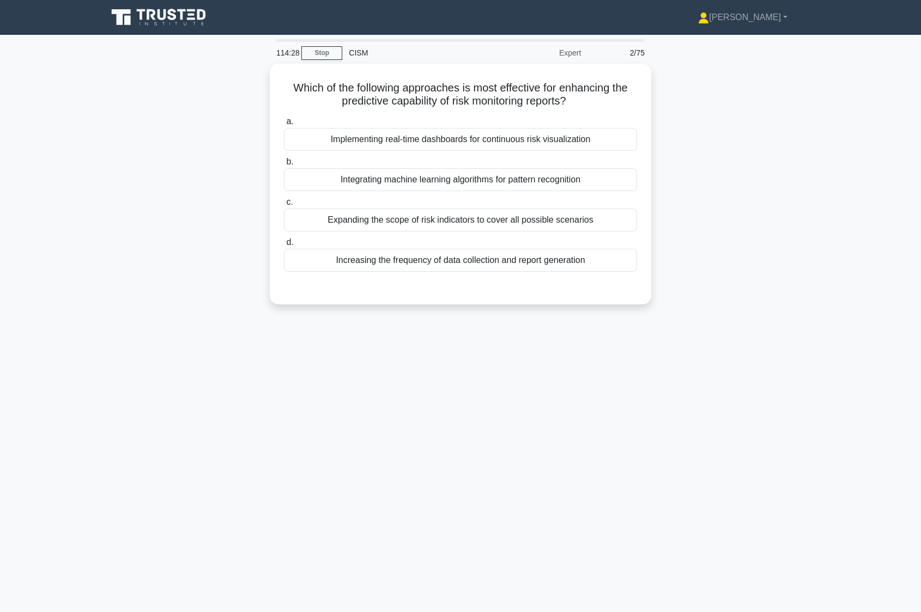
scroll to position [0, 0]
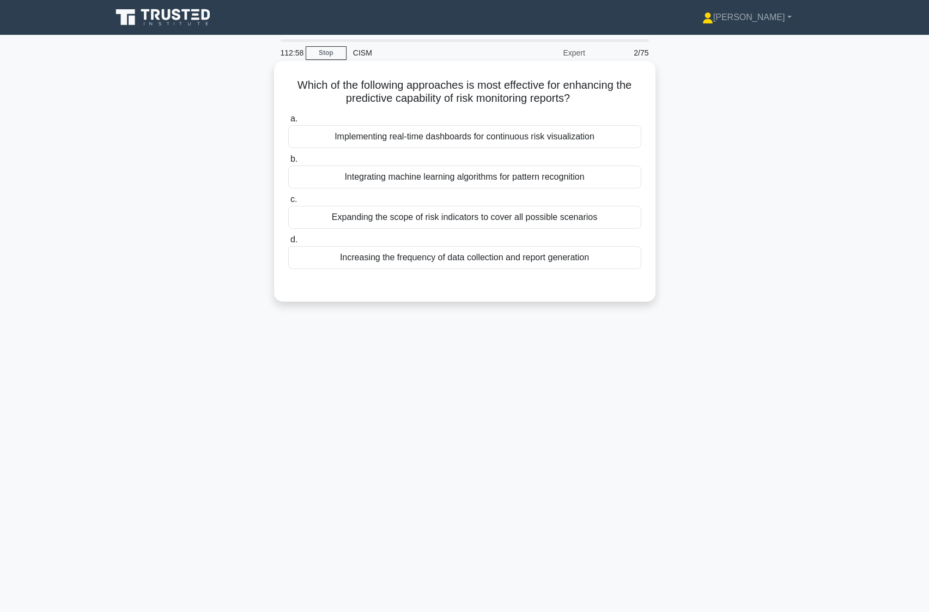
click at [434, 262] on div "Increasing the frequency of data collection and report generation" at bounding box center [464, 257] width 353 height 23
click at [288, 243] on input "d. Increasing the frequency of data collection and report generation" at bounding box center [288, 239] width 0 height 7
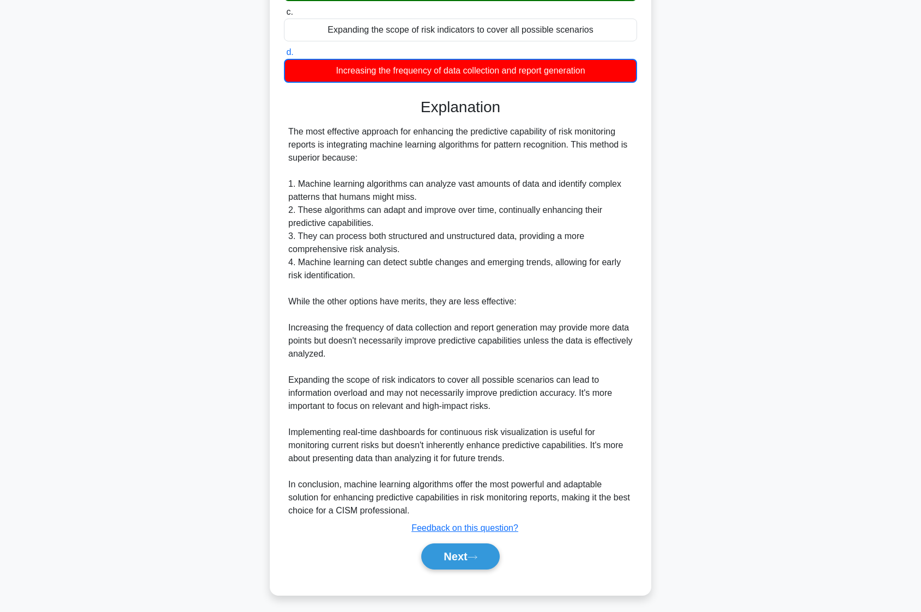
scroll to position [192, 0]
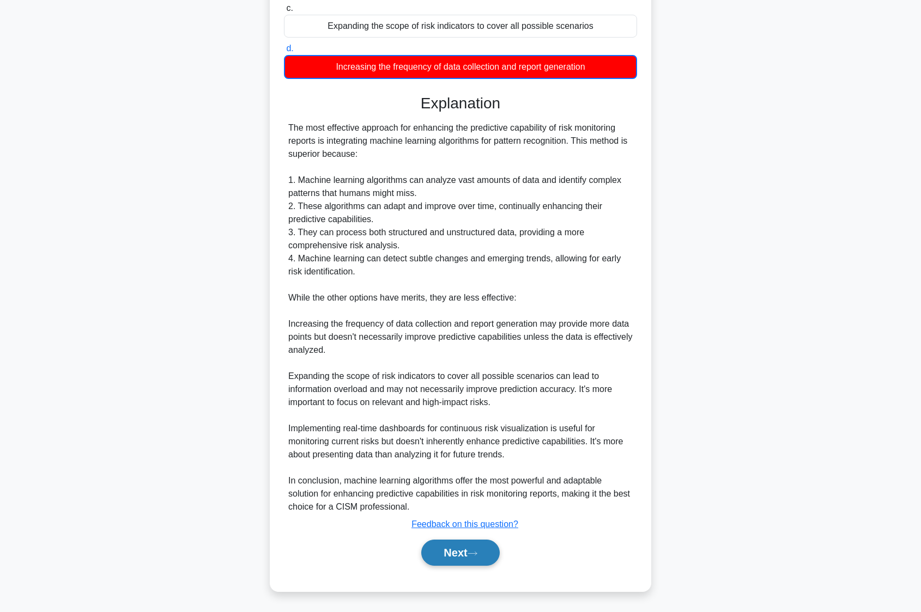
click at [446, 558] on button "Next" at bounding box center [460, 553] width 78 height 26
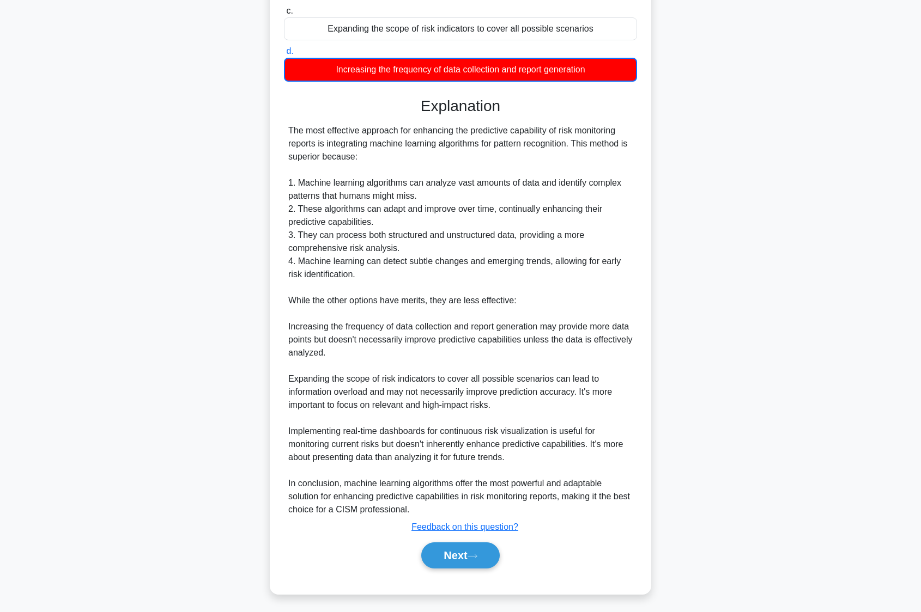
scroll to position [0, 0]
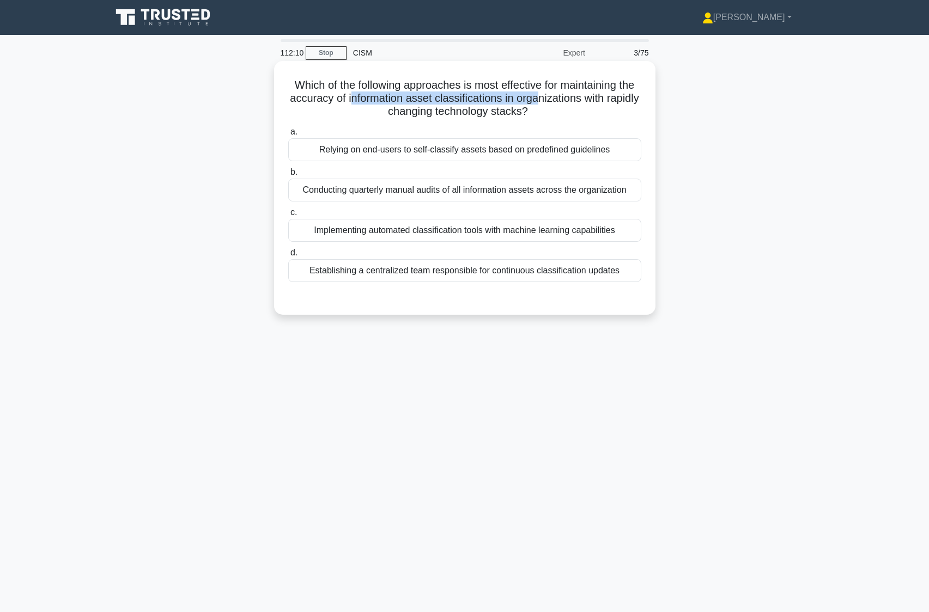
drag, startPoint x: 366, startPoint y: 101, endPoint x: 558, endPoint y: 96, distance: 192.9
click at [558, 96] on h5 "Which of the following approaches is most effective for maintaining the accurac…" at bounding box center [464, 98] width 355 height 40
click at [465, 99] on h5 "Which of the following approaches is most effective for maintaining the accurac…" at bounding box center [464, 98] width 355 height 40
click at [412, 230] on div "Implementing automated classification tools with machine learning capabilities" at bounding box center [464, 230] width 353 height 23
click at [288, 216] on input "c. Implementing automated classification tools with machine learning capabiliti…" at bounding box center [288, 212] width 0 height 7
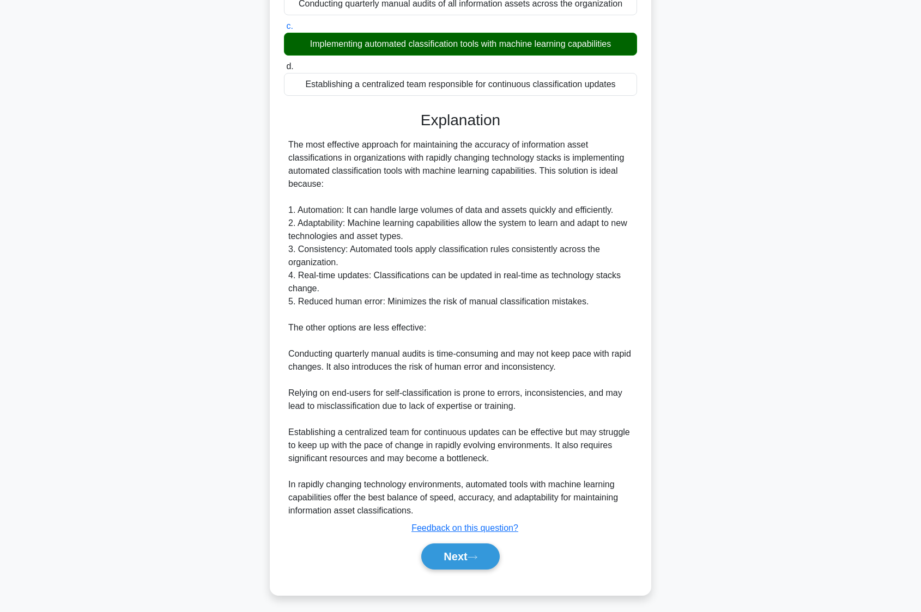
scroll to position [191, 0]
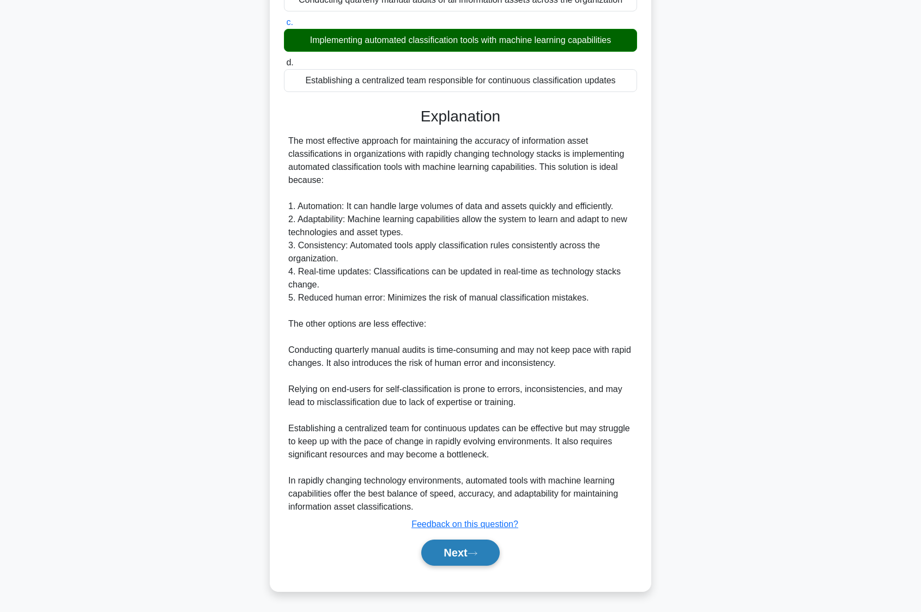
click at [462, 558] on button "Next" at bounding box center [460, 553] width 78 height 26
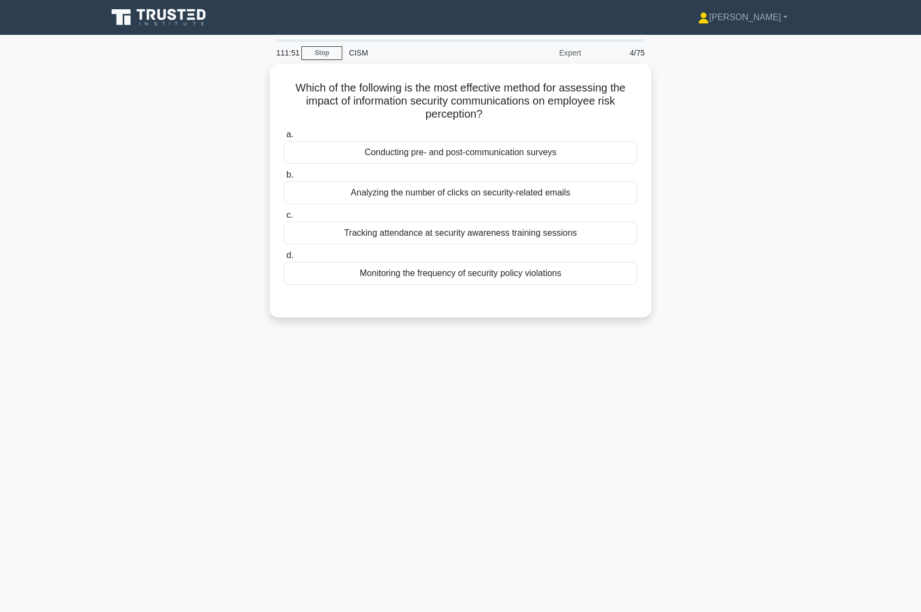
scroll to position [0, 0]
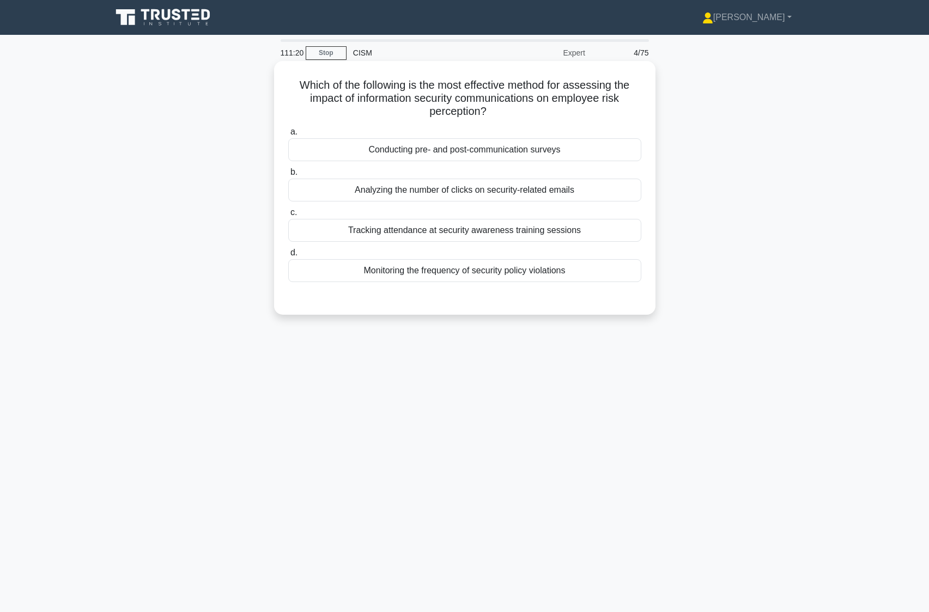
click at [369, 275] on div "Monitoring the frequency of security policy violations" at bounding box center [464, 270] width 353 height 23
click at [288, 257] on input "d. Monitoring the frequency of security policy violations" at bounding box center [288, 252] width 0 height 7
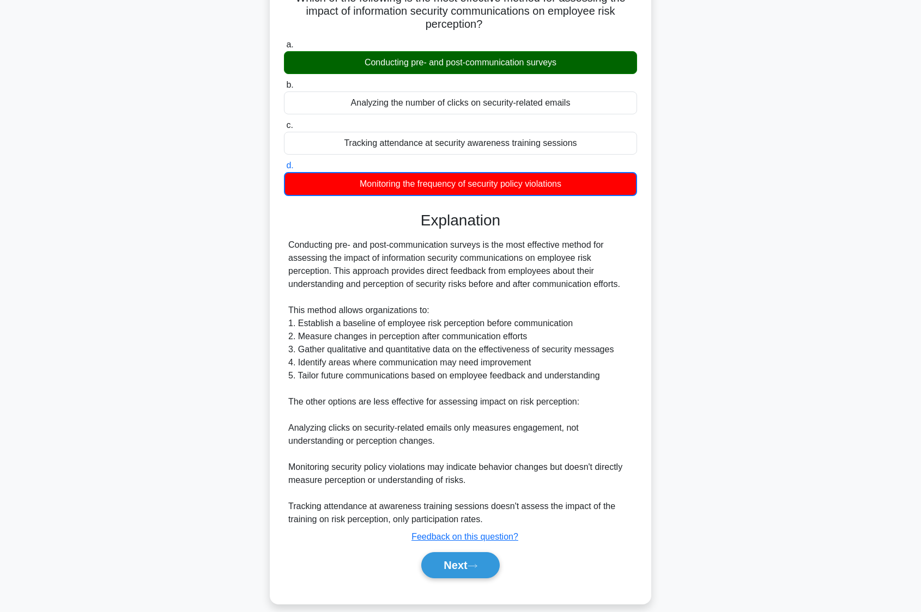
scroll to position [100, 0]
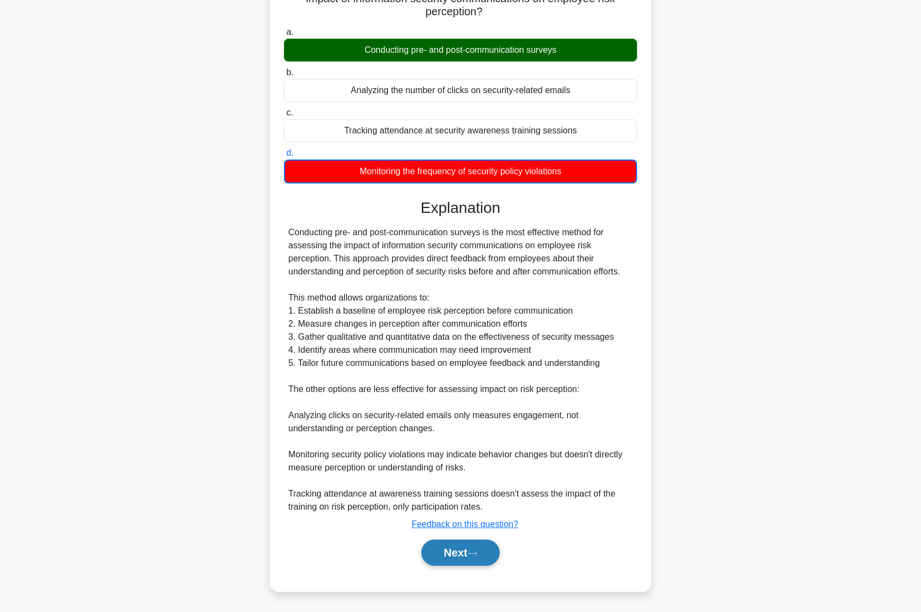
click at [466, 554] on button "Next" at bounding box center [460, 553] width 78 height 26
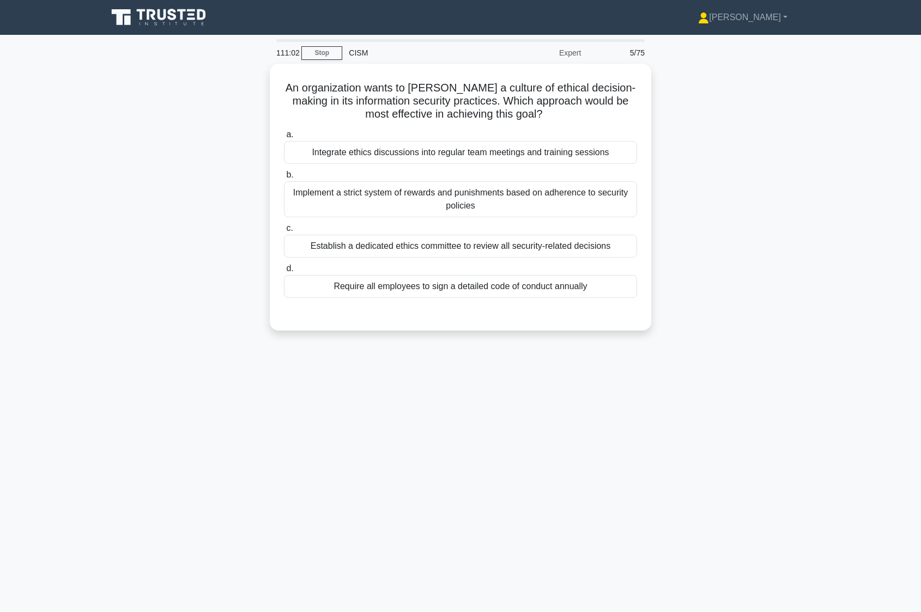
scroll to position [0, 0]
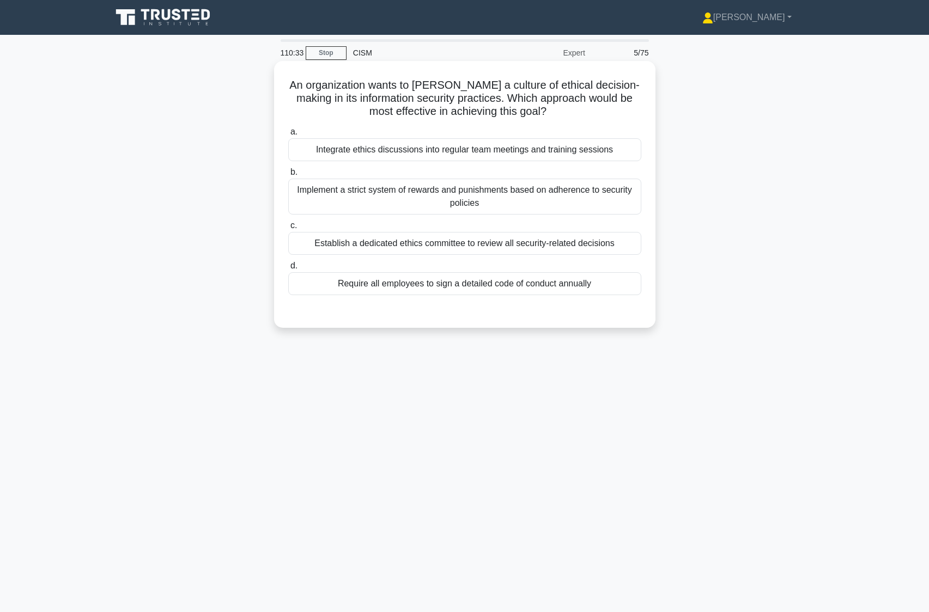
click at [401, 153] on div "Integrate ethics discussions into regular team meetings and training sessions" at bounding box center [464, 149] width 353 height 23
click at [288, 136] on input "a. Integrate ethics discussions into regular team meetings and training sessions" at bounding box center [288, 132] width 0 height 7
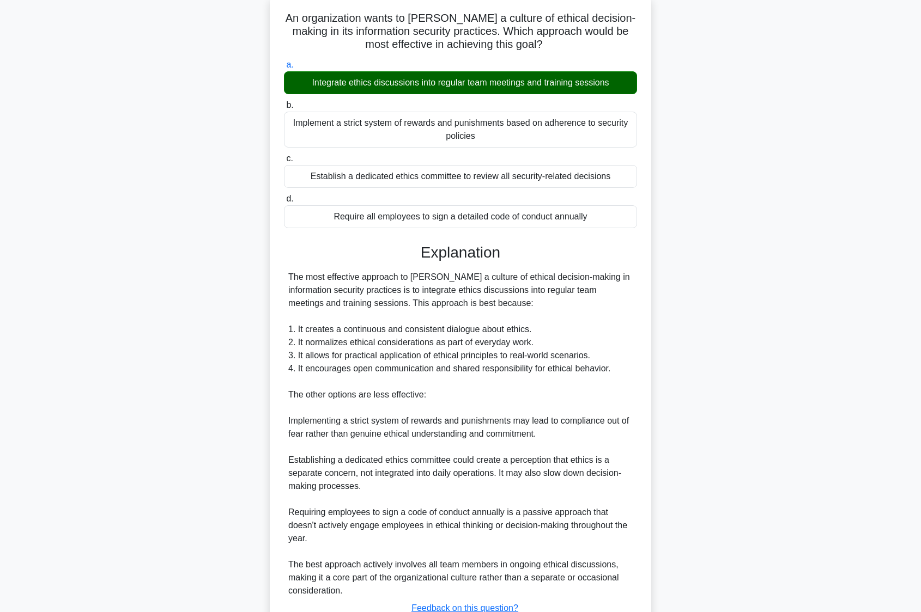
scroll to position [109, 0]
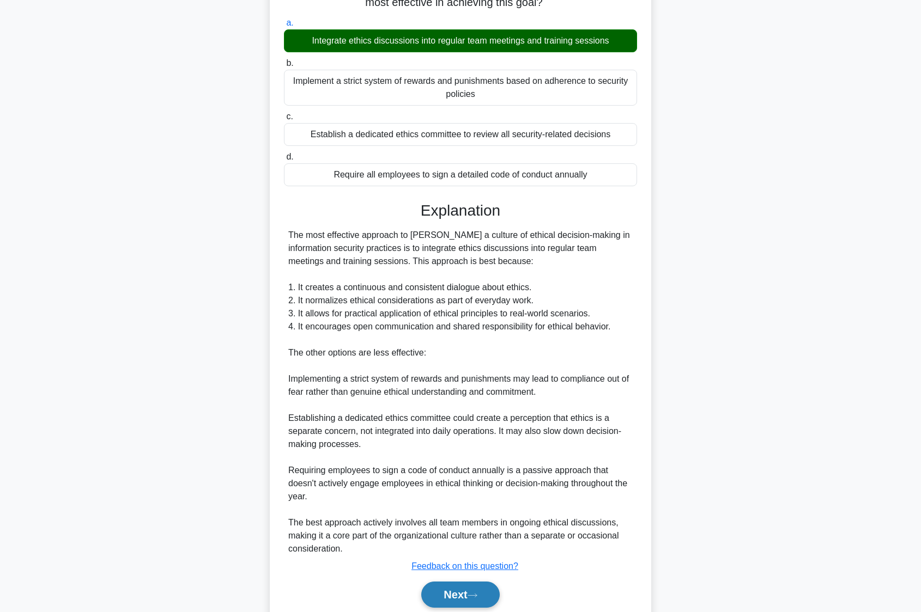
click at [434, 599] on button "Next" at bounding box center [460, 595] width 78 height 26
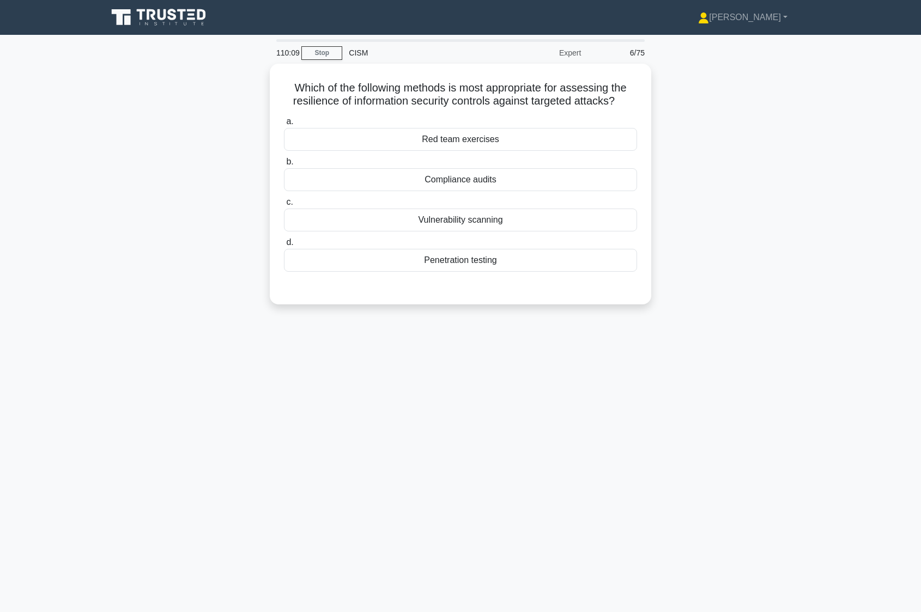
scroll to position [0, 0]
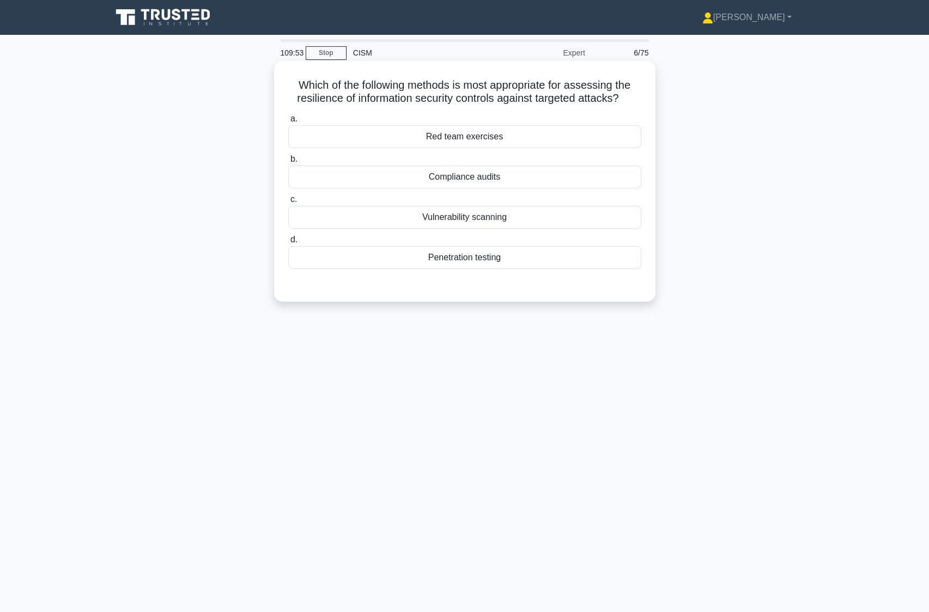
click at [476, 137] on div "Red team exercises" at bounding box center [464, 136] width 353 height 23
click at [288, 123] on input "a. Red team exercises" at bounding box center [288, 118] width 0 height 7
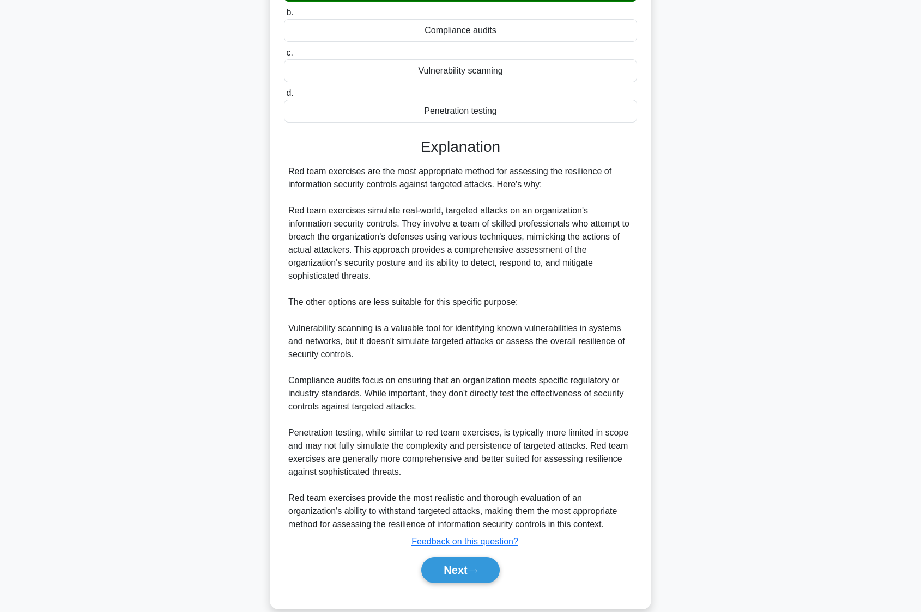
scroll to position [151, 0]
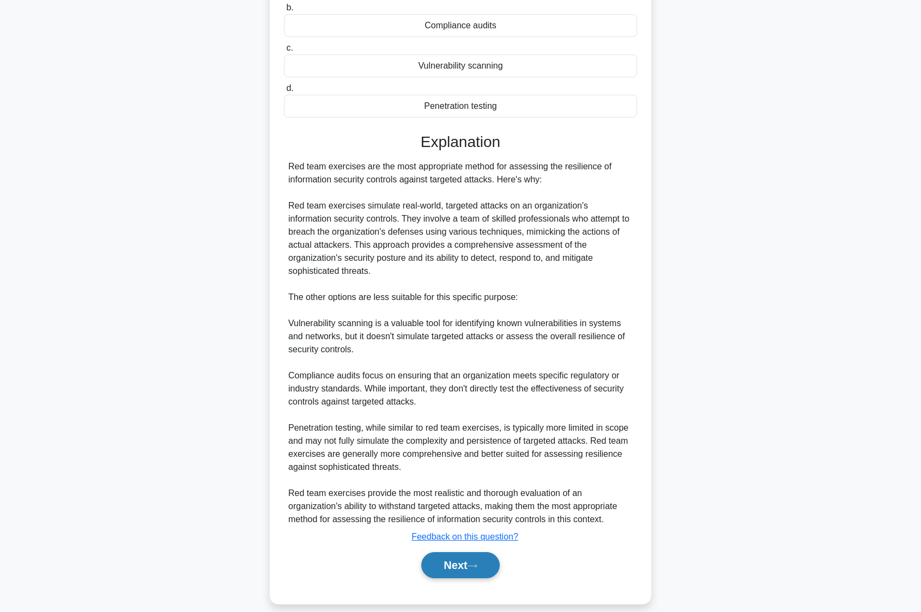
click at [445, 555] on button "Next" at bounding box center [460, 565] width 78 height 26
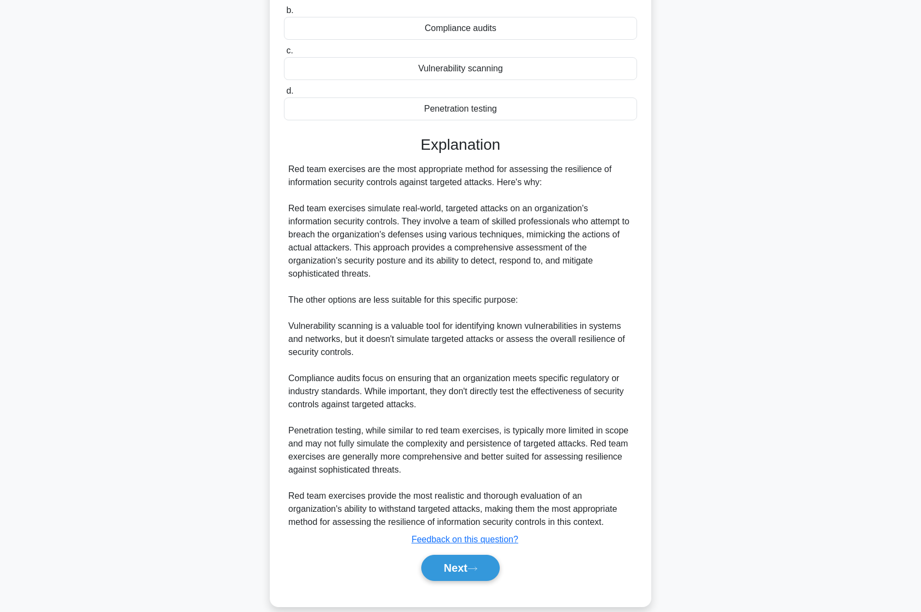
scroll to position [0, 0]
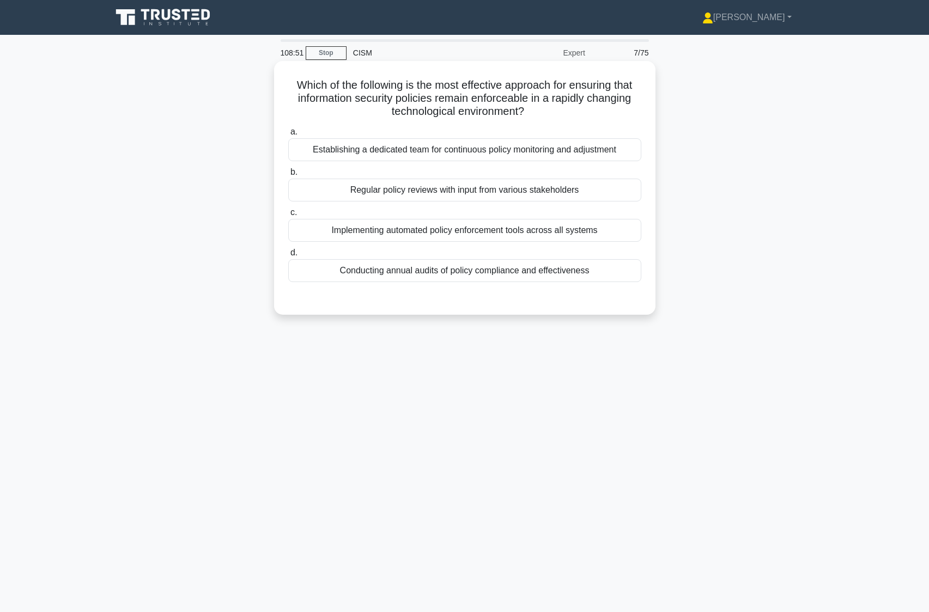
click at [393, 192] on div "Regular policy reviews with input from various stakeholders" at bounding box center [464, 190] width 353 height 23
click at [288, 176] on input "b. Regular policy reviews with input from various stakeholders" at bounding box center [288, 172] width 0 height 7
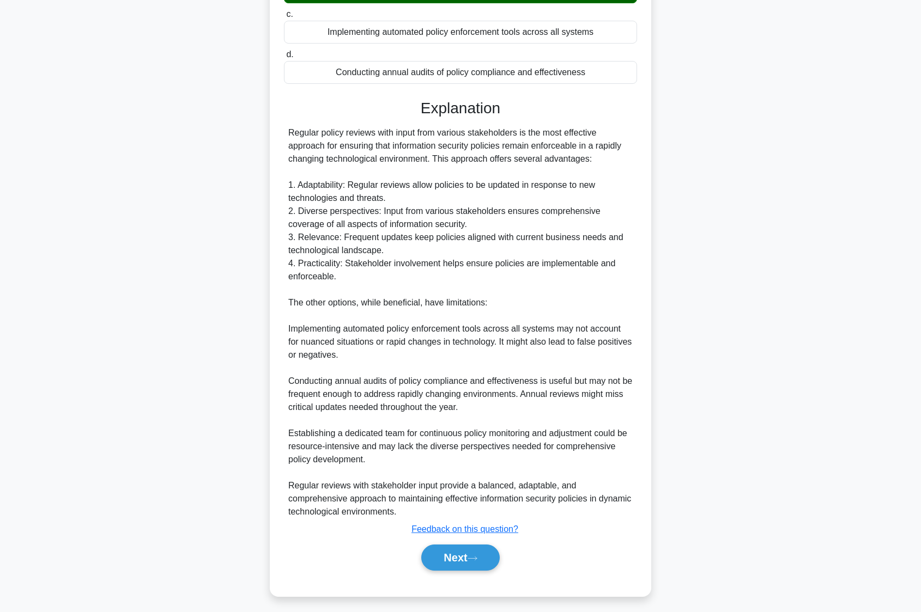
scroll to position [204, 0]
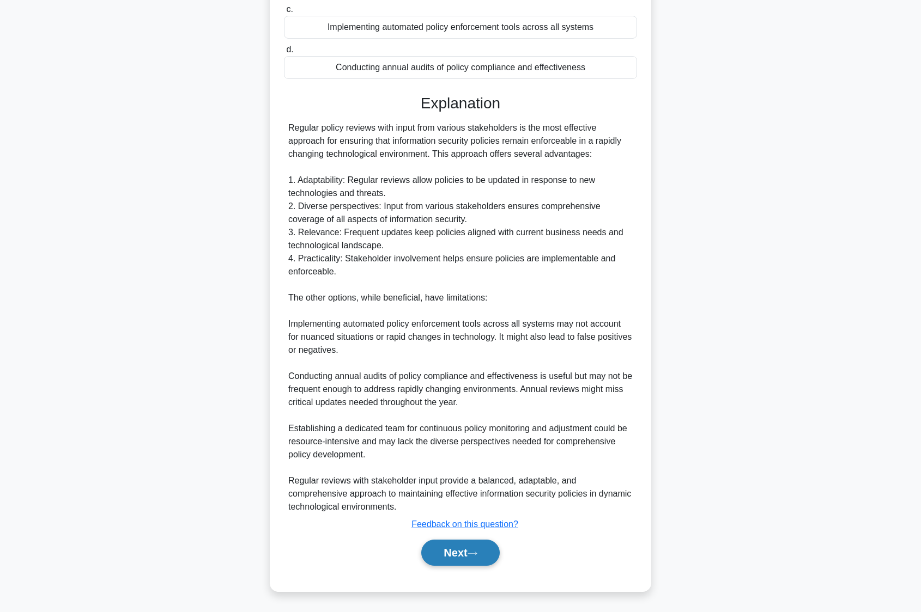
click at [441, 552] on button "Next" at bounding box center [460, 553] width 78 height 26
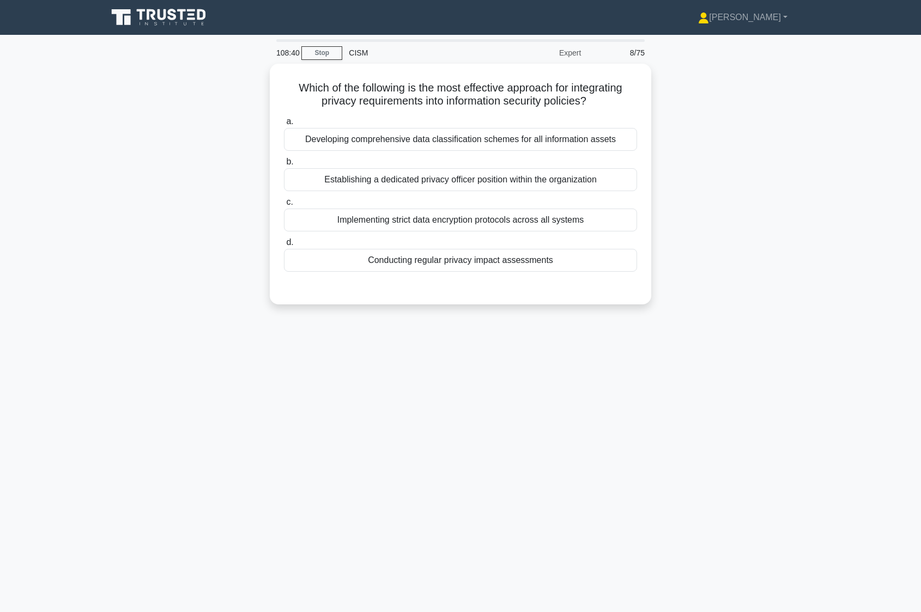
scroll to position [0, 0]
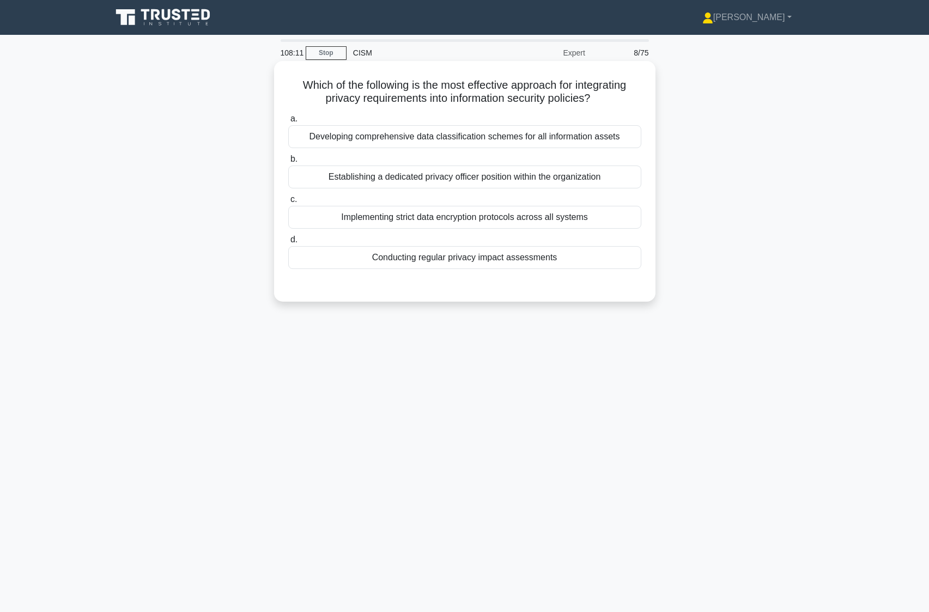
click at [372, 260] on div "Conducting regular privacy impact assessments" at bounding box center [464, 257] width 353 height 23
click at [288, 243] on input "d. Conducting regular privacy impact assessments" at bounding box center [288, 239] width 0 height 7
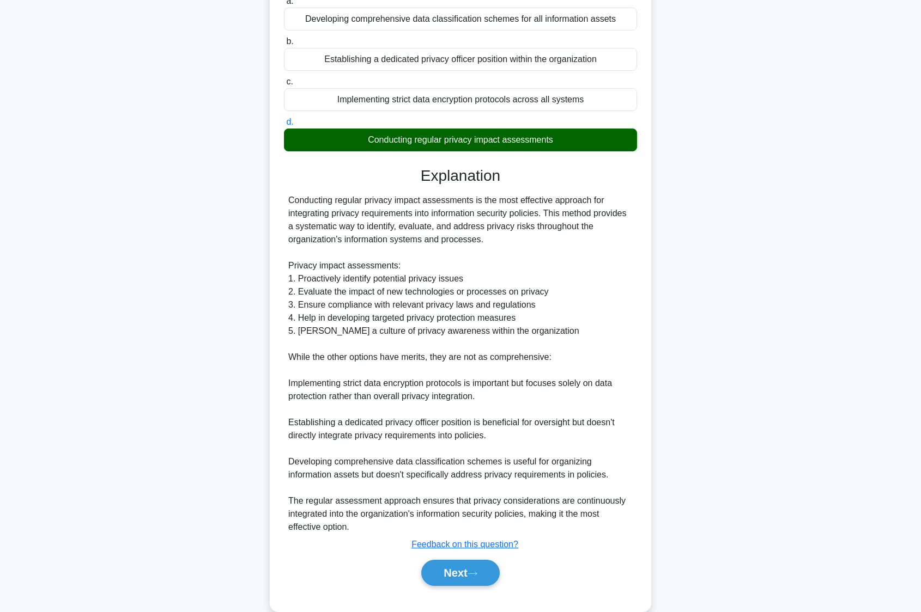
scroll to position [138, 0]
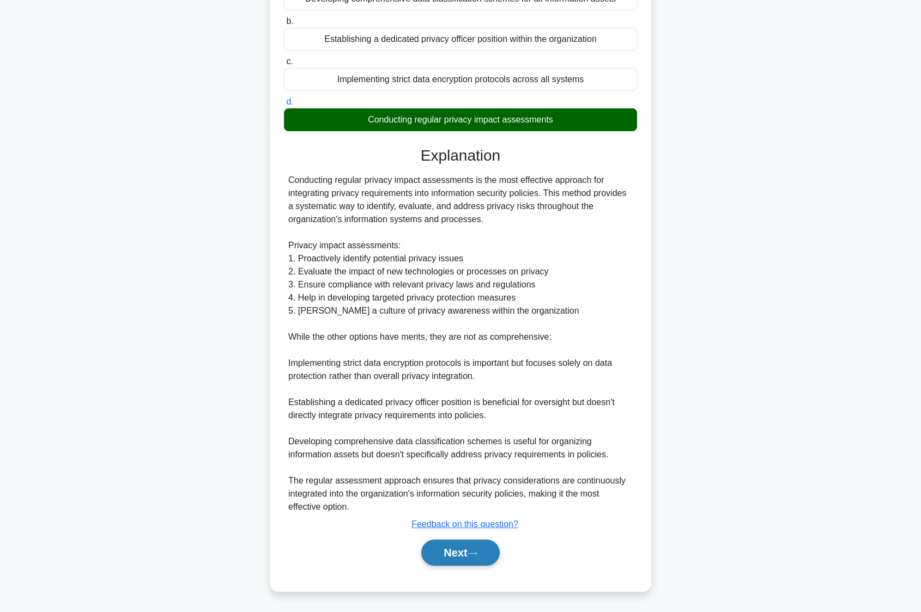
click at [468, 551] on button "Next" at bounding box center [460, 553] width 78 height 26
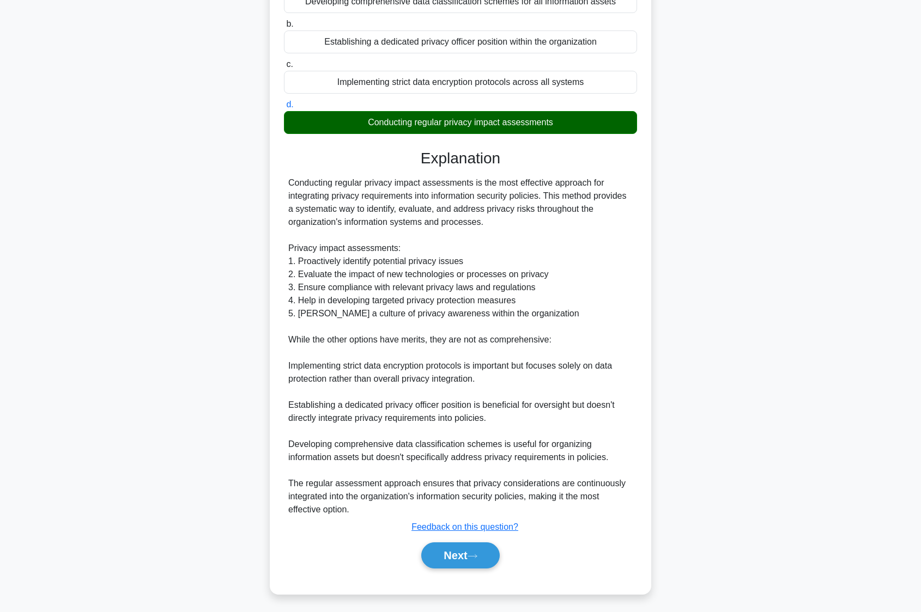
scroll to position [0, 0]
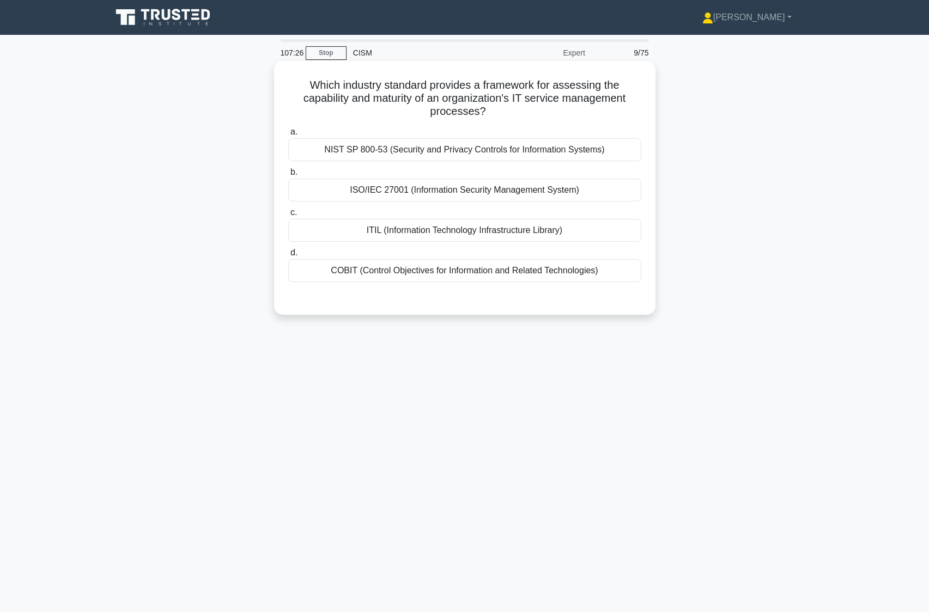
click at [362, 234] on div "ITIL (Information Technology Infrastructure Library)" at bounding box center [464, 230] width 353 height 23
click at [288, 216] on input "c. ITIL (Information Technology Infrastructure Library)" at bounding box center [288, 212] width 0 height 7
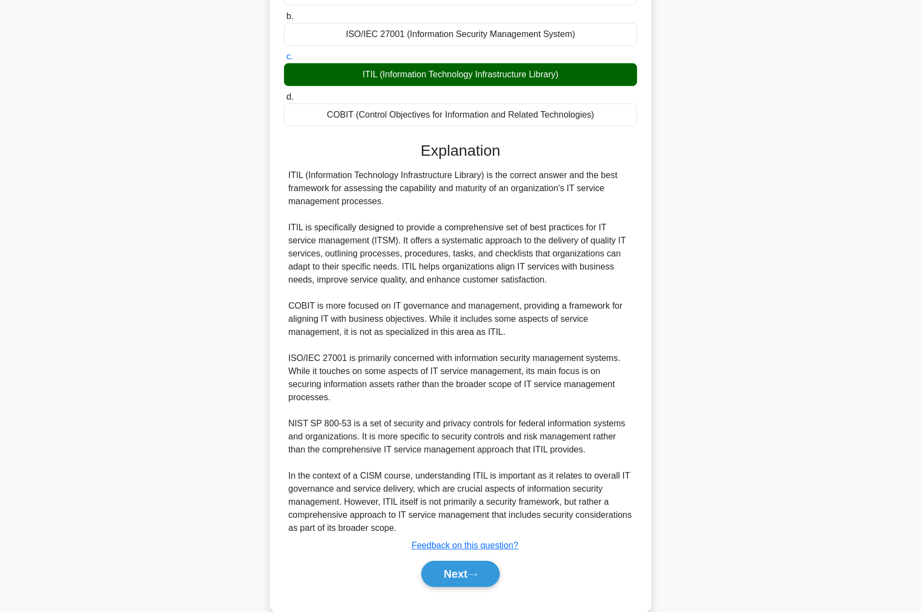
scroll to position [165, 0]
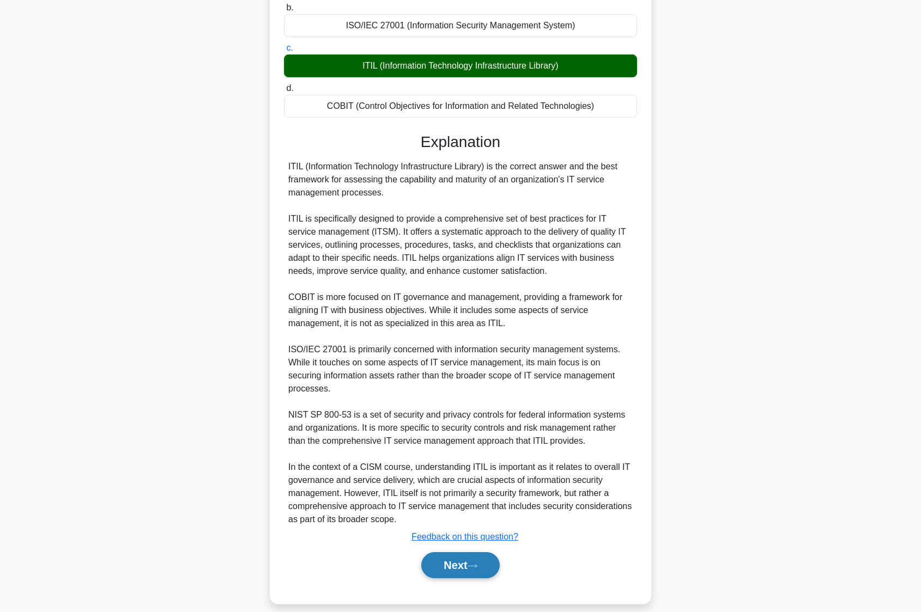
click at [456, 560] on button "Next" at bounding box center [460, 565] width 78 height 26
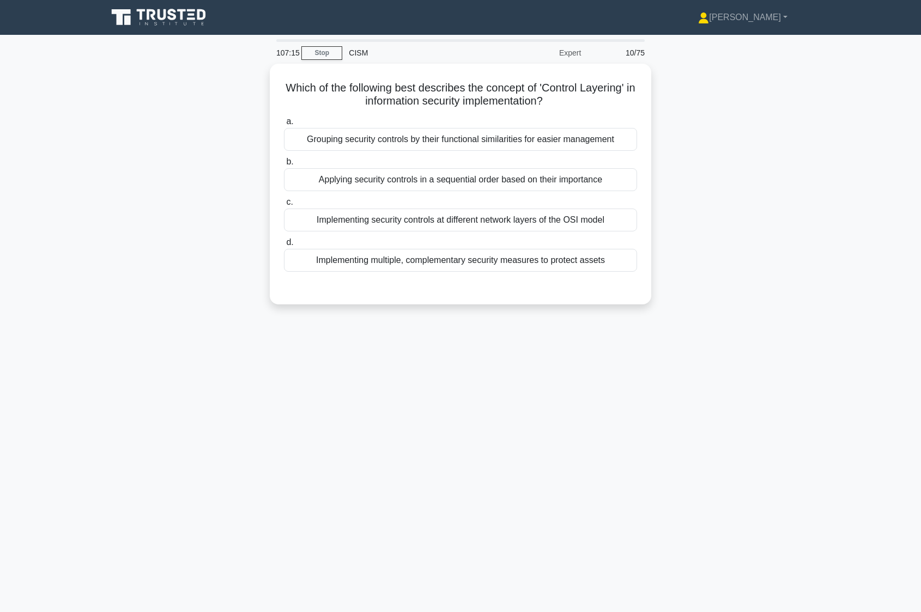
scroll to position [0, 0]
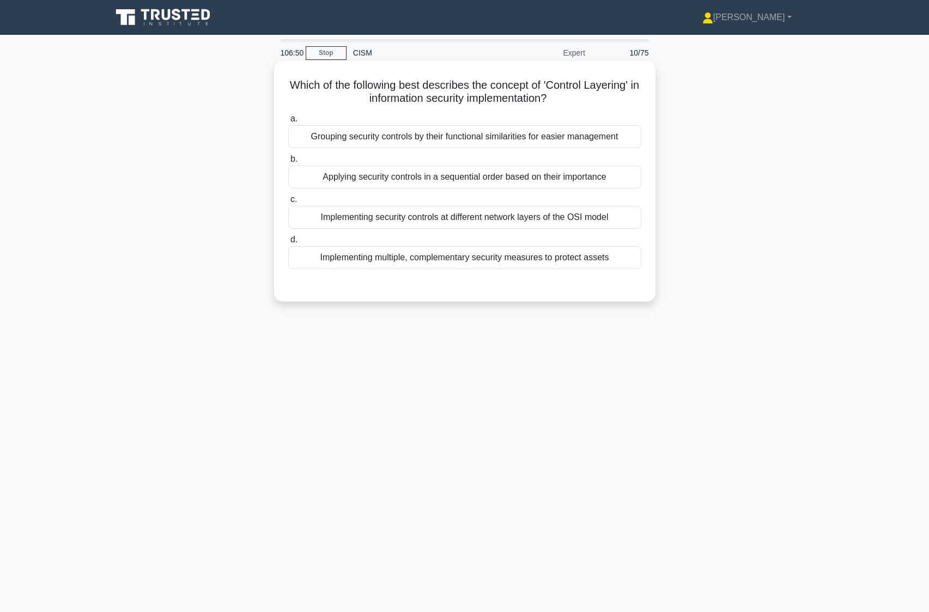
click at [390, 268] on div "Implementing multiple, complementary security measures to protect assets" at bounding box center [464, 257] width 353 height 23
click at [288, 243] on input "d. Implementing multiple, complementary security measures to protect assets" at bounding box center [288, 239] width 0 height 7
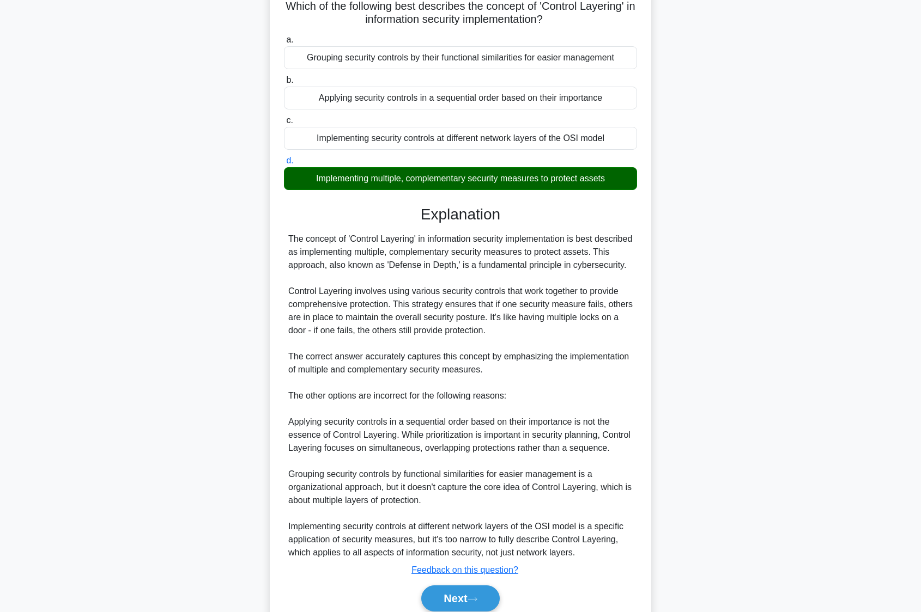
scroll to position [109, 0]
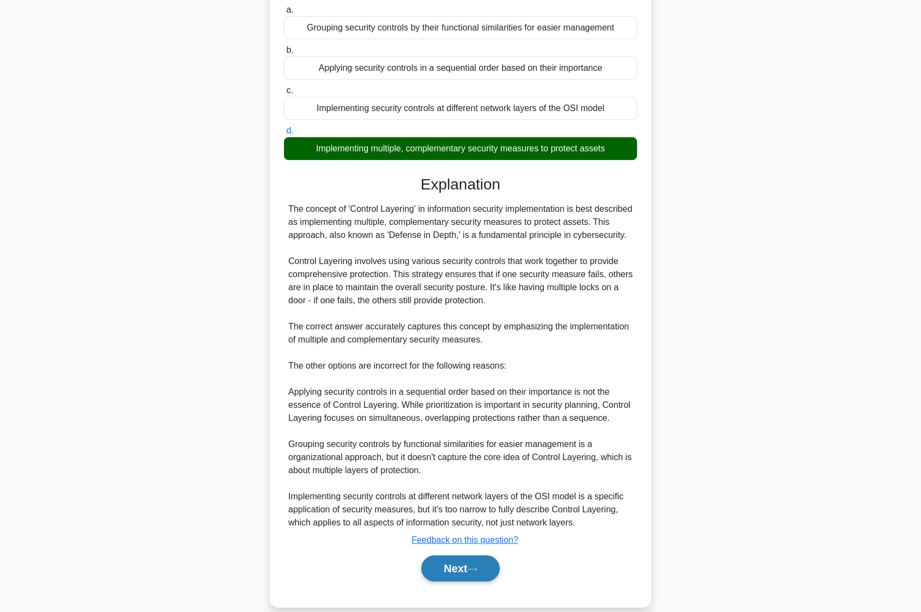
click at [446, 582] on button "Next" at bounding box center [460, 569] width 78 height 26
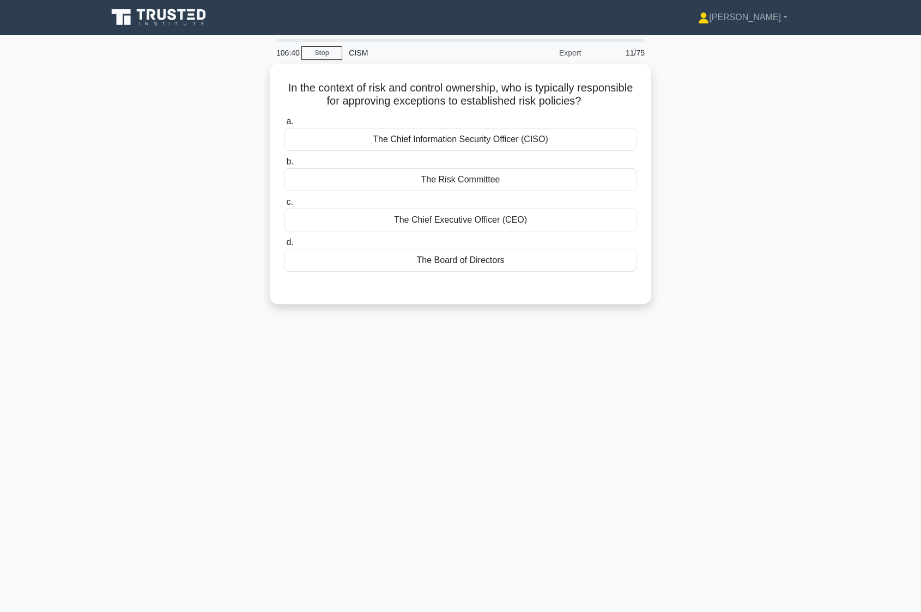
scroll to position [0, 0]
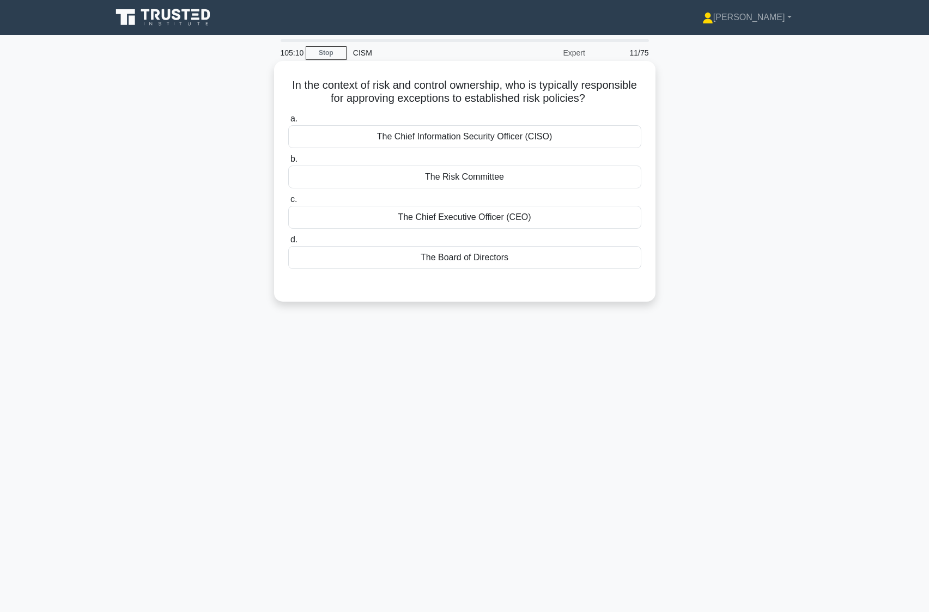
click at [579, 138] on div "The Chief Information Security Officer (CISO)" at bounding box center [464, 136] width 353 height 23
click at [288, 123] on input "a. The Chief Information Security Officer (CISO)" at bounding box center [288, 118] width 0 height 7
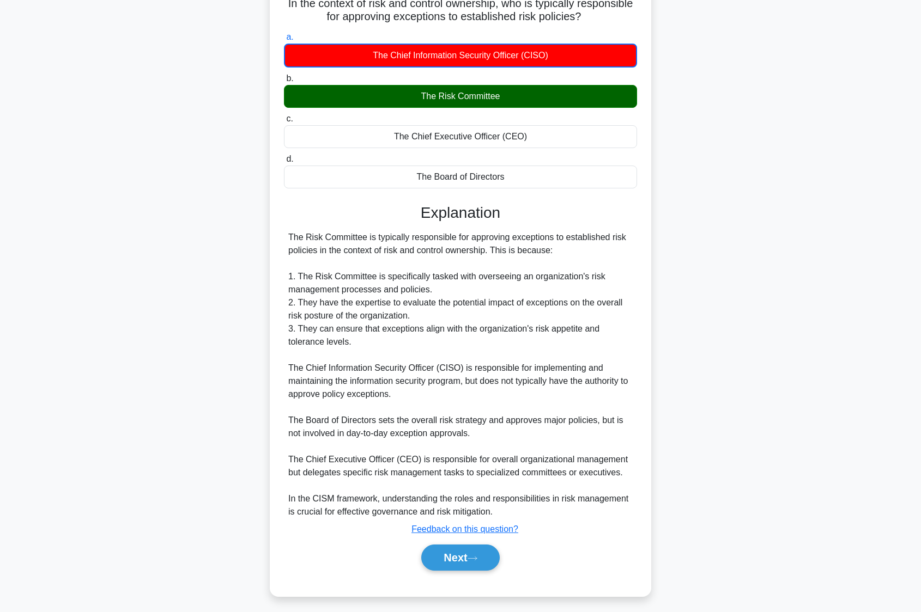
scroll to position [87, 0]
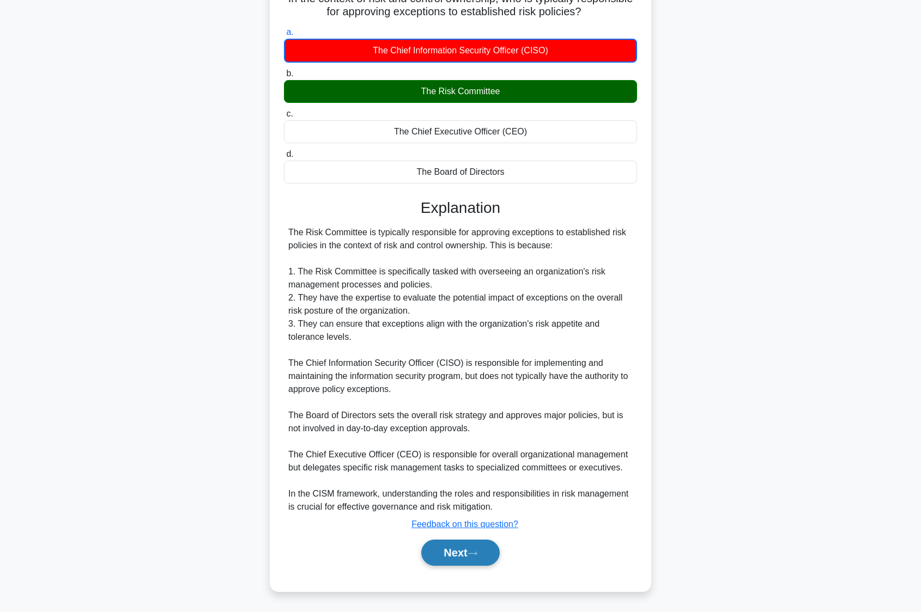
click at [458, 558] on button "Next" at bounding box center [460, 553] width 78 height 26
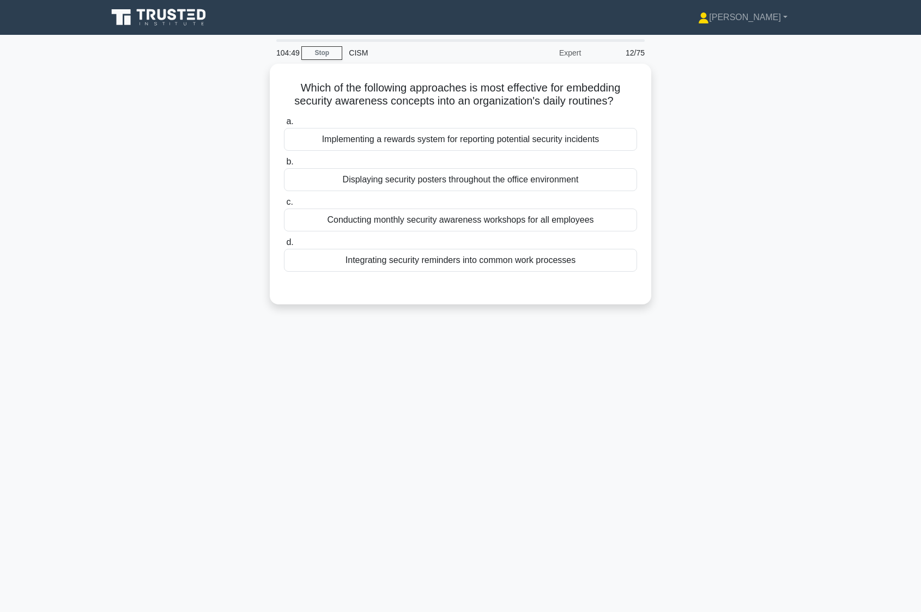
scroll to position [0, 0]
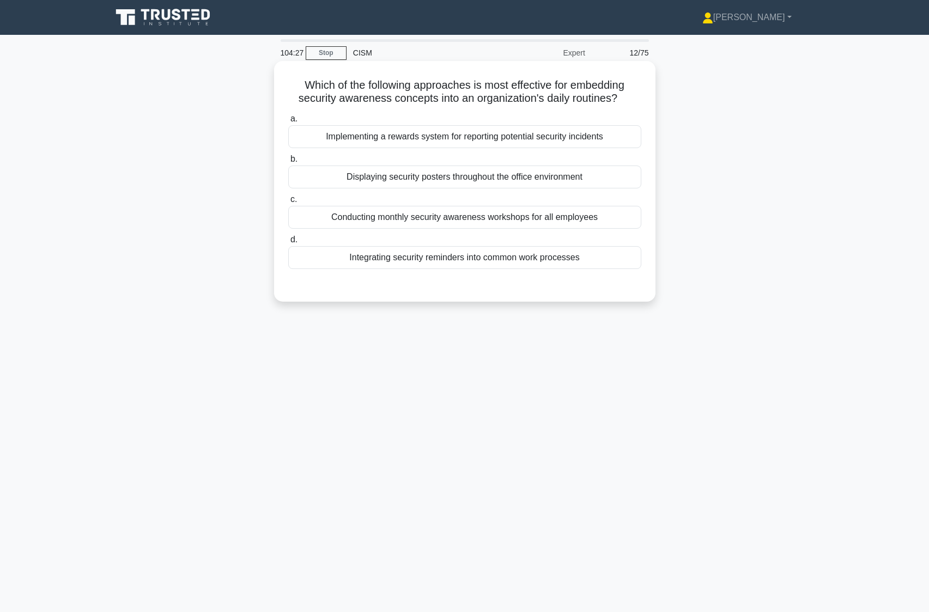
click at [458, 267] on div "Integrating security reminders into common work processes" at bounding box center [464, 257] width 353 height 23
click at [288, 243] on input "d. Integrating security reminders into common work processes" at bounding box center [288, 239] width 0 height 7
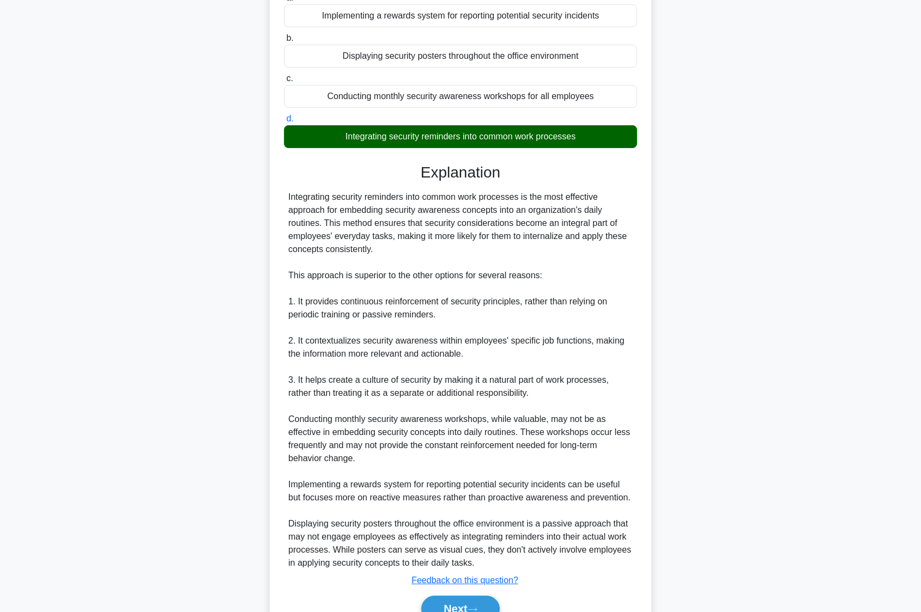
scroll to position [163, 0]
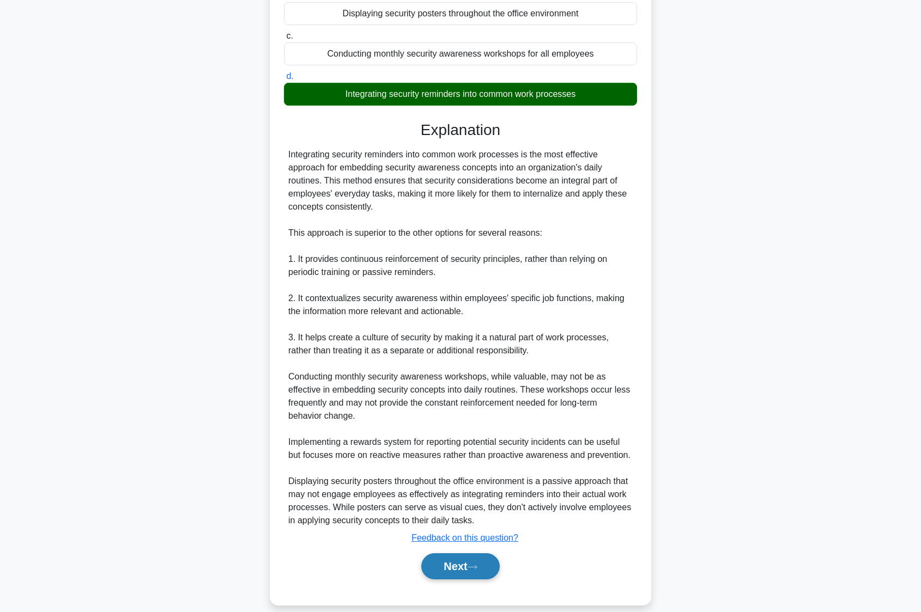
click at [459, 561] on button "Next" at bounding box center [460, 566] width 78 height 26
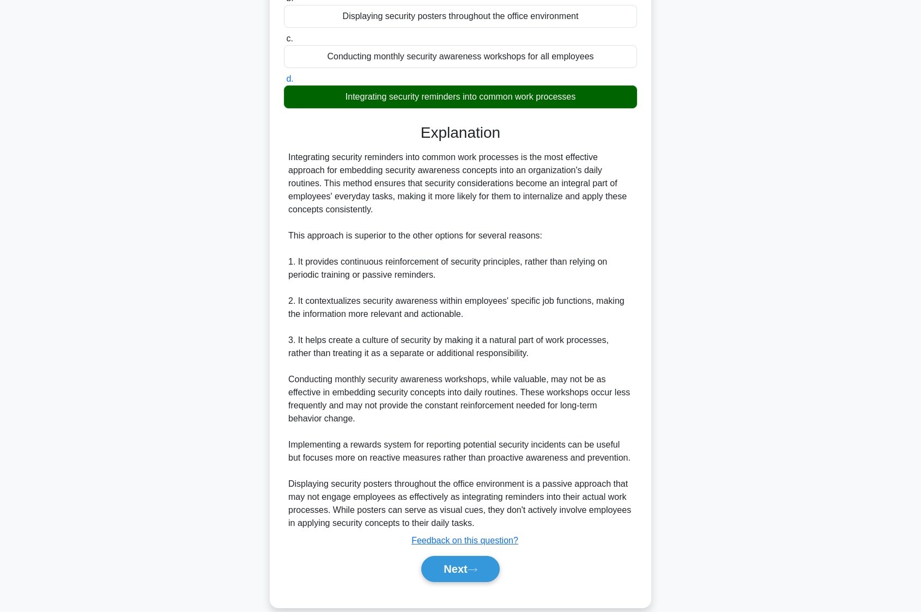
scroll to position [0, 0]
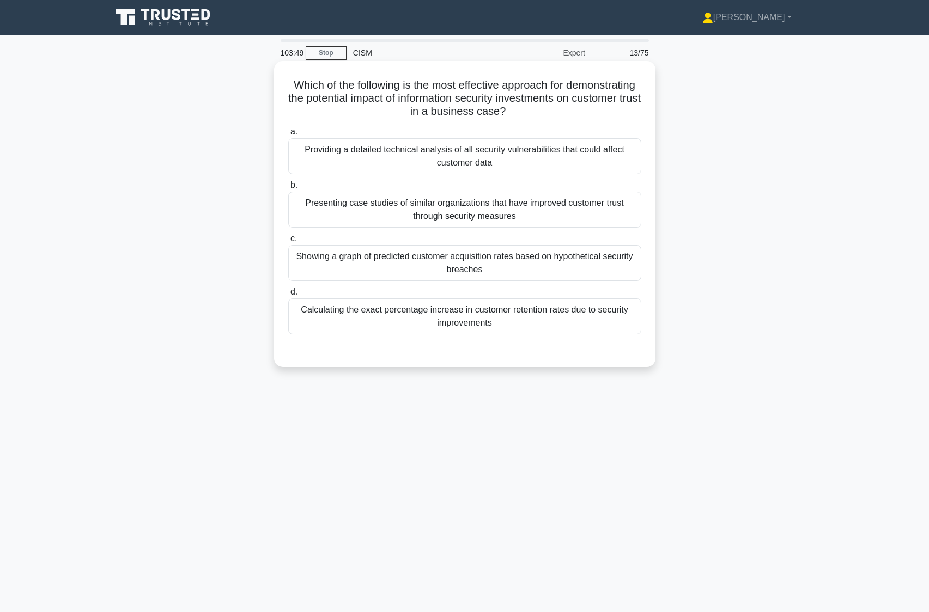
click at [386, 210] on div "Presenting case studies of similar organizations that have improved customer tr…" at bounding box center [464, 210] width 353 height 36
click at [288, 189] on input "b. Presenting case studies of similar organizations that have improved customer…" at bounding box center [288, 185] width 0 height 7
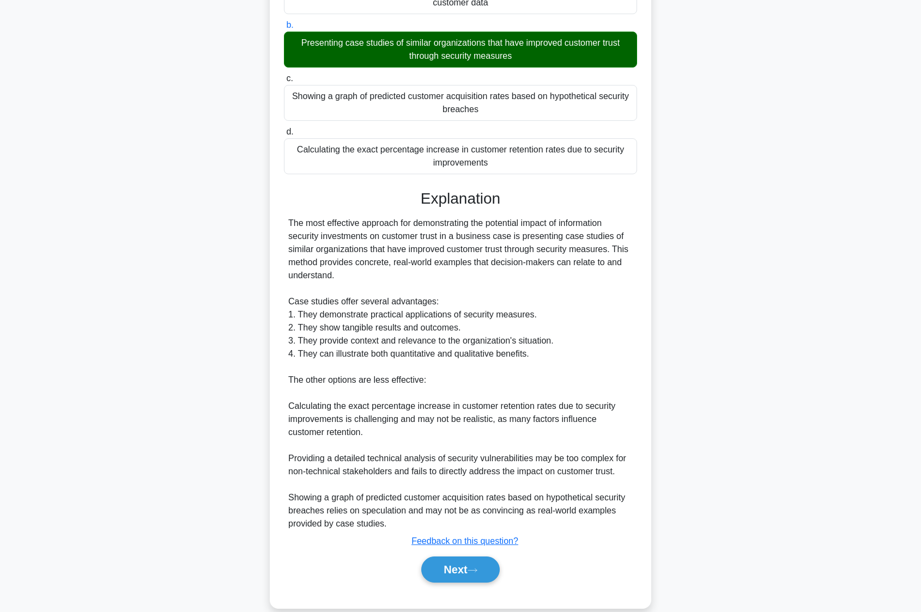
scroll to position [178, 0]
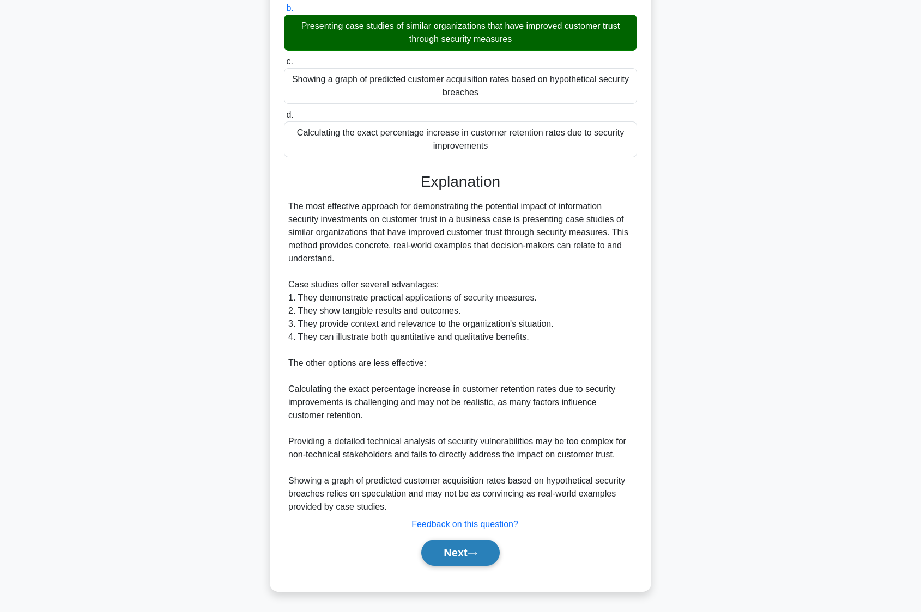
click at [441, 554] on button "Next" at bounding box center [460, 553] width 78 height 26
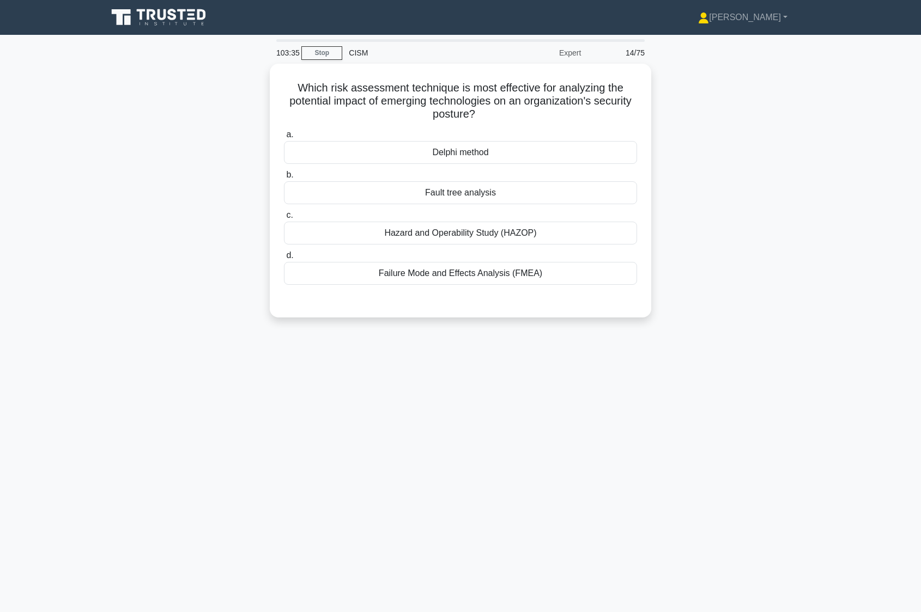
scroll to position [0, 0]
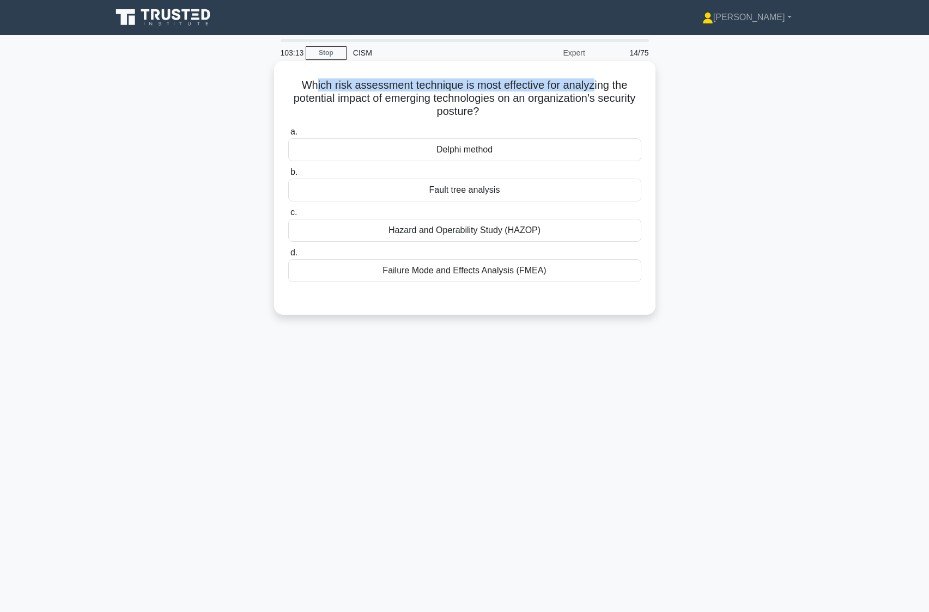
drag, startPoint x: 314, startPoint y: 85, endPoint x: 595, endPoint y: 89, distance: 281.1
click at [595, 89] on h5 "Which risk assessment technique is most effective for analyzing the potential i…" at bounding box center [464, 98] width 355 height 40
drag, startPoint x: 360, startPoint y: 96, endPoint x: 482, endPoint y: 97, distance: 121.5
click at [482, 97] on h5 "Which risk assessment technique is most effective for analyzing the potential i…" at bounding box center [464, 98] width 355 height 40
click at [462, 107] on h5 "Which risk assessment technique is most effective for analyzing the potential i…" at bounding box center [464, 98] width 355 height 40
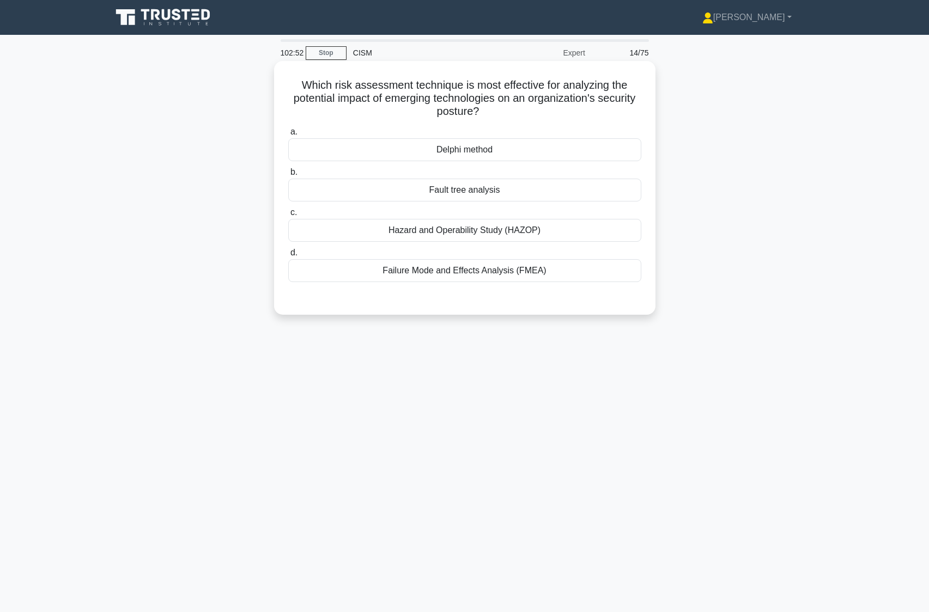
click at [447, 232] on div "Hazard and Operability Study (HAZOP)" at bounding box center [464, 230] width 353 height 23
click at [288, 216] on input "c. Hazard and Operability Study (HAZOP)" at bounding box center [288, 212] width 0 height 7
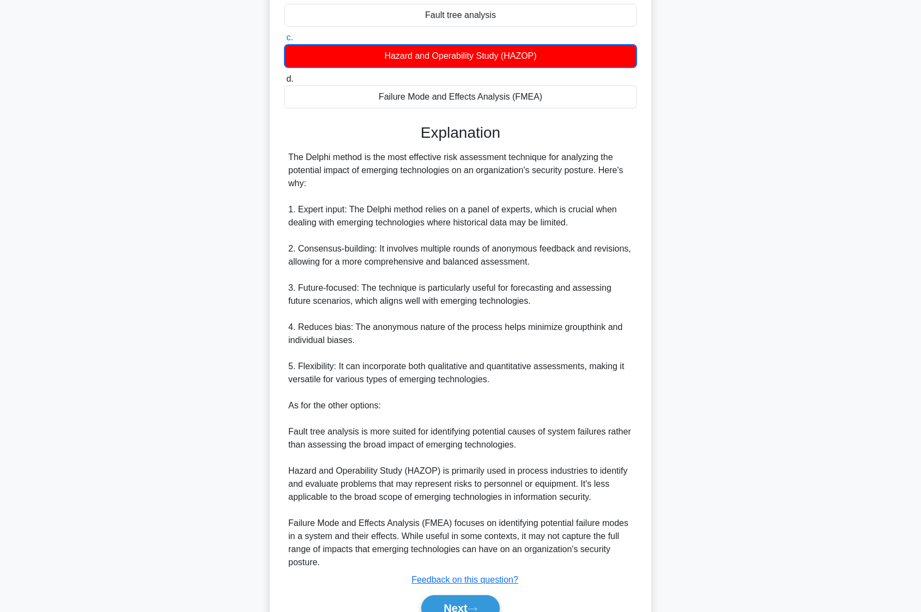
scroll to position [231, 0]
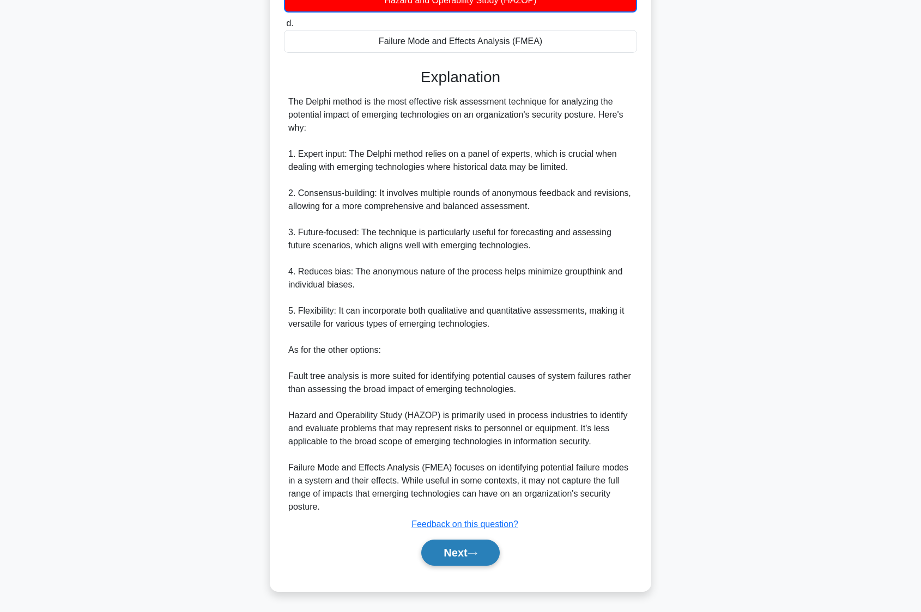
click at [474, 559] on button "Next" at bounding box center [460, 553] width 78 height 26
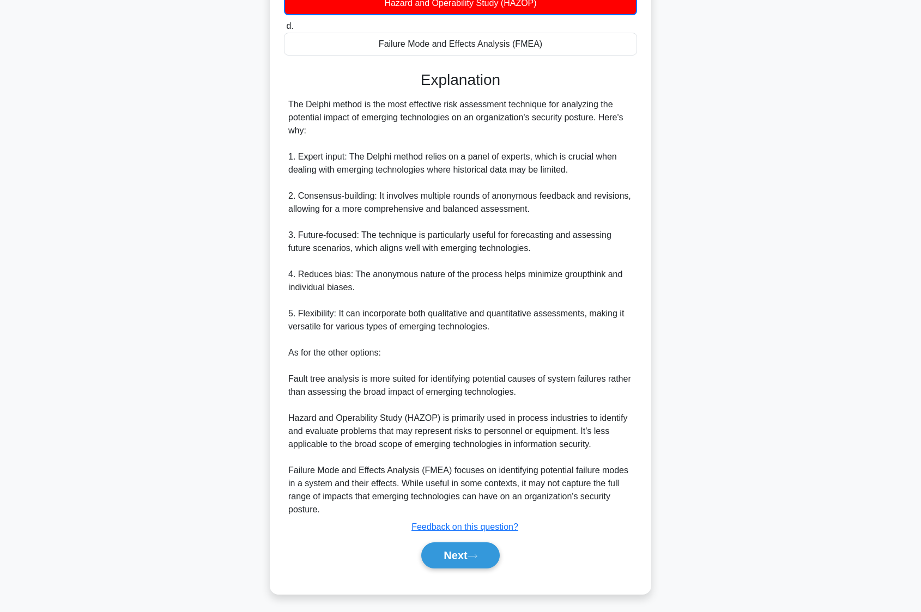
scroll to position [0, 0]
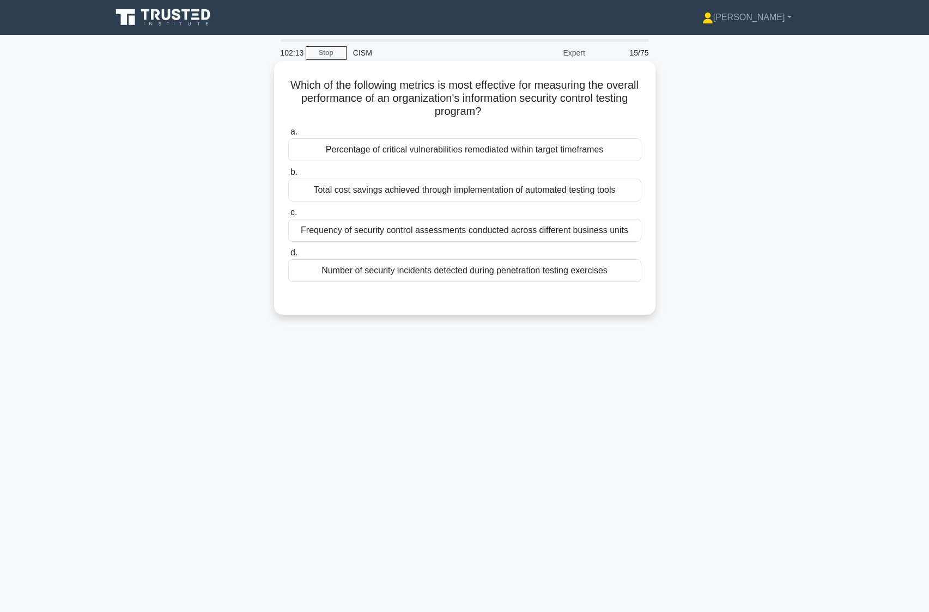
click at [448, 266] on div "Number of security incidents detected during penetration testing exercises" at bounding box center [464, 270] width 353 height 23
click at [288, 257] on input "d. Number of security incidents detected during penetration testing exercises" at bounding box center [288, 252] width 0 height 7
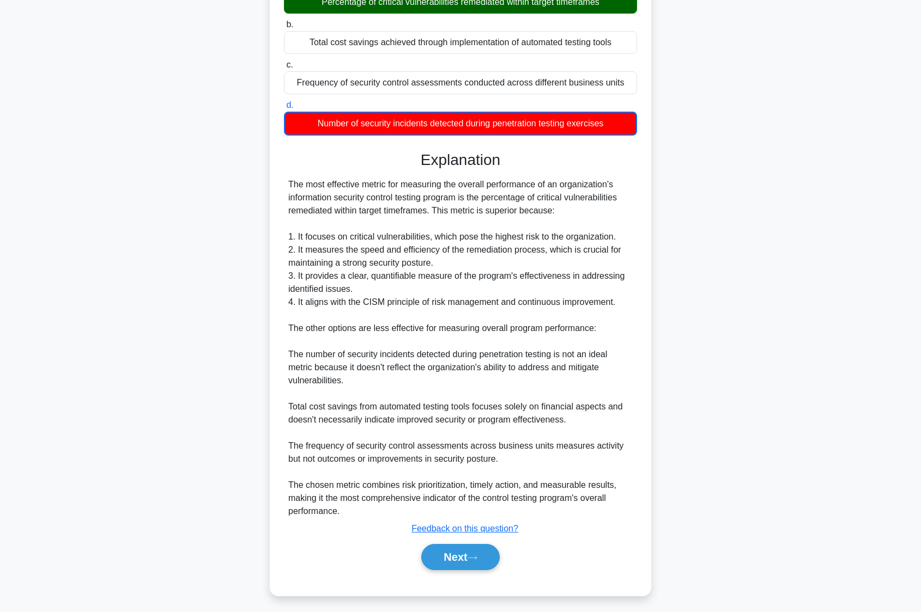
scroll to position [153, 0]
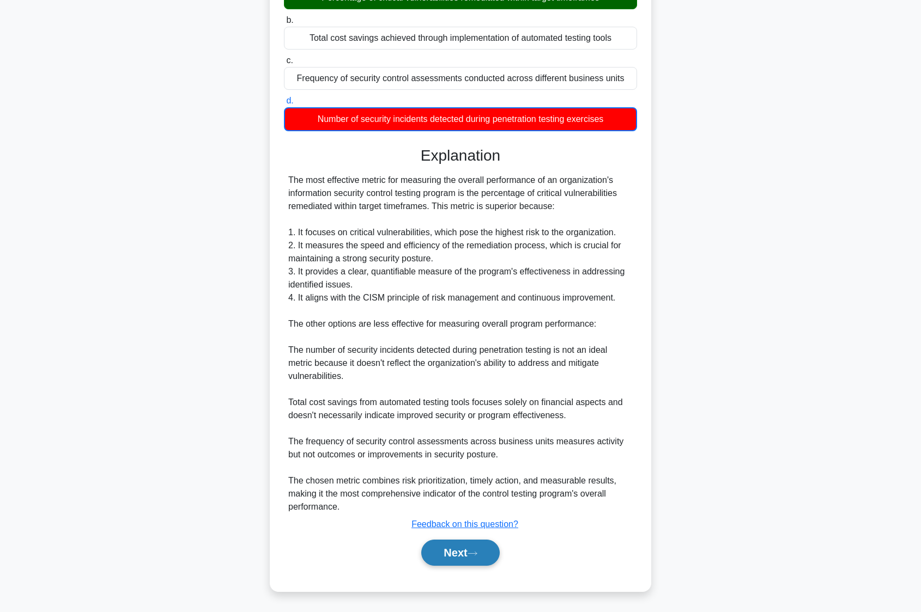
click at [450, 557] on button "Next" at bounding box center [460, 553] width 78 height 26
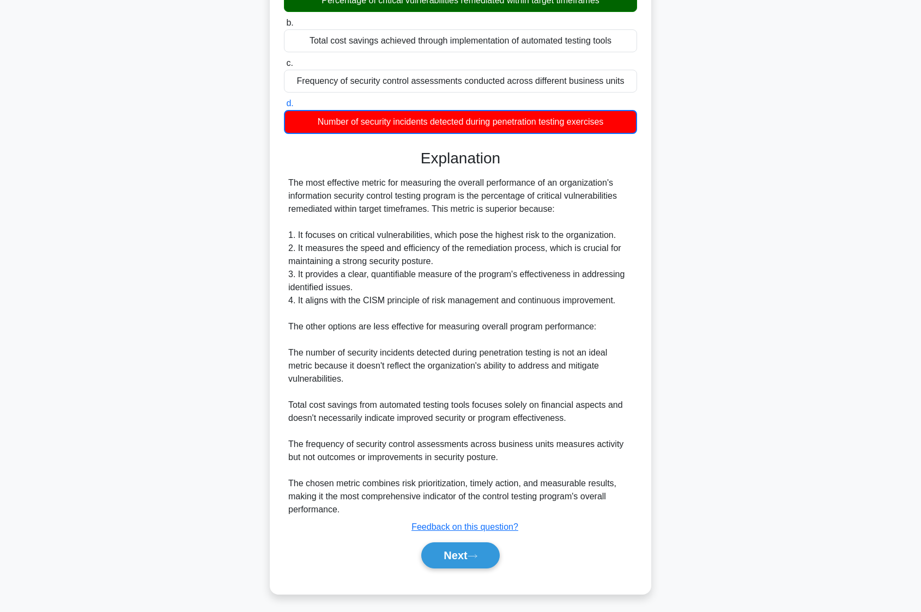
scroll to position [0, 0]
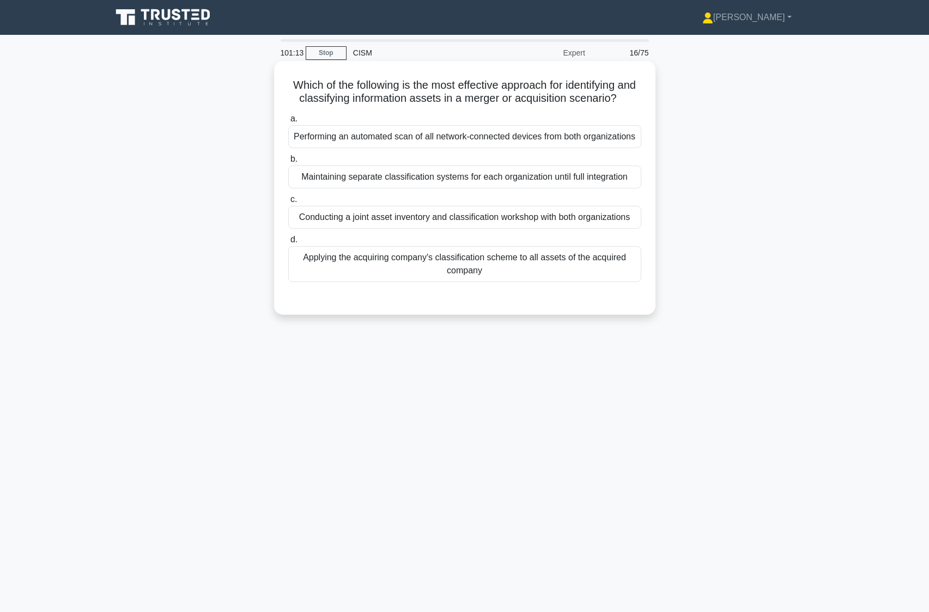
click at [570, 229] on div "Conducting a joint asset inventory and classification workshop with both organi…" at bounding box center [464, 217] width 353 height 23
click at [288, 203] on input "c. Conducting a joint asset inventory and classification workshop with both org…" at bounding box center [288, 199] width 0 height 7
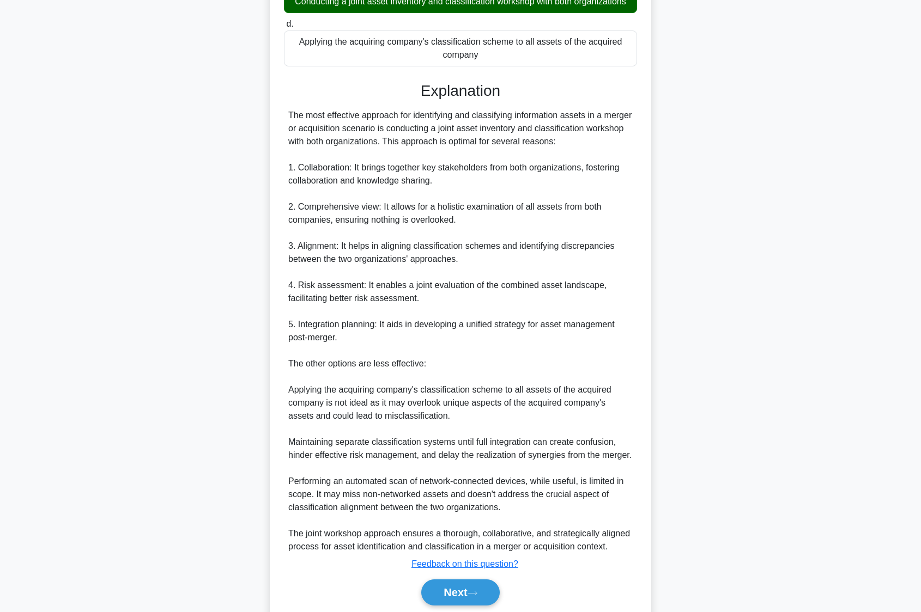
scroll to position [272, 0]
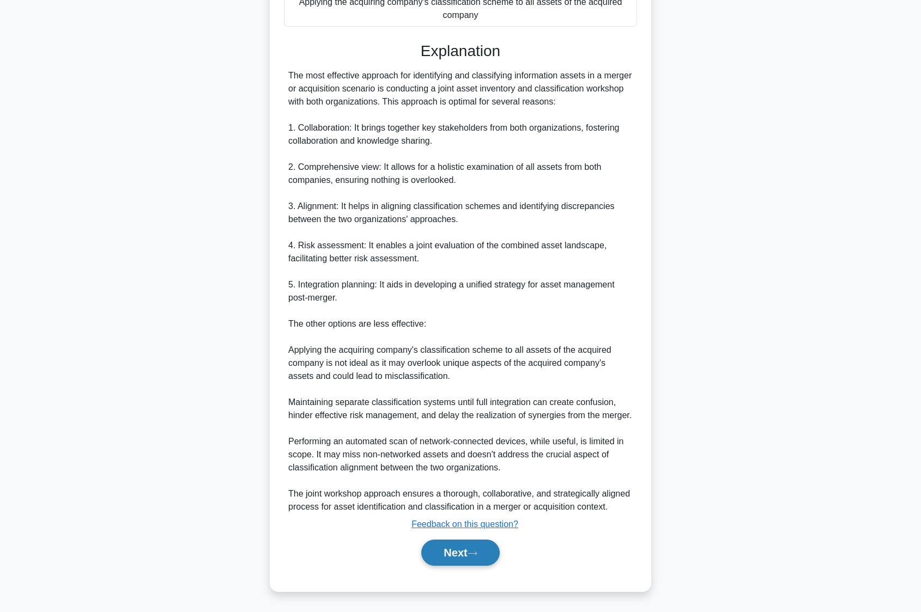
click at [470, 555] on button "Next" at bounding box center [460, 553] width 78 height 26
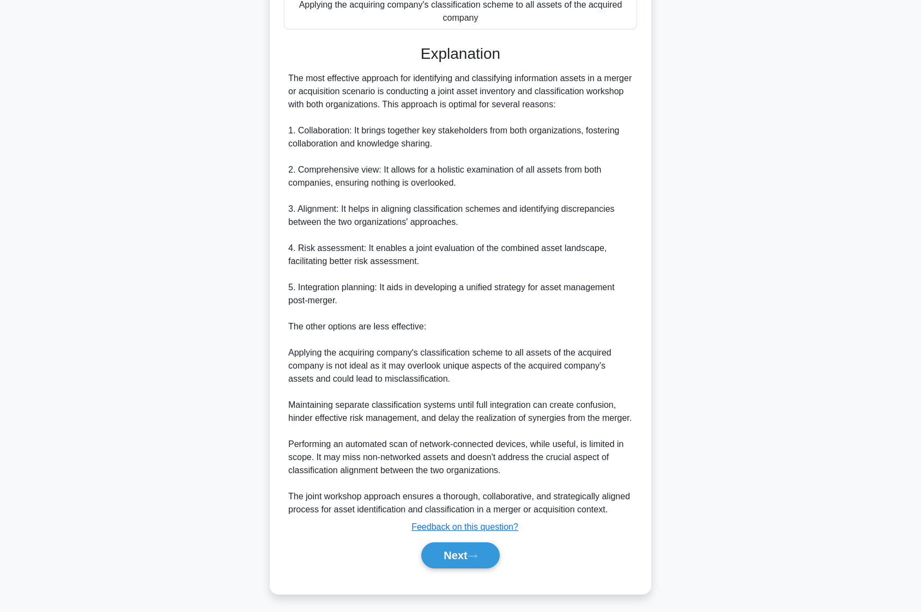
scroll to position [0, 0]
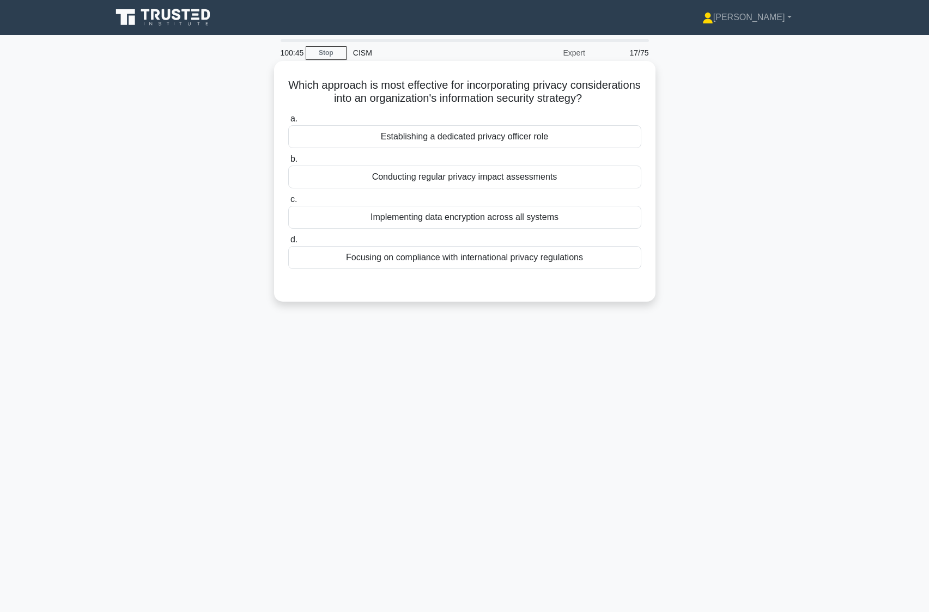
click at [399, 171] on div "Conducting regular privacy impact assessments" at bounding box center [464, 177] width 353 height 23
click at [288, 163] on input "b. Conducting regular privacy impact assessments" at bounding box center [288, 159] width 0 height 7
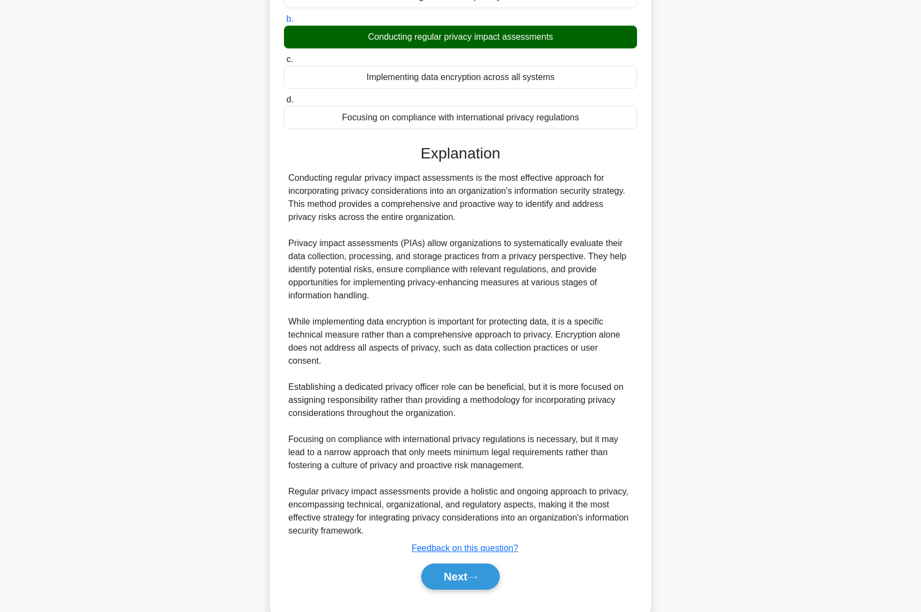
scroll to position [151, 0]
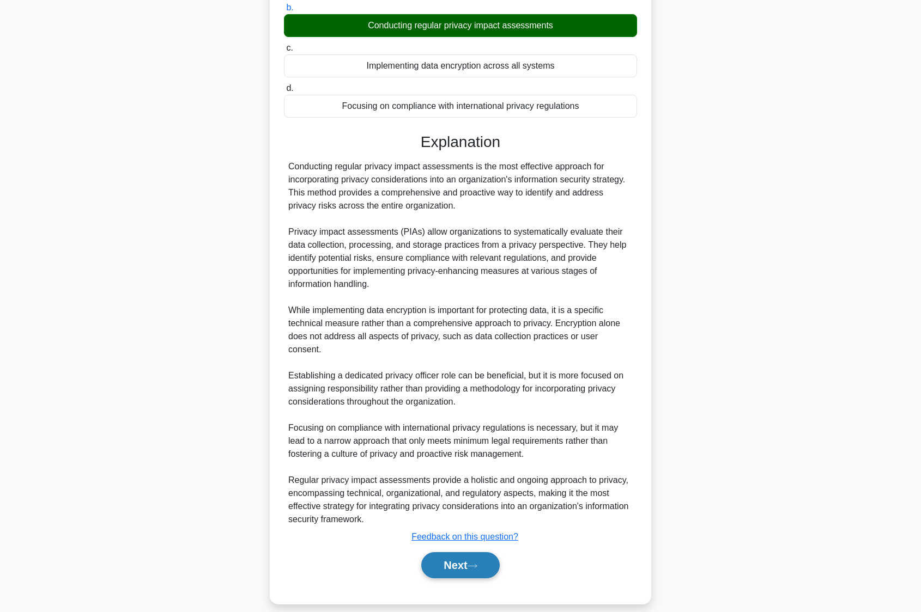
click at [464, 552] on button "Next" at bounding box center [460, 565] width 78 height 26
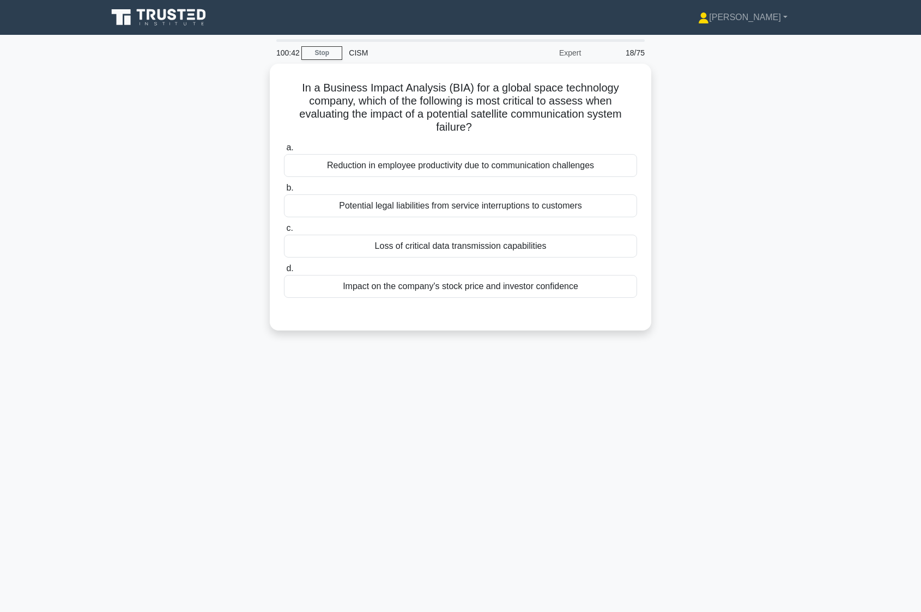
scroll to position [0, 0]
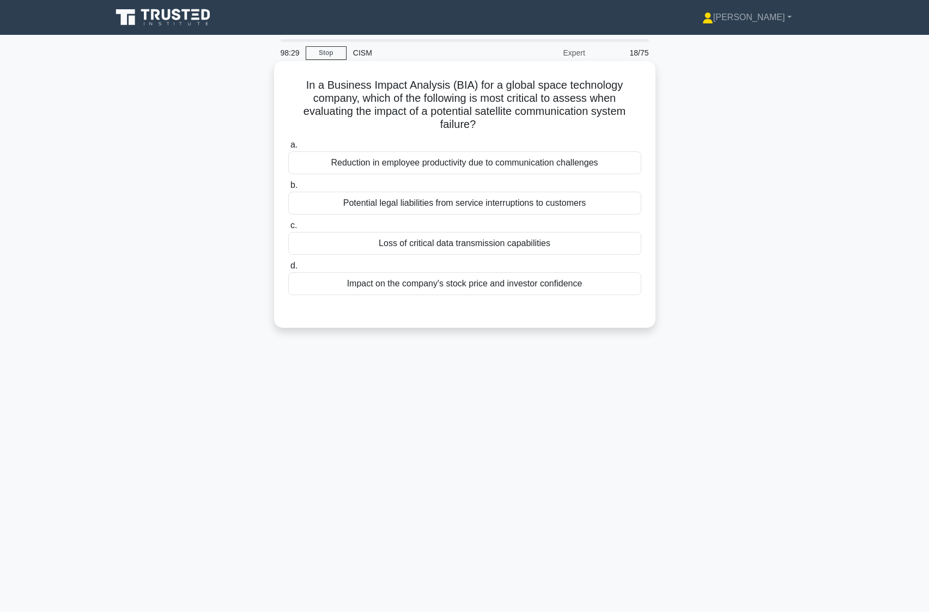
click at [438, 208] on div "Potential legal liabilities from service interruptions to customers" at bounding box center [464, 203] width 353 height 23
click at [288, 189] on input "b. Potential legal liabilities from service interruptions to customers" at bounding box center [288, 185] width 0 height 7
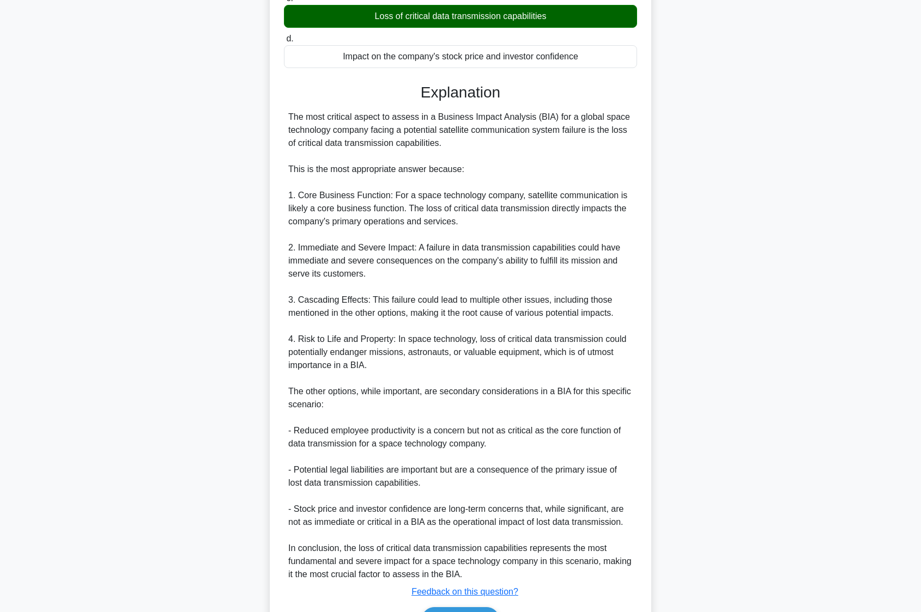
scroll to position [296, 0]
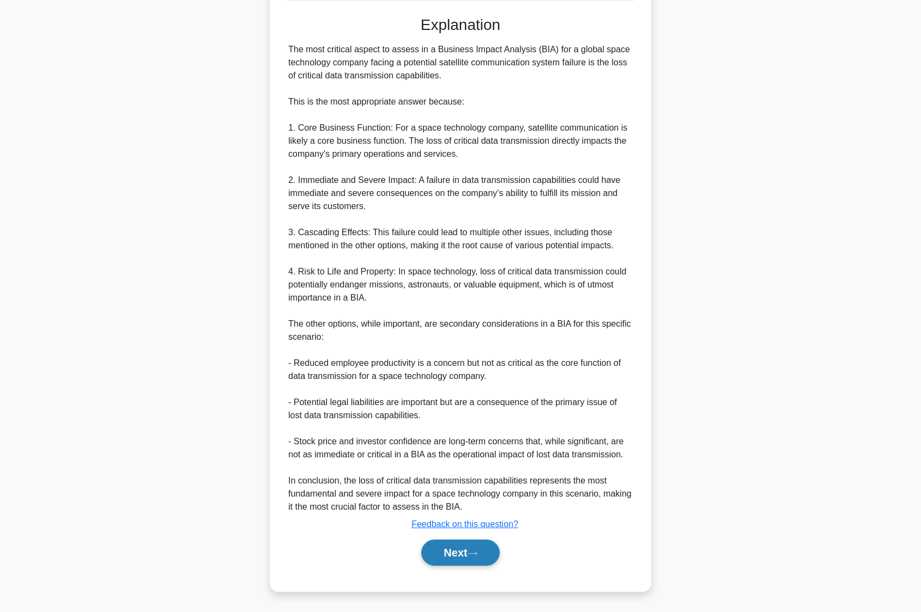
click at [452, 562] on button "Next" at bounding box center [460, 553] width 78 height 26
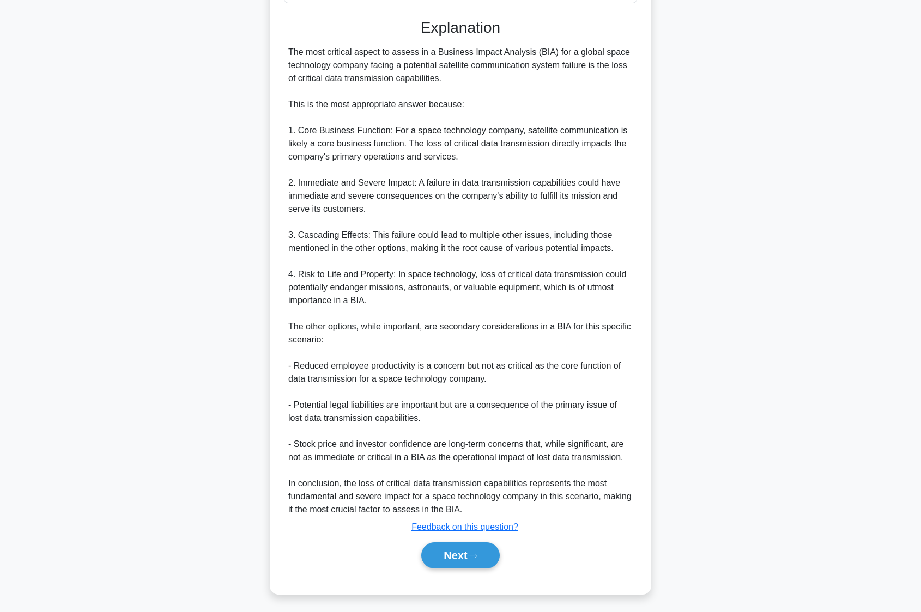
scroll to position [0, 0]
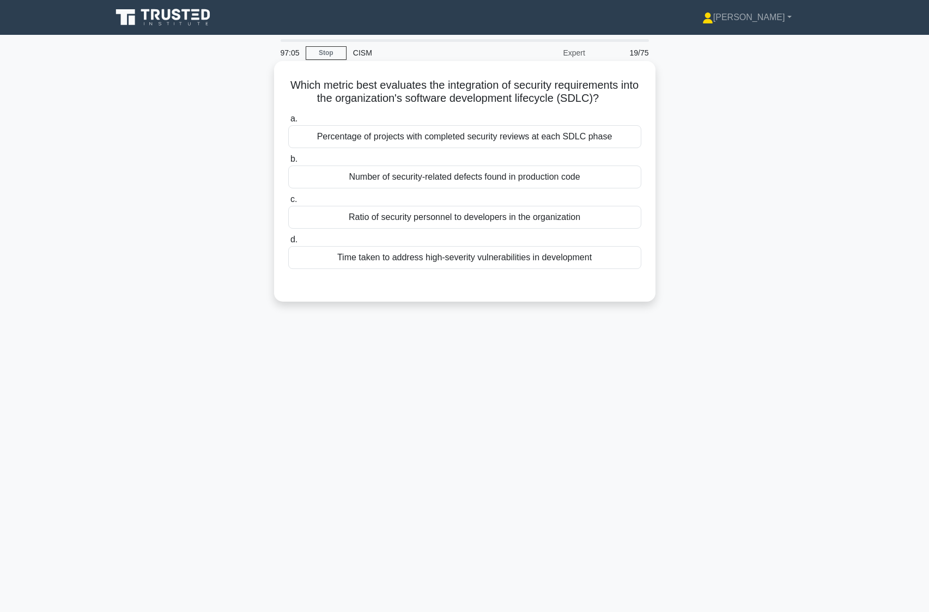
click at [412, 133] on div "Percentage of projects with completed security reviews at each SDLC phase" at bounding box center [464, 136] width 353 height 23
click at [288, 123] on input "a. Percentage of projects with completed security reviews at each SDLC phase" at bounding box center [288, 118] width 0 height 7
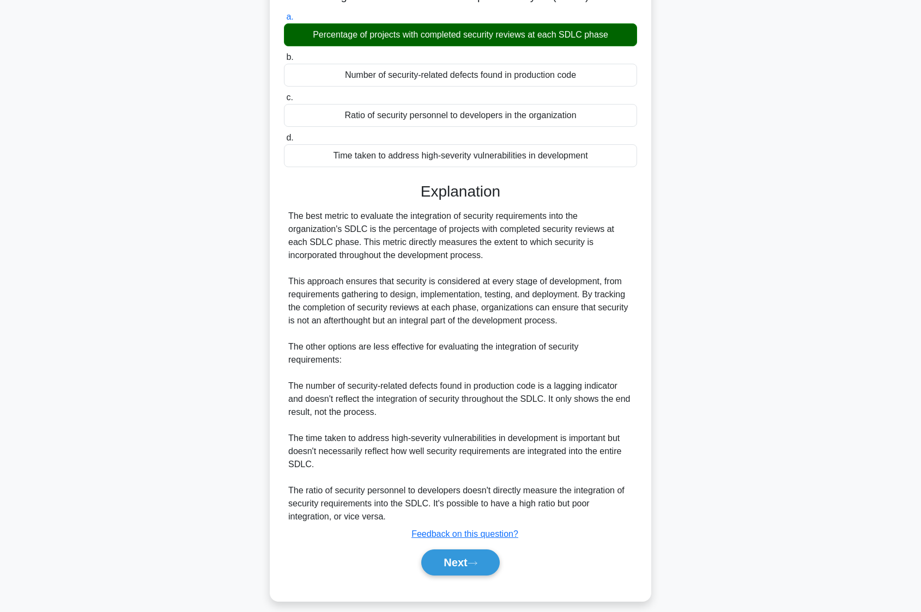
scroll to position [109, 0]
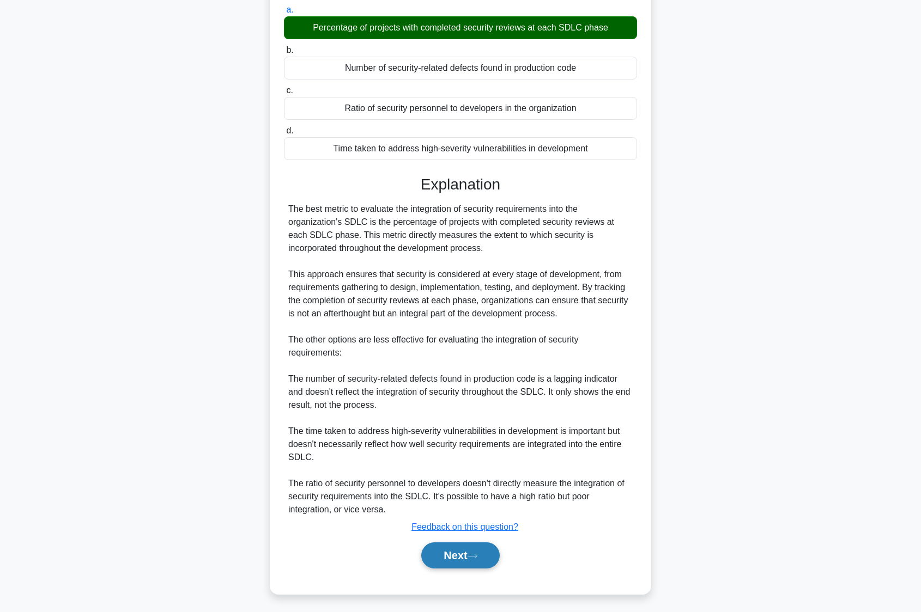
click at [448, 567] on button "Next" at bounding box center [460, 556] width 78 height 26
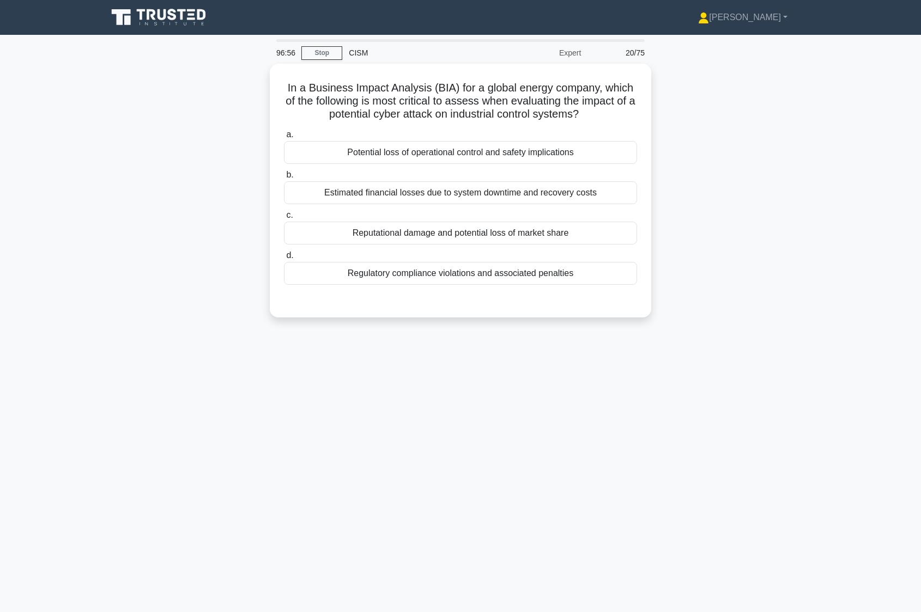
scroll to position [0, 0]
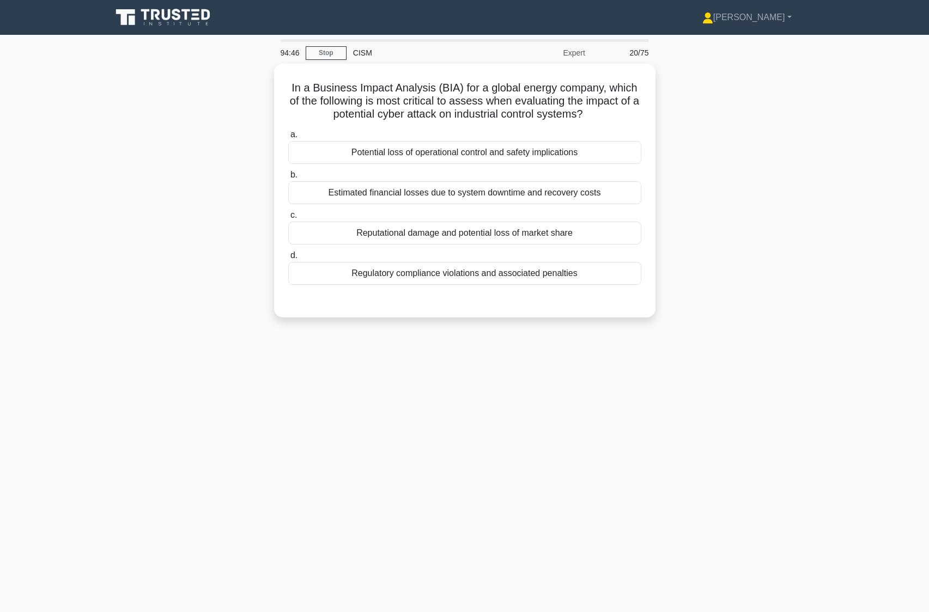
click at [788, 466] on div "94:46 Stop CISM Expert 20/75 In a Business Impact Analysis (BIA) for a global e…" at bounding box center [464, 311] width 719 height 545
click at [451, 456] on div "92:59 Stop CISM Expert 20/75 In a Business Impact Analysis (BIA) for a global e…" at bounding box center [464, 311] width 719 height 545
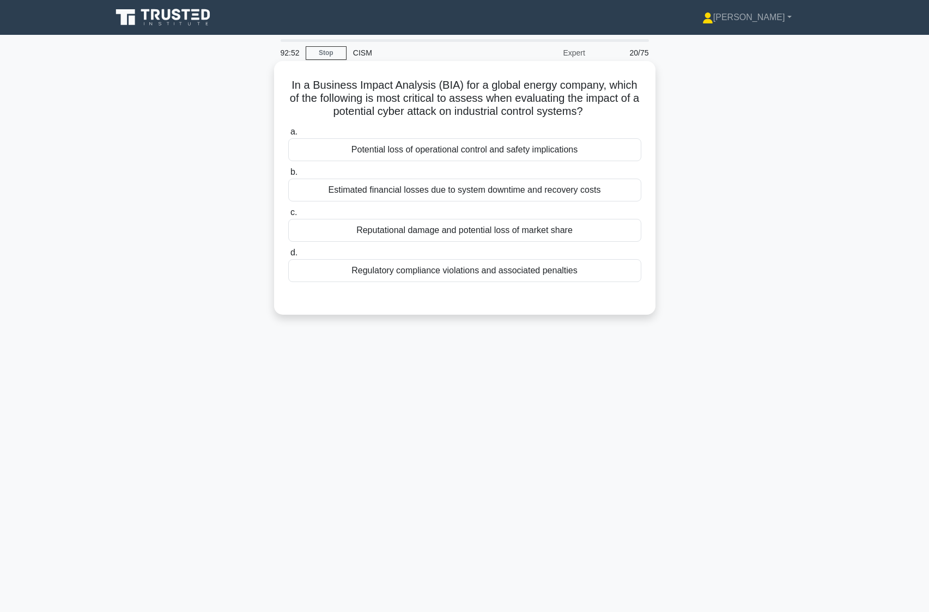
click at [480, 150] on div "Potential loss of operational control and safety implications" at bounding box center [464, 149] width 353 height 23
click at [288, 136] on input "a. Potential loss of operational control and safety implications" at bounding box center [288, 132] width 0 height 7
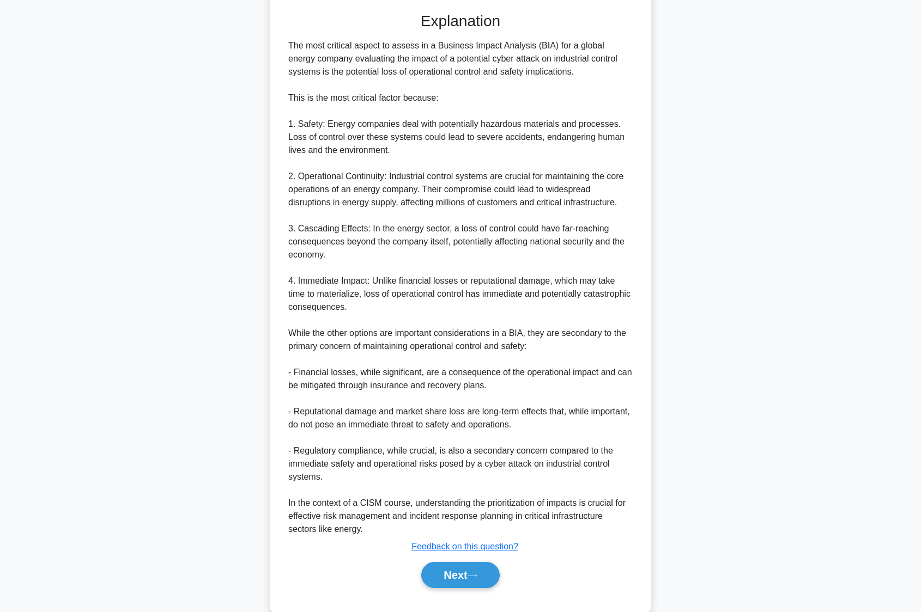
scroll to position [308, 0]
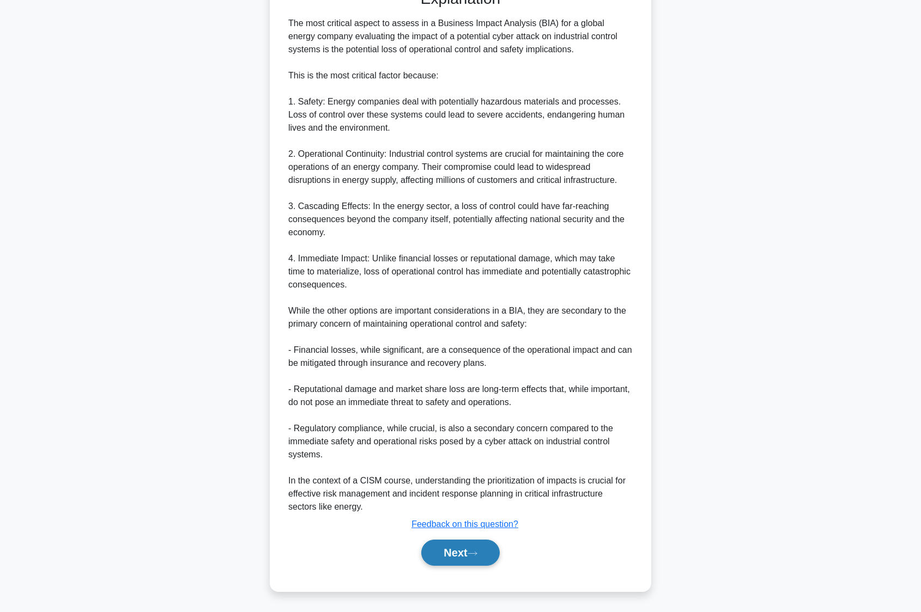
click at [440, 550] on button "Next" at bounding box center [460, 553] width 78 height 26
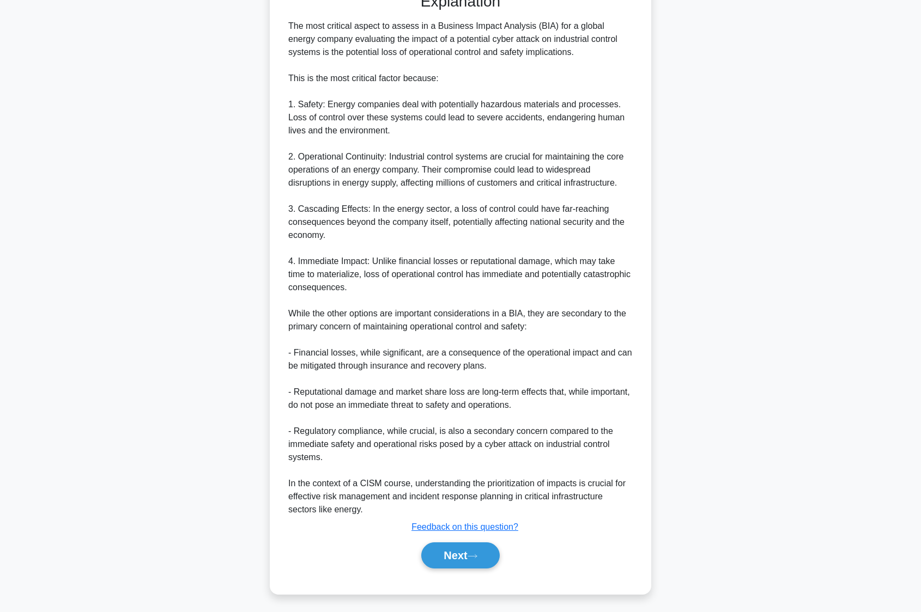
scroll to position [0, 0]
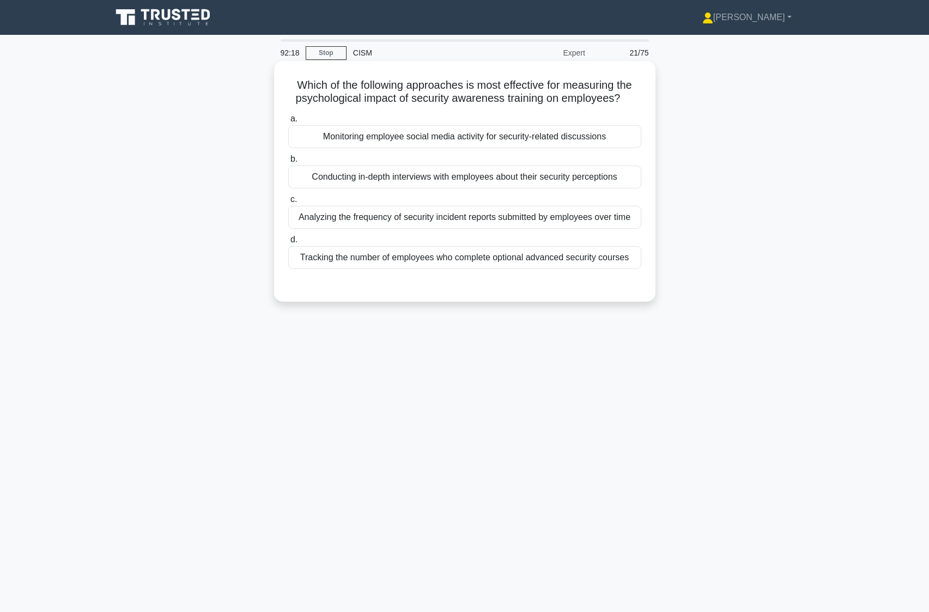
click at [400, 223] on div "Analyzing the frequency of security incident reports submitted by employees ove…" at bounding box center [464, 217] width 353 height 23
click at [288, 203] on input "c. Analyzing the frequency of security incident reports submitted by employees …" at bounding box center [288, 199] width 0 height 7
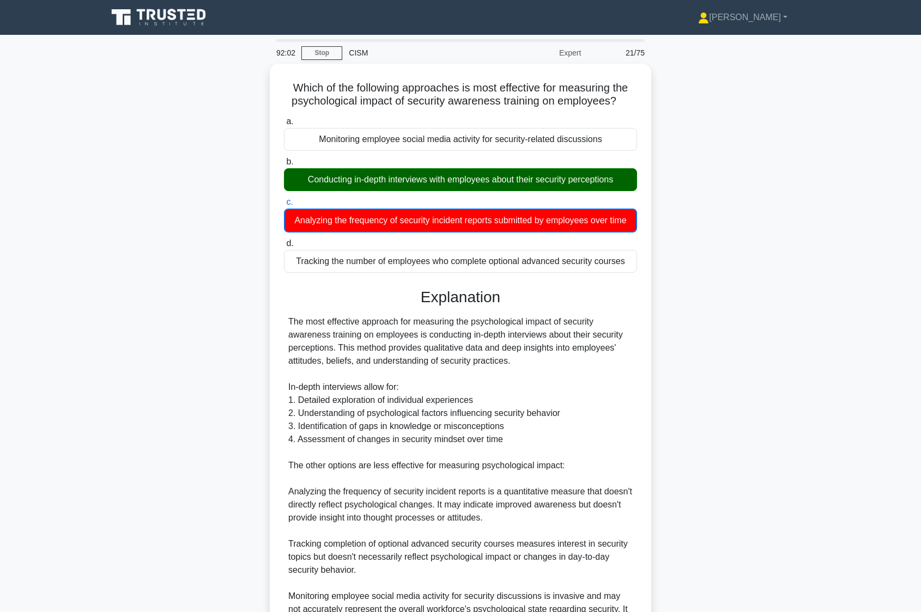
click at [162, 22] on icon at bounding box center [159, 17] width 105 height 21
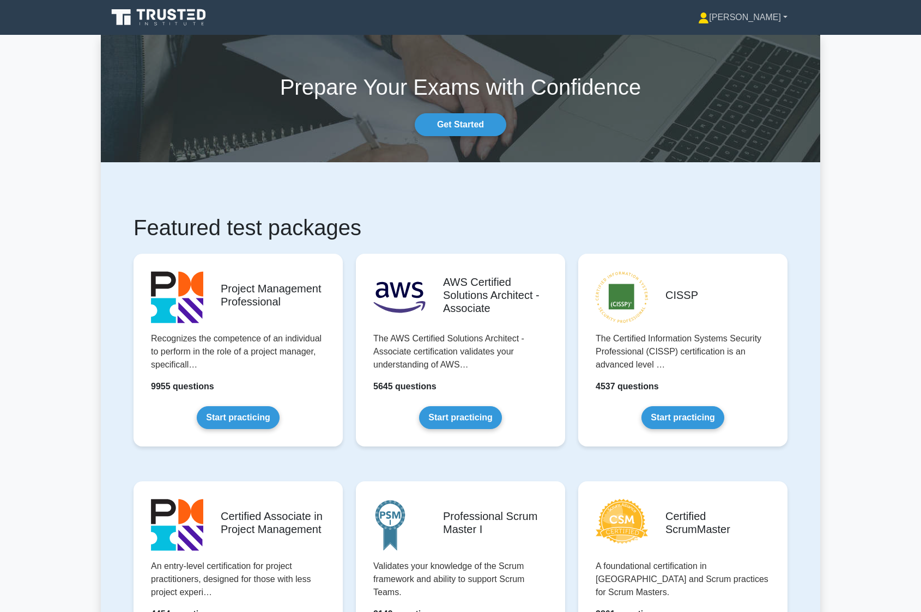
click at [773, 18] on link "[PERSON_NAME]" at bounding box center [743, 18] width 142 height 22
click at [758, 40] on link "Profile" at bounding box center [715, 42] width 86 height 17
